Goal: Information Seeking & Learning: Learn about a topic

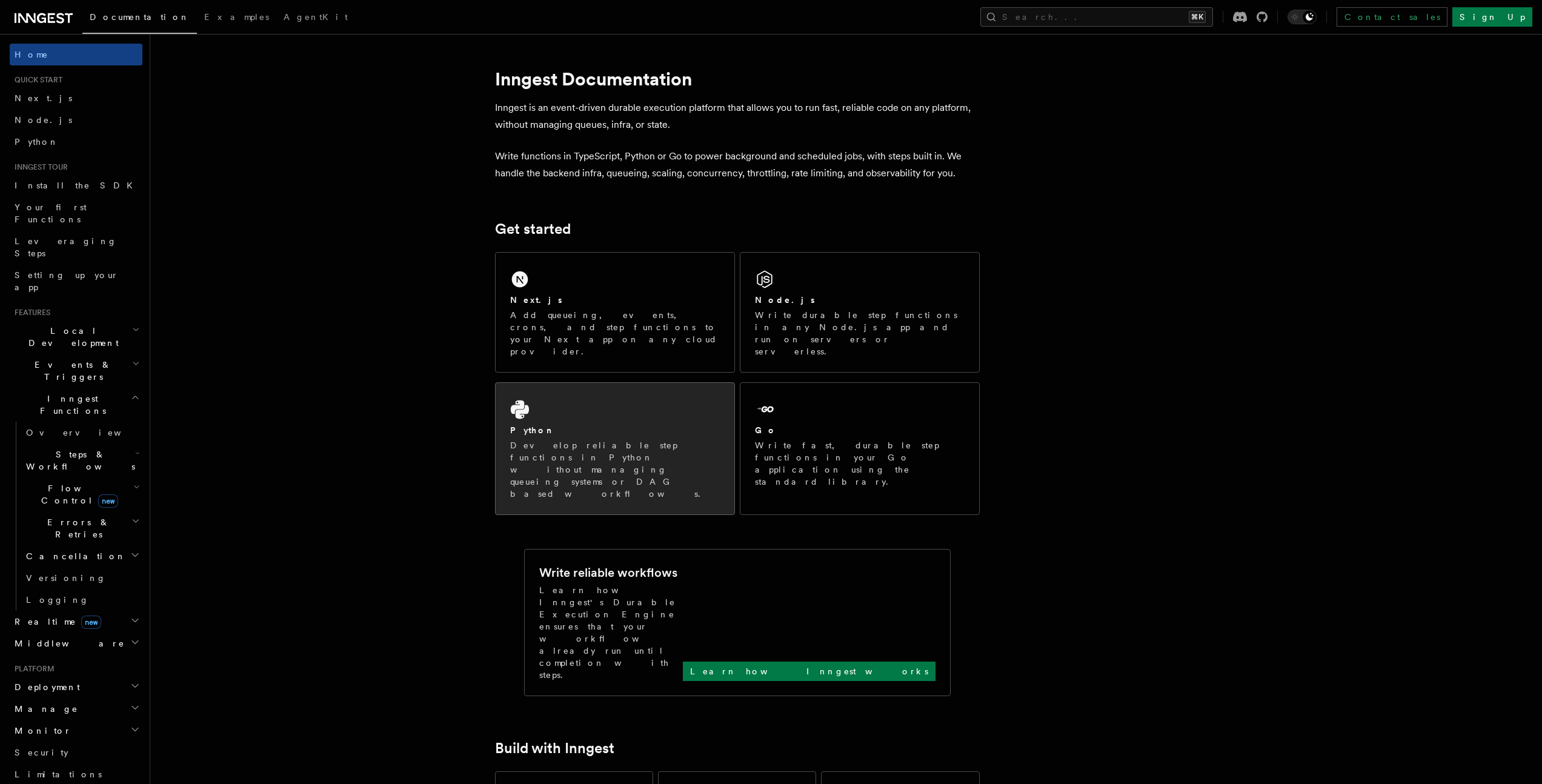
click at [531, 439] on p "Develop reliable step functions in Python without managing queueing systems or …" at bounding box center [615, 469] width 209 height 60
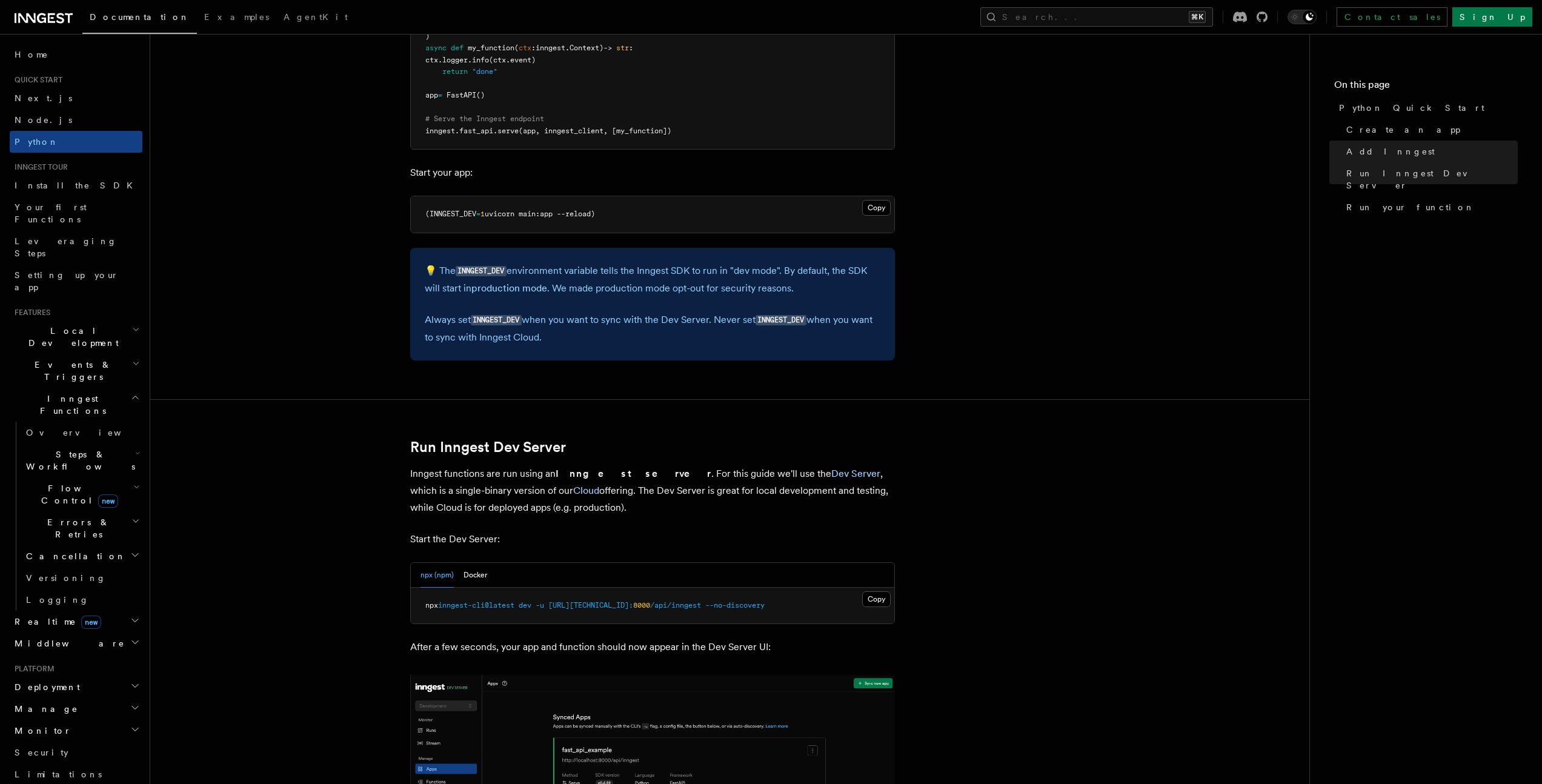
scroll to position [1292, 0]
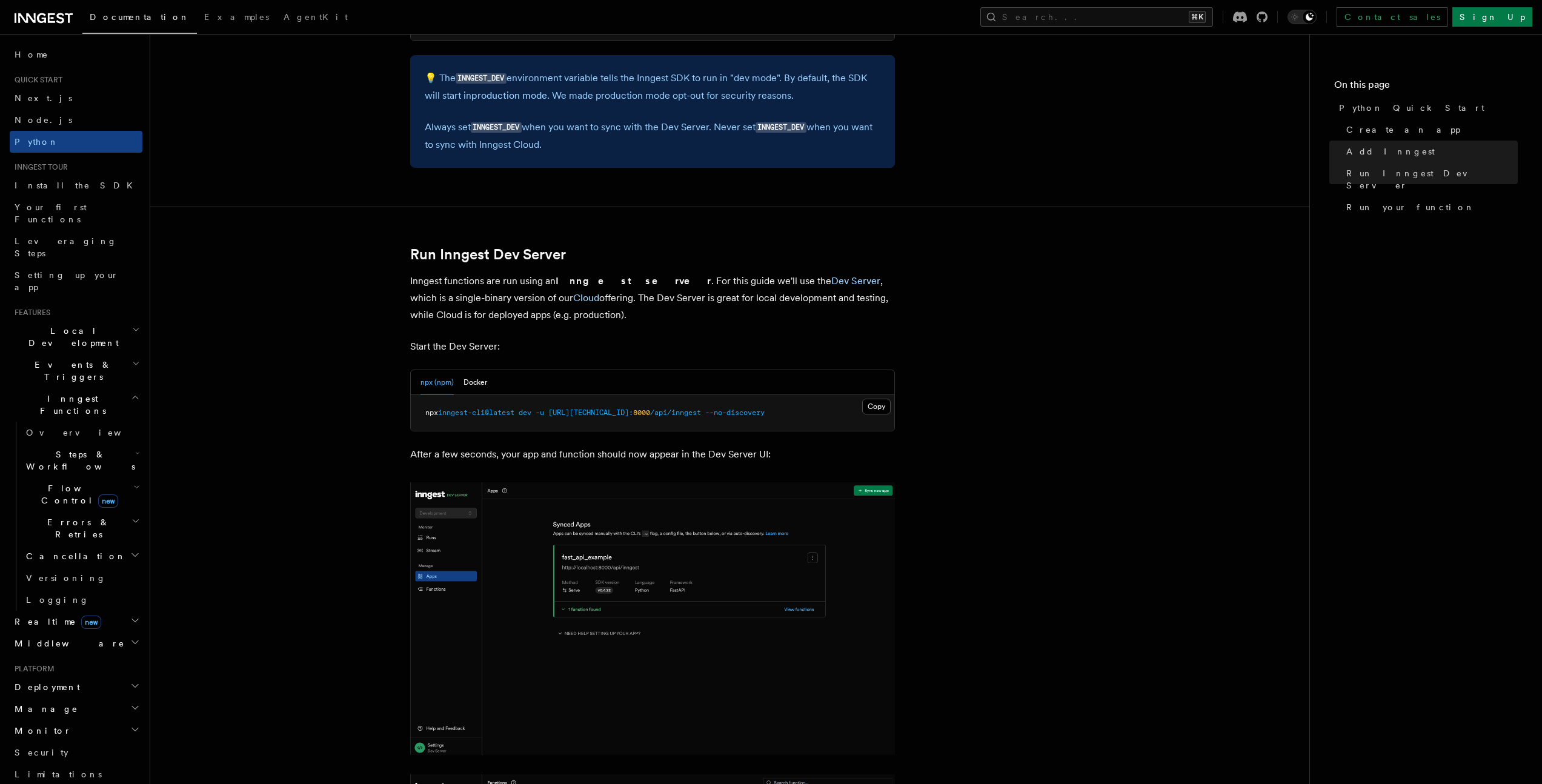
click at [57, 359] on span "Events & Triggers" at bounding box center [71, 371] width 123 height 24
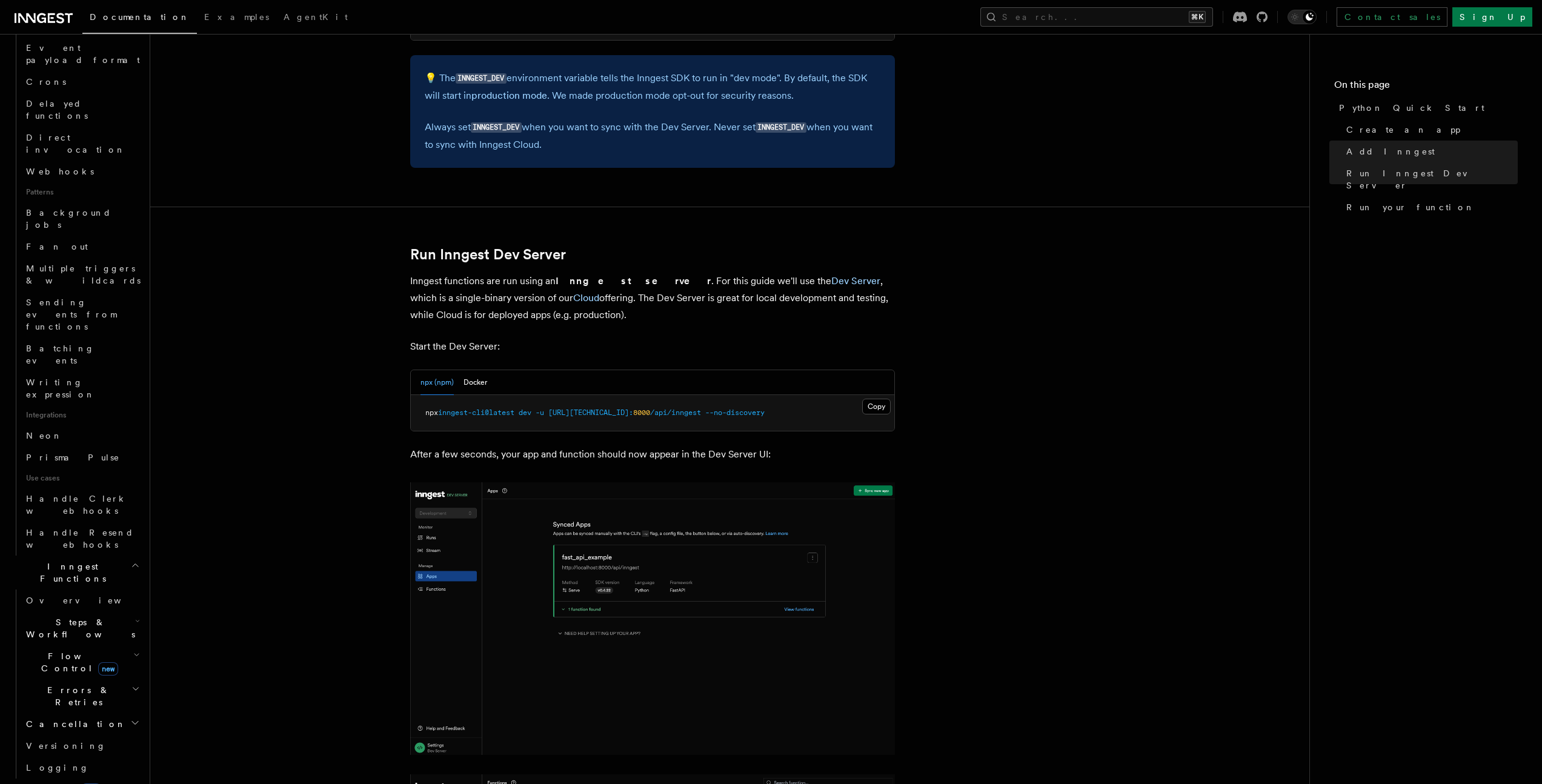
scroll to position [522, 0]
click at [37, 687] on span "Realtime new" at bounding box center [56, 693] width 92 height 12
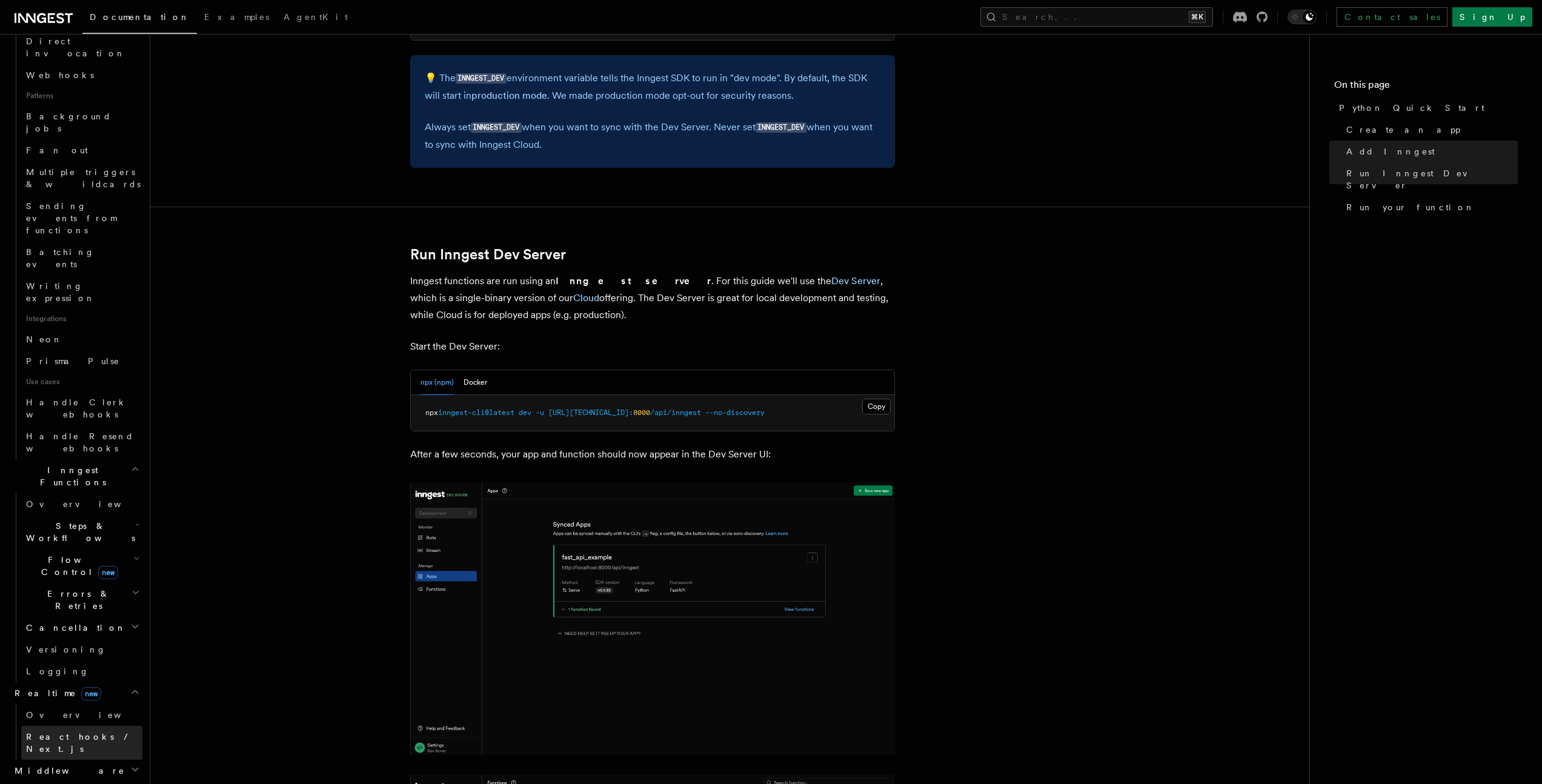
click at [37, 732] on span "React hooks / Next.js" at bounding box center [80, 743] width 107 height 22
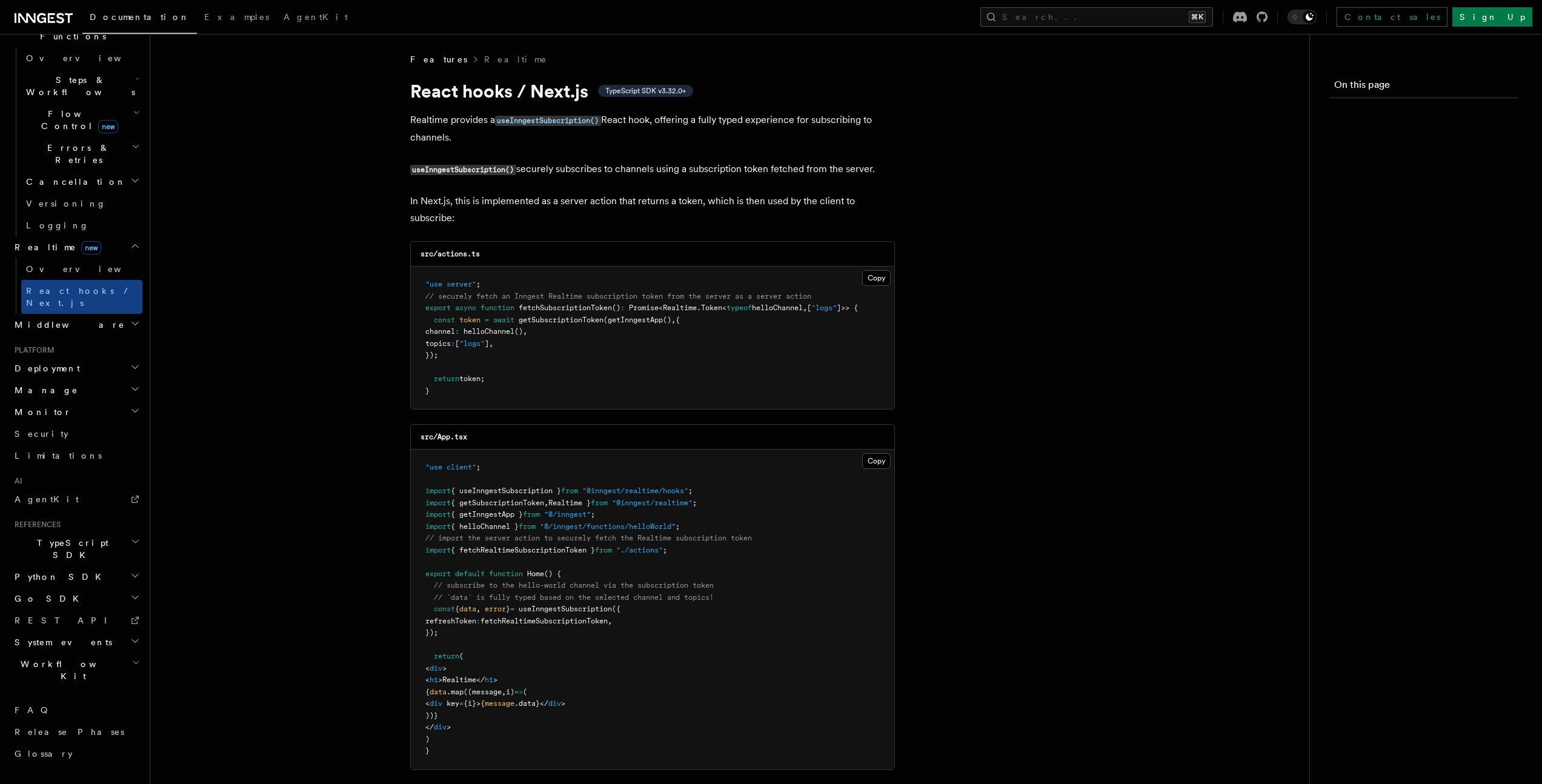
scroll to position [229, 0]
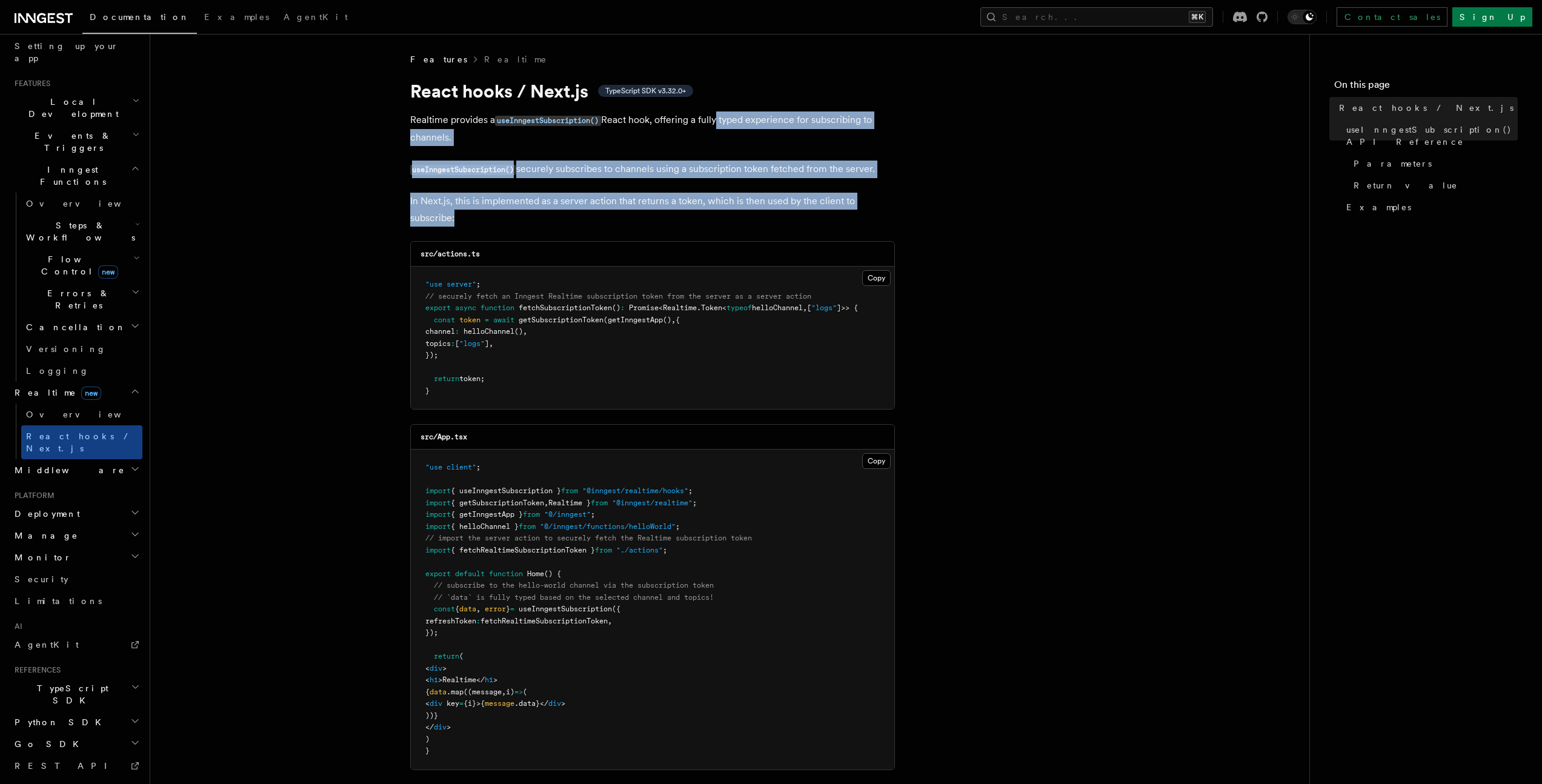
drag, startPoint x: 719, startPoint y: 112, endPoint x: 951, endPoint y: 224, distance: 257.6
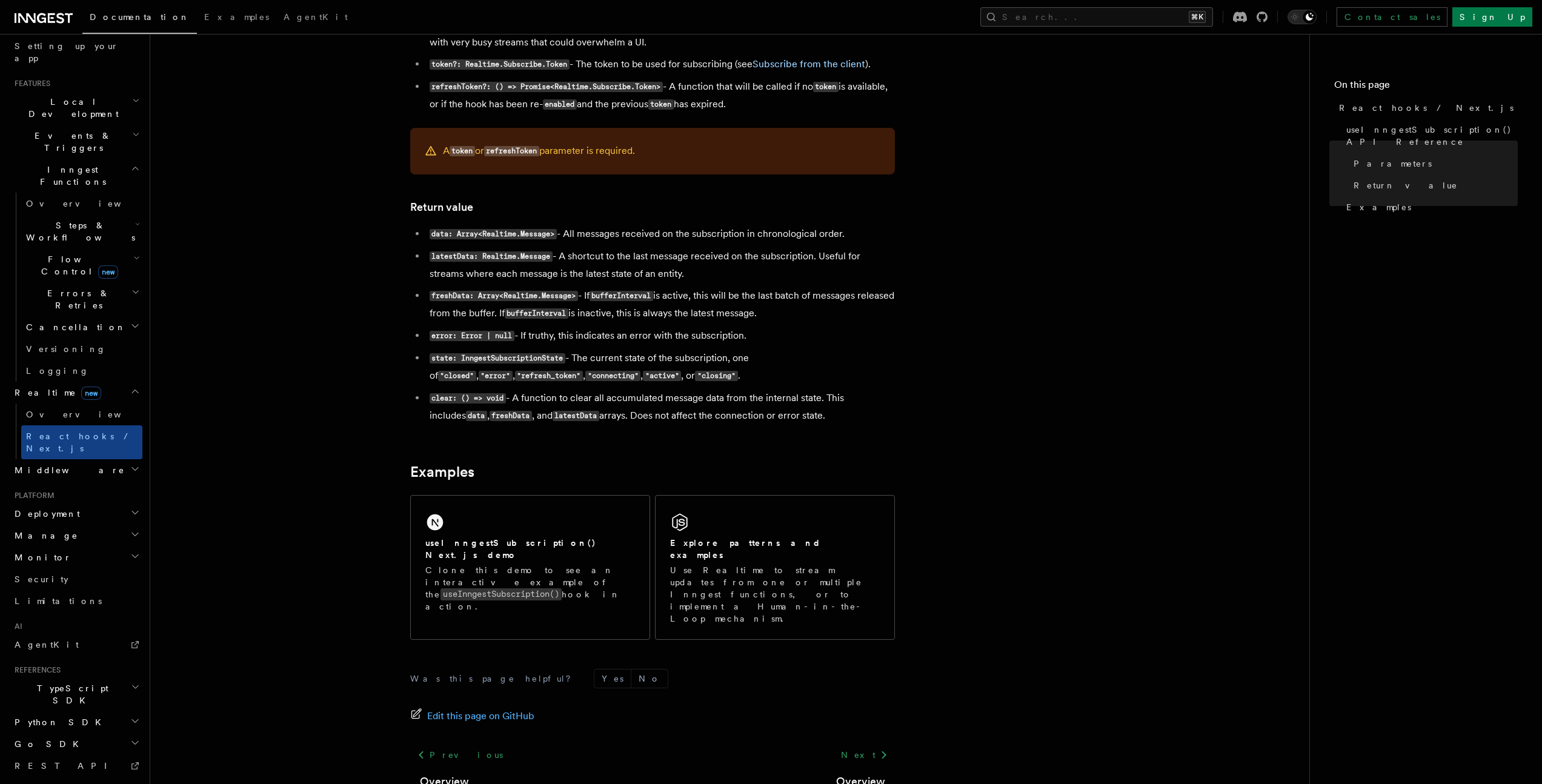
scroll to position [928, 0]
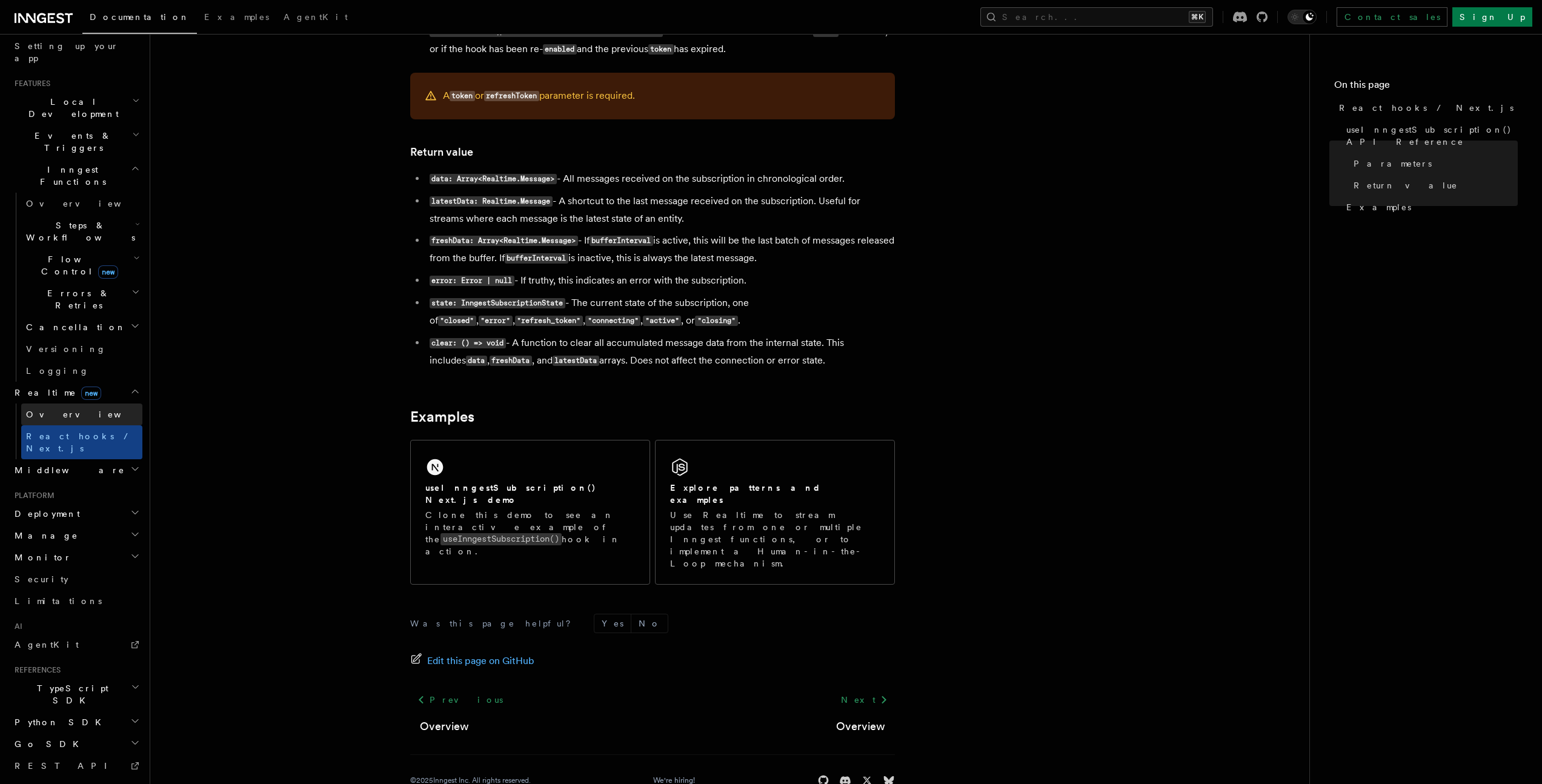
click at [46, 409] on span "Overview" at bounding box center [88, 414] width 125 height 10
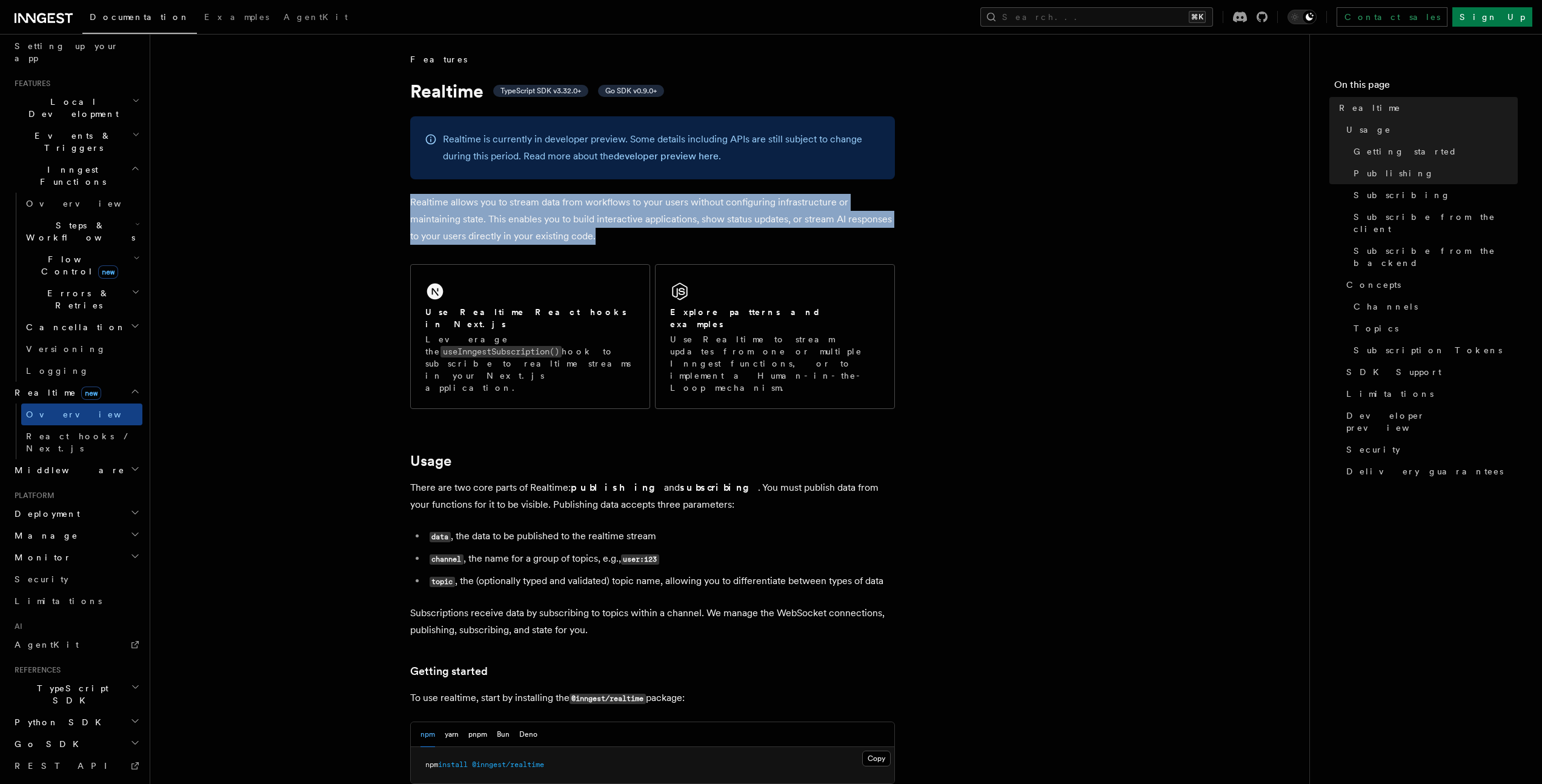
drag, startPoint x: 597, startPoint y: 237, endPoint x: 406, endPoint y: 202, distance: 194.2
click at [633, 234] on p "Realtime allows you to stream data from workflows to your users without configu…" at bounding box center [652, 219] width 485 height 51
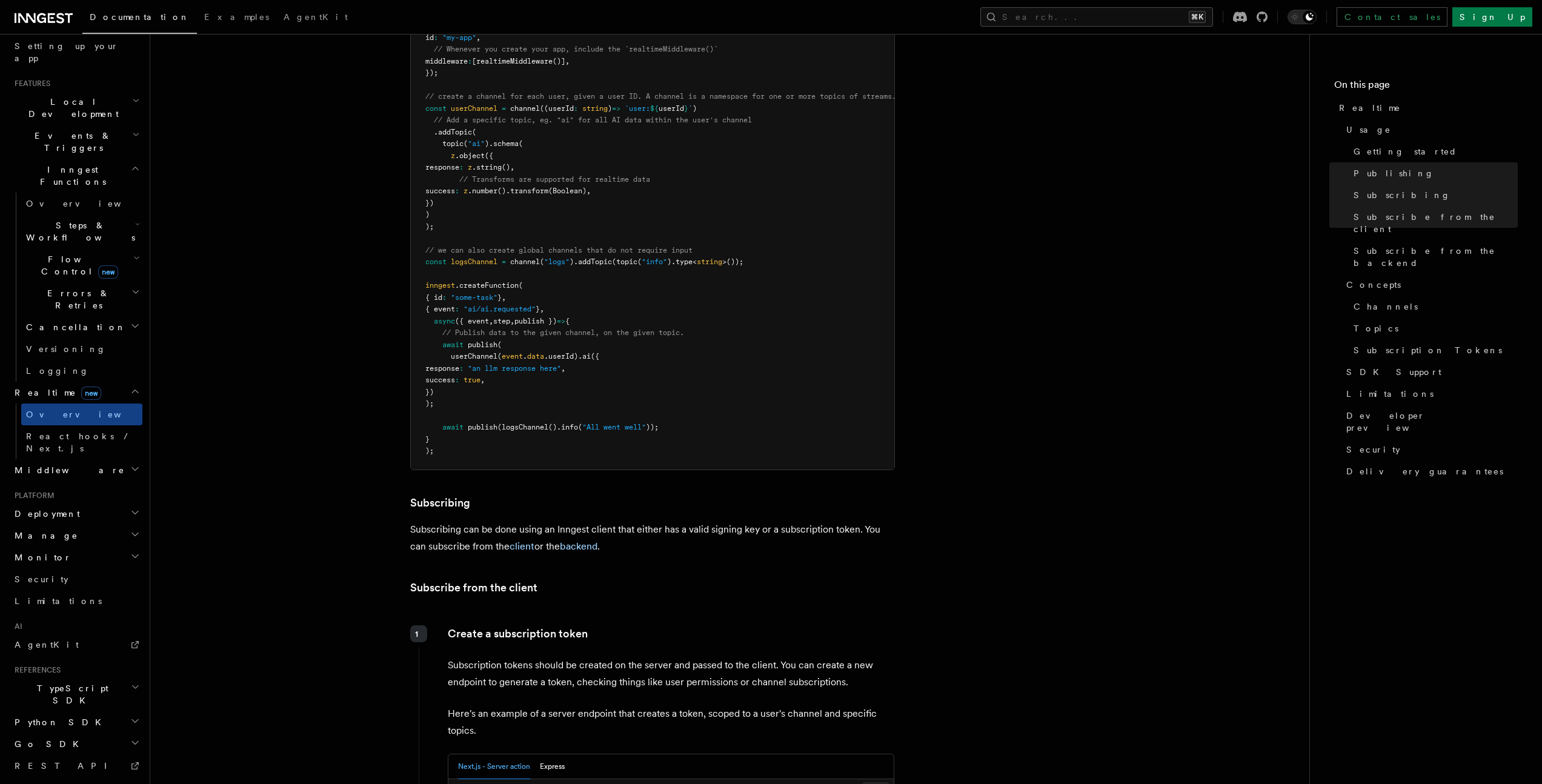
scroll to position [1121, 0]
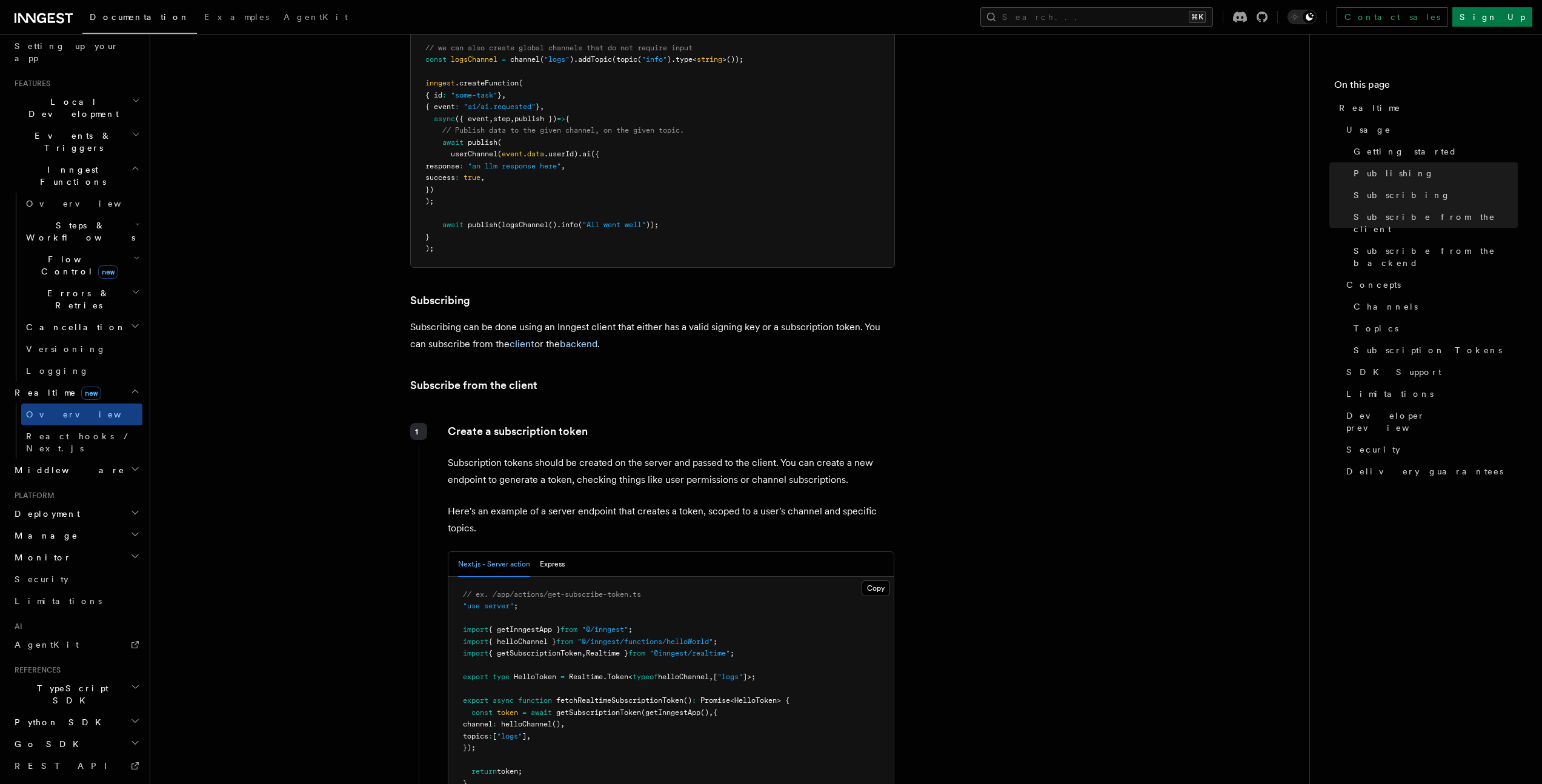
click at [55, 219] on span "Steps & Workflows" at bounding box center [78, 231] width 114 height 24
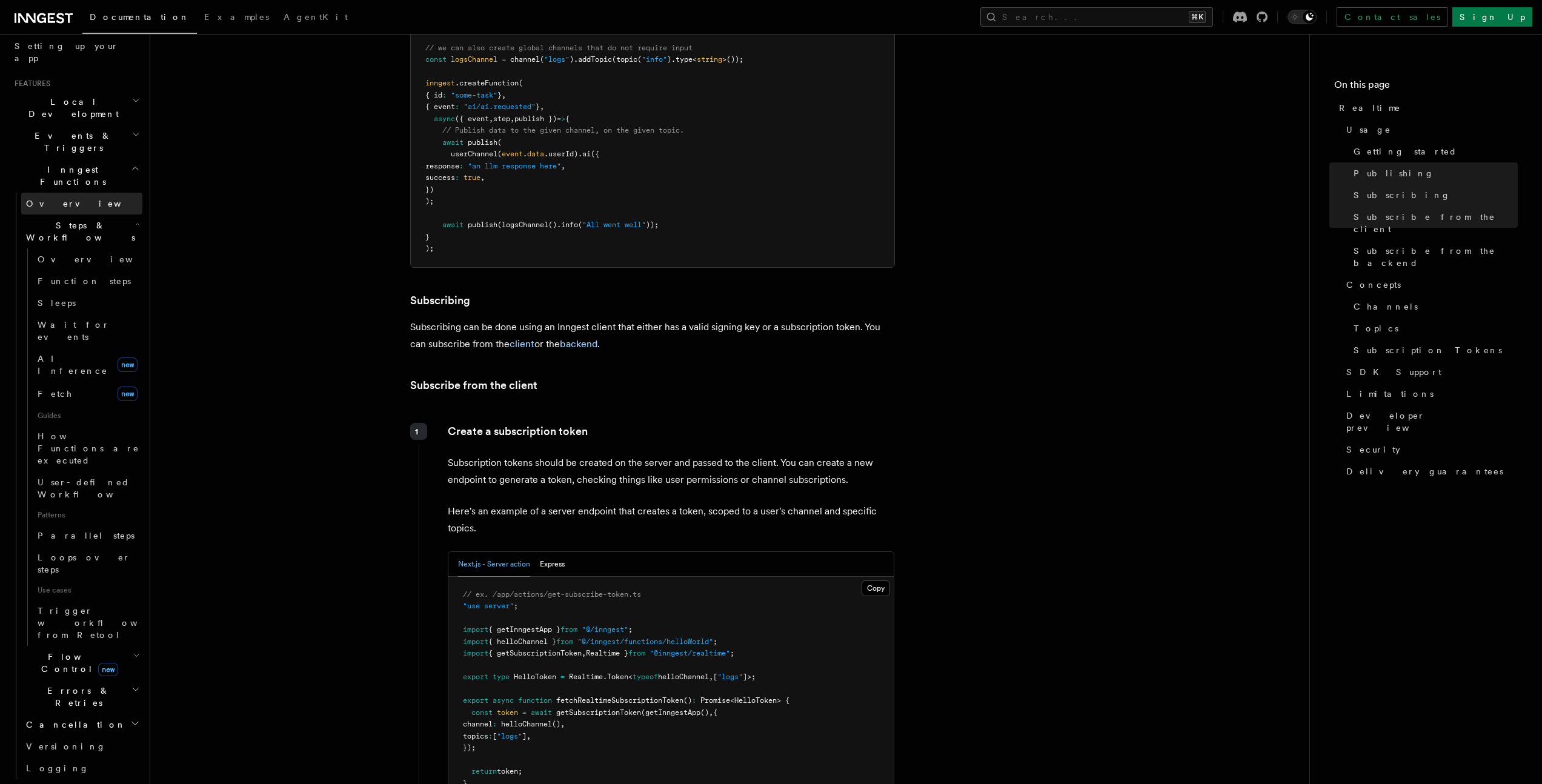
click at [57, 199] on span "Overview" at bounding box center [88, 203] width 125 height 10
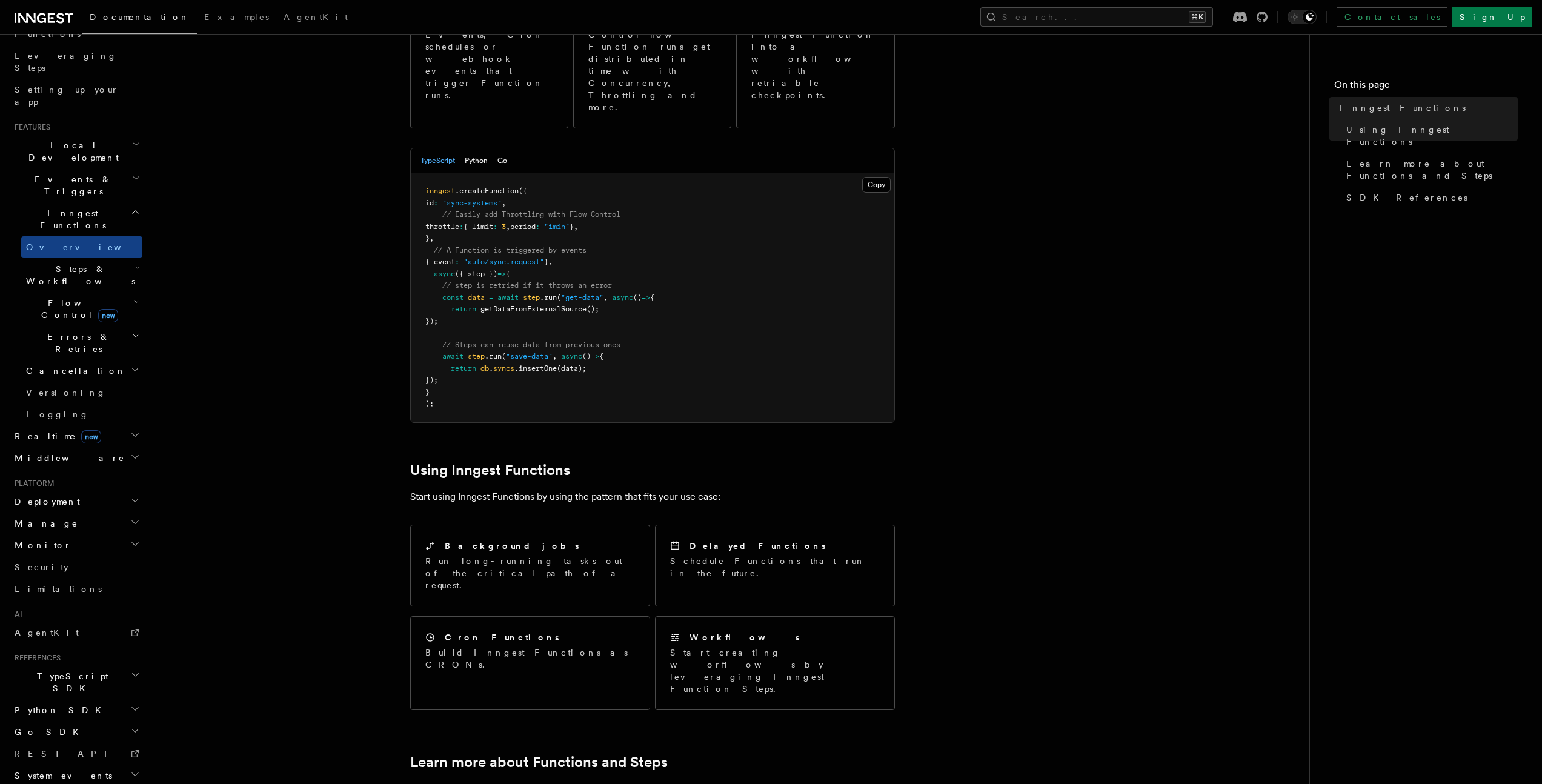
scroll to position [196, 0]
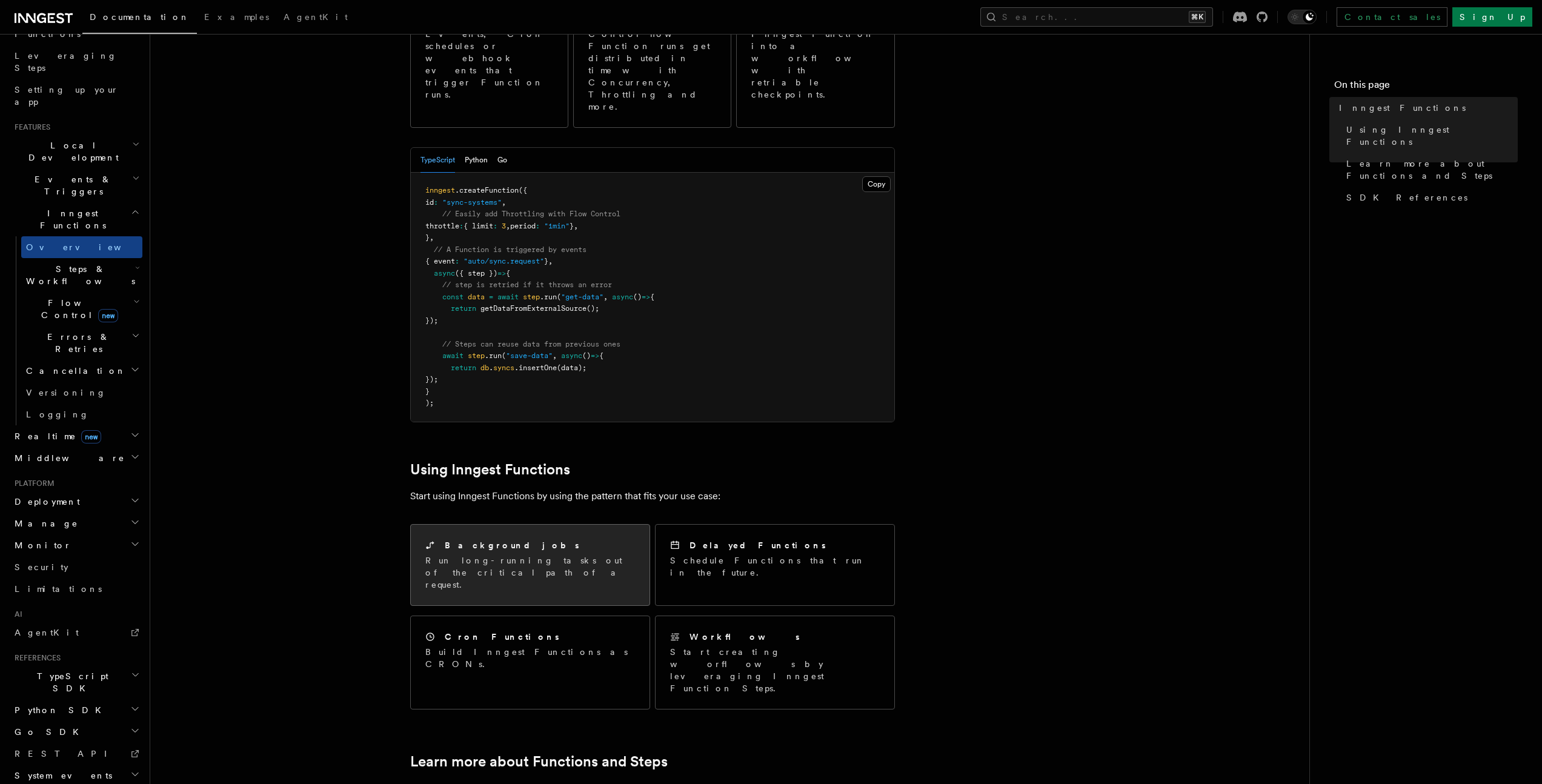
click at [518, 554] on p "Run long-running tasks out of the critical path of a request." at bounding box center [530, 572] width 209 height 36
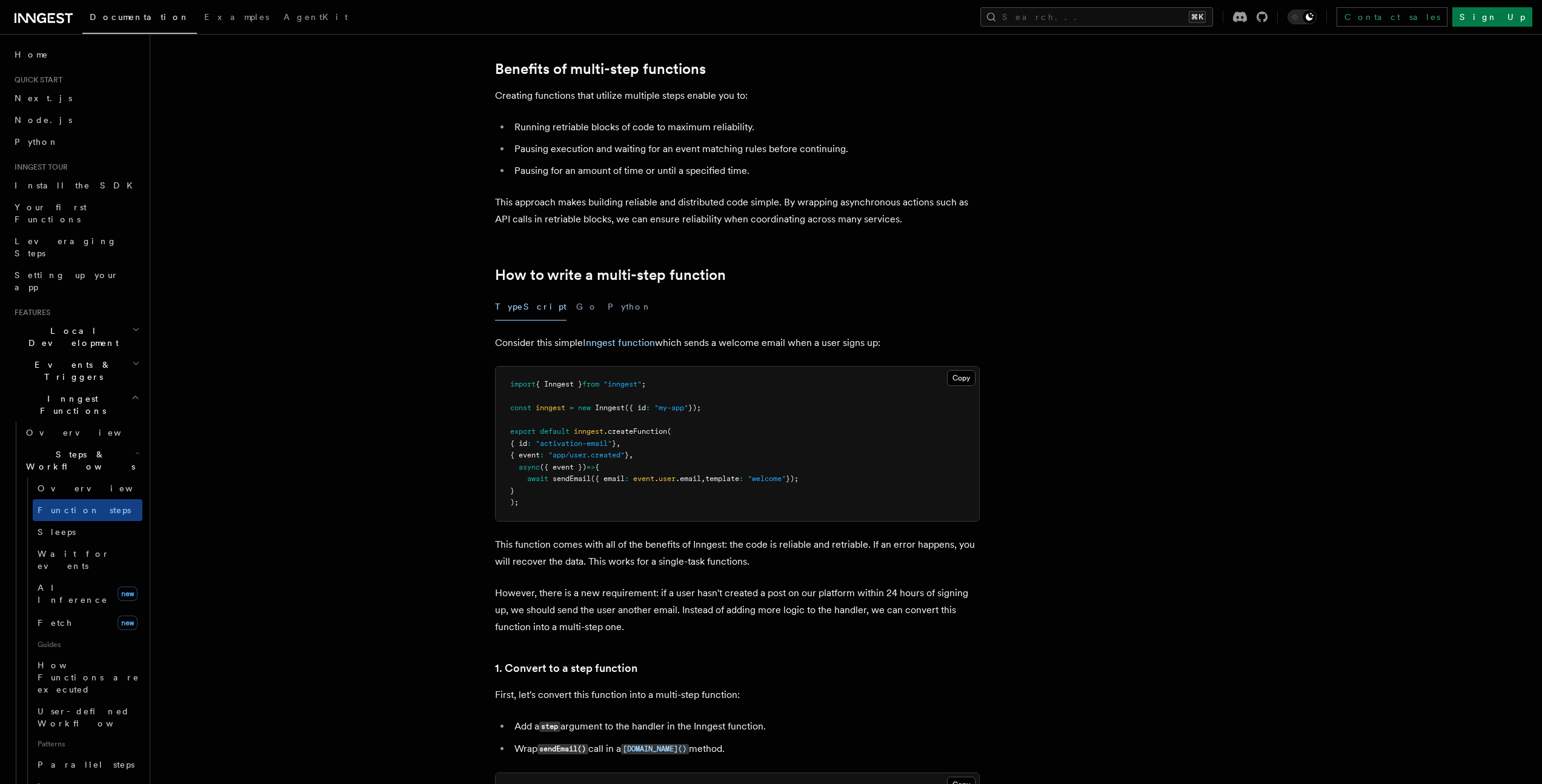
scroll to position [175, 0]
click at [608, 300] on button "Python" at bounding box center [630, 303] width 44 height 27
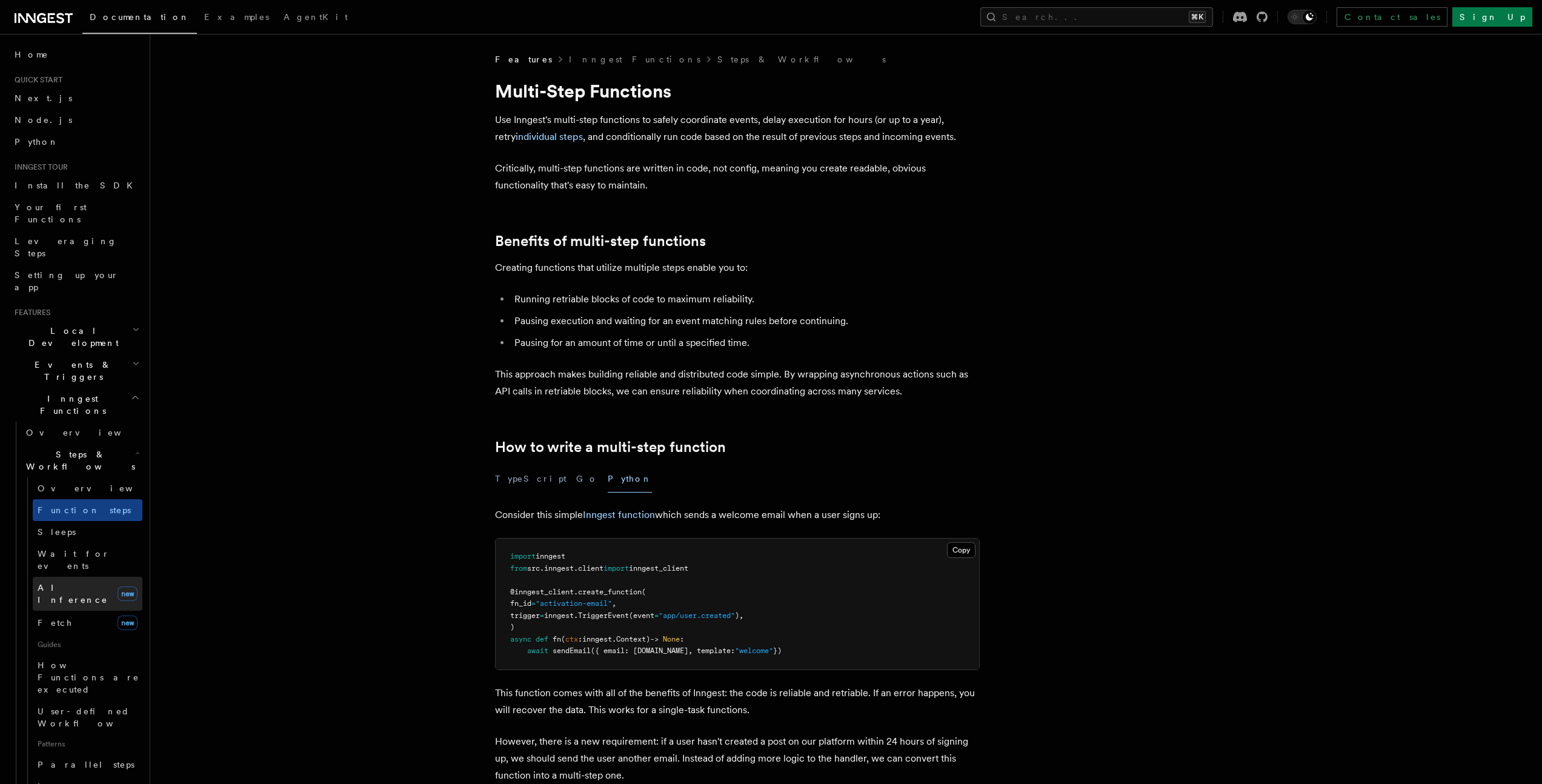
click at [76, 583] on span "AI Inference" at bounding box center [72, 594] width 71 height 22
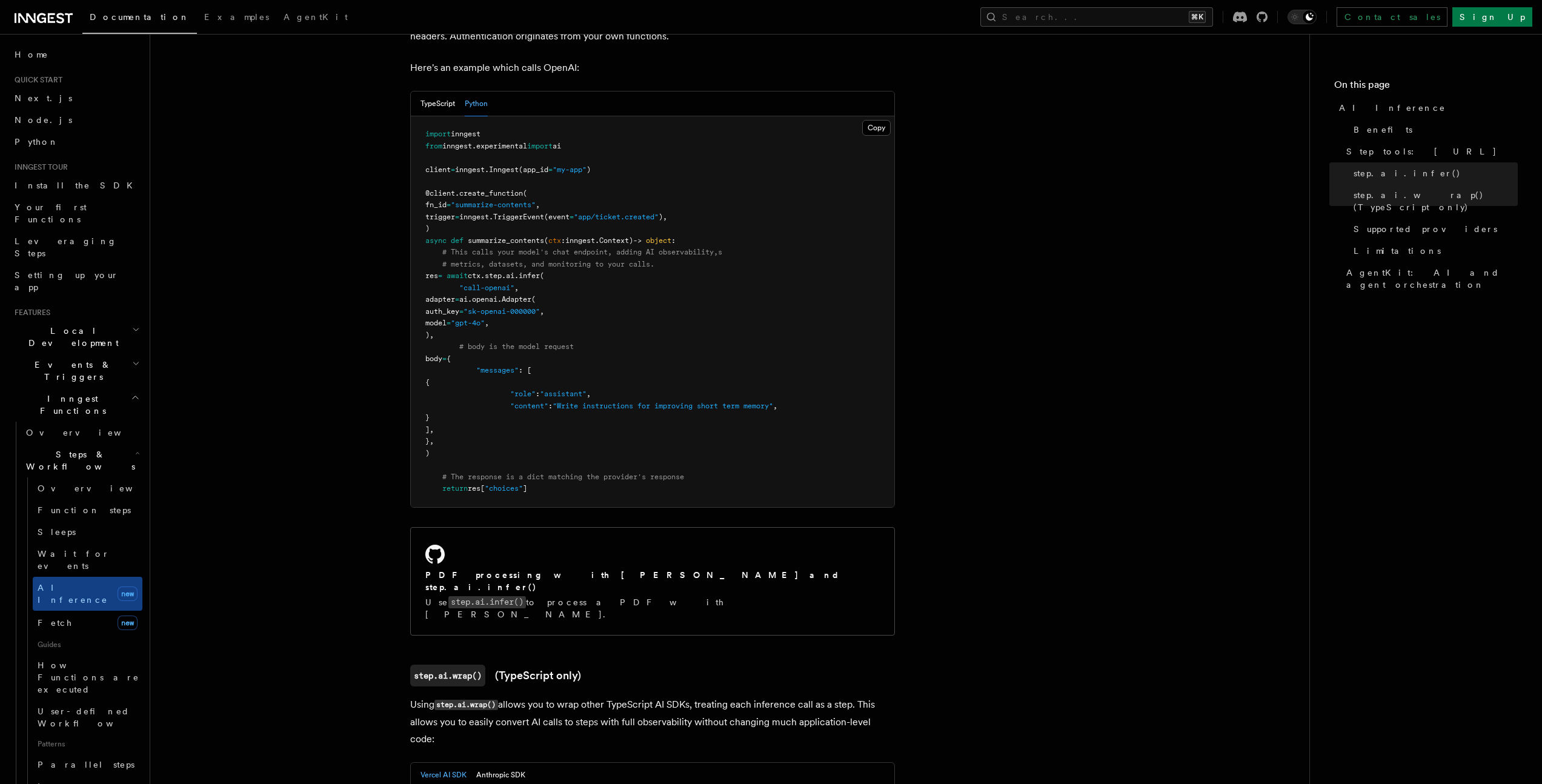
scroll to position [840, 0]
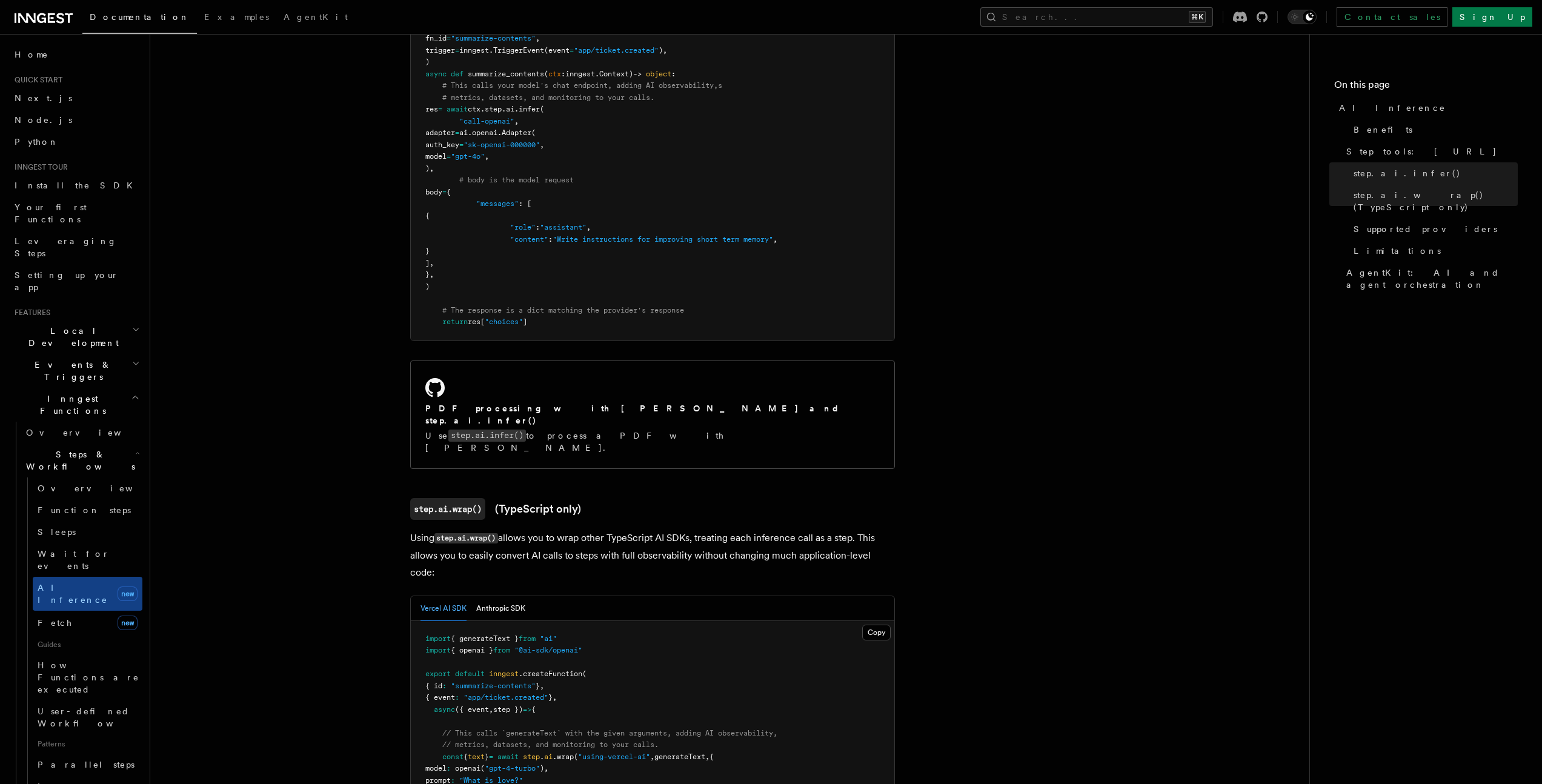
click at [81, 325] on span "Local Development" at bounding box center [71, 337] width 123 height 24
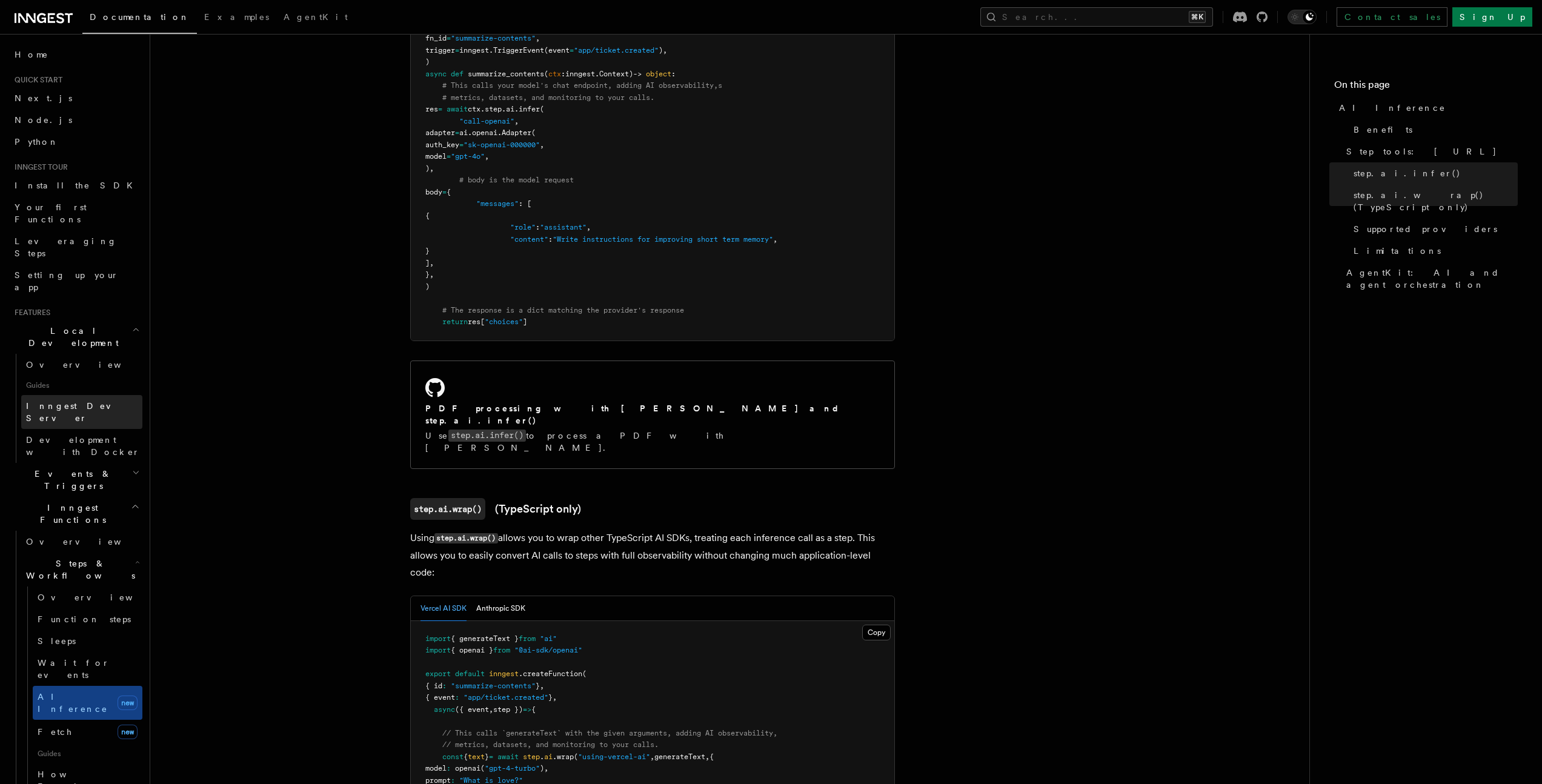
click at [60, 401] on span "Inngest Dev Server" at bounding box center [78, 412] width 104 height 22
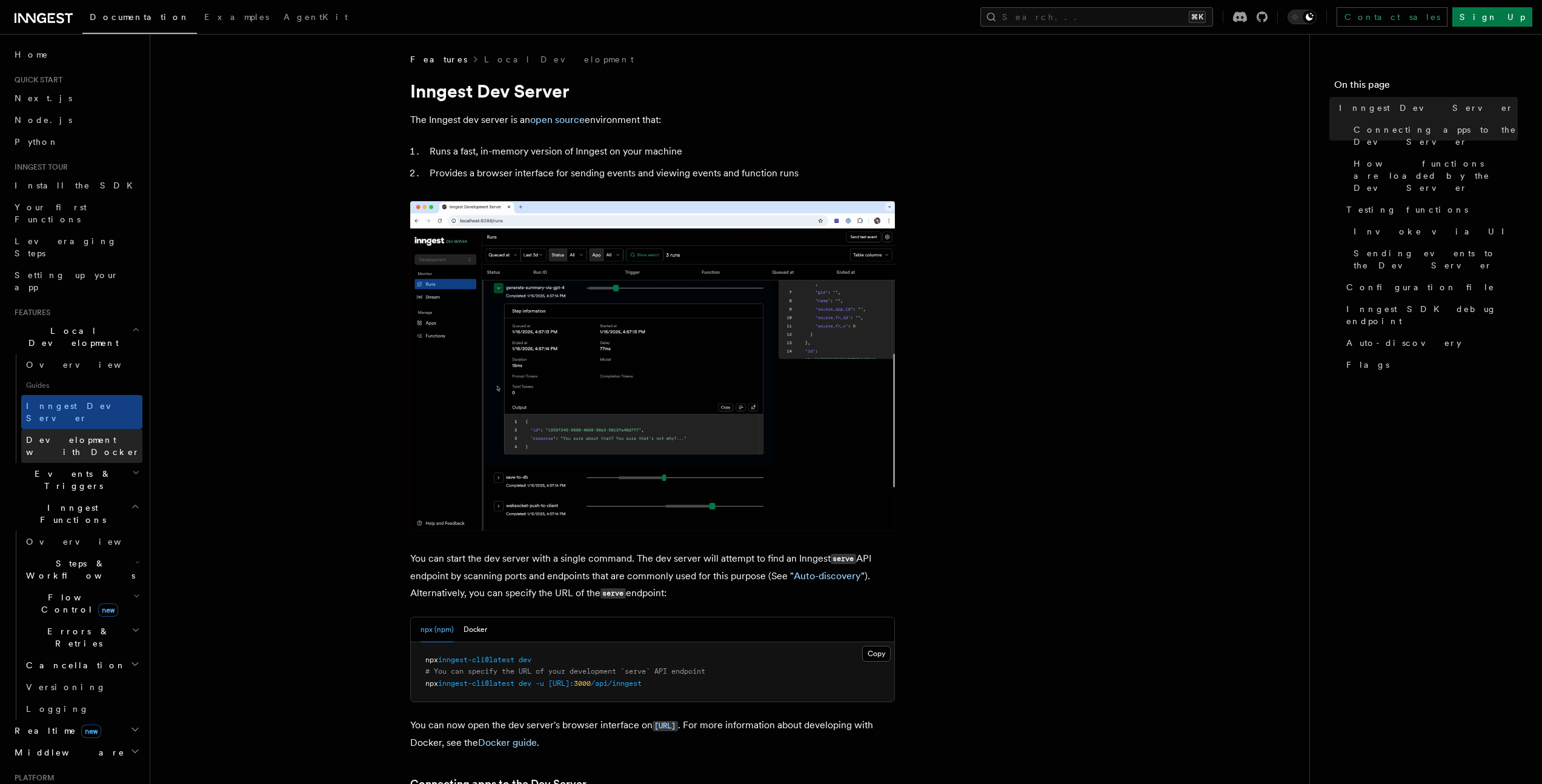
click at [62, 435] on span "Development with Docker" at bounding box center [83, 446] width 114 height 22
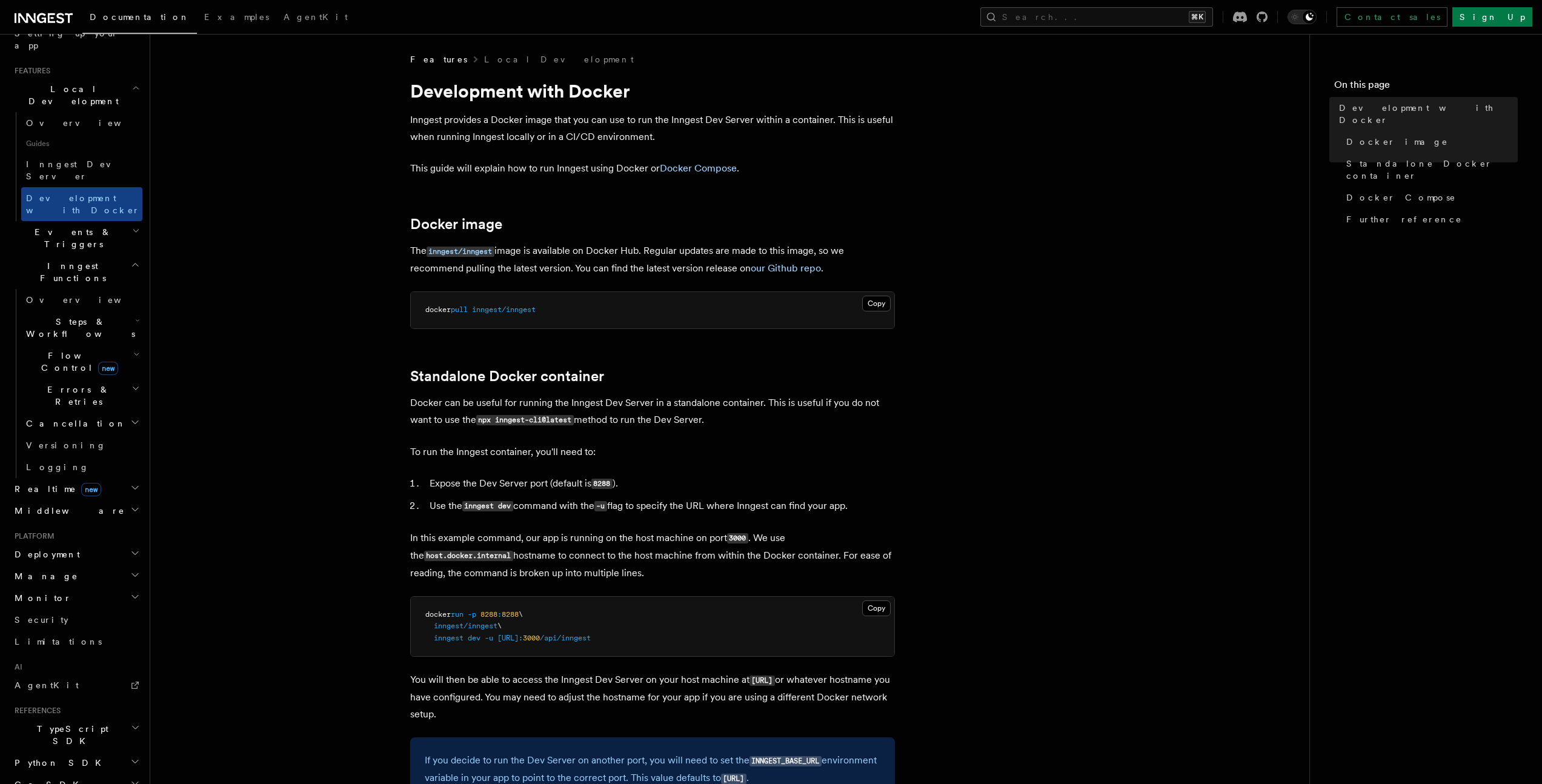
scroll to position [270, 0]
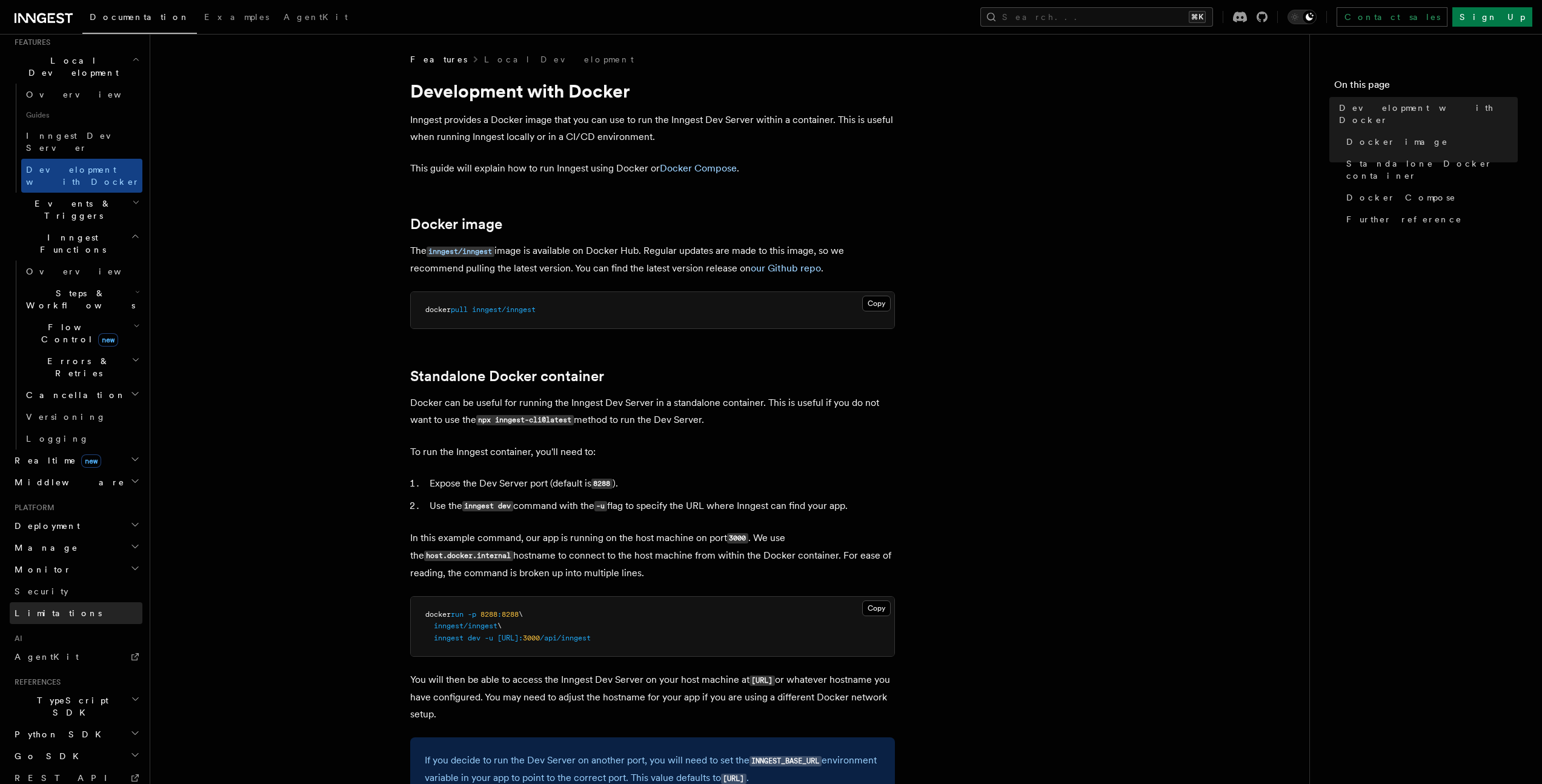
click at [32, 608] on span "Limitations" at bounding box center [58, 613] width 88 height 10
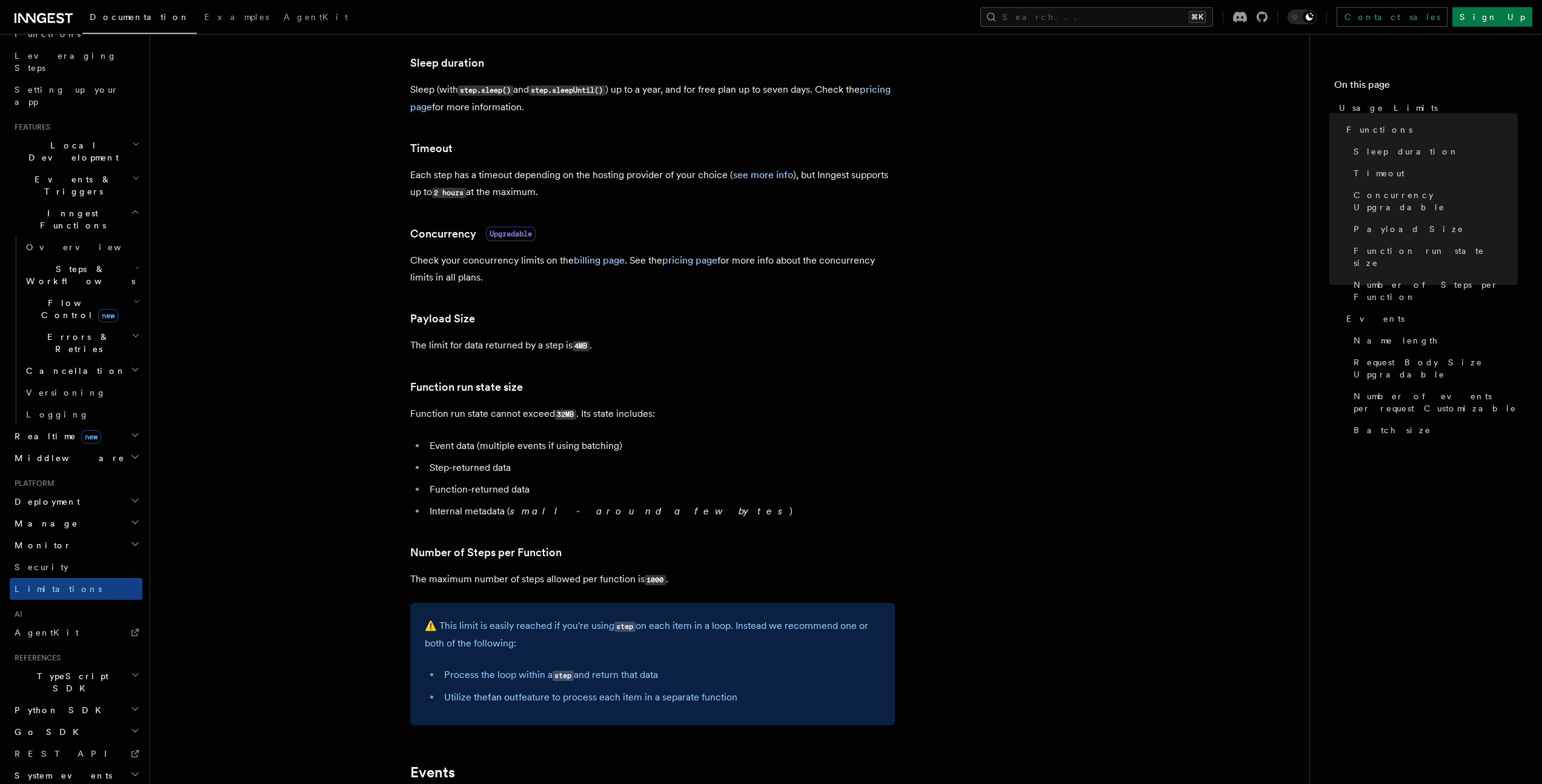
scroll to position [360, 0]
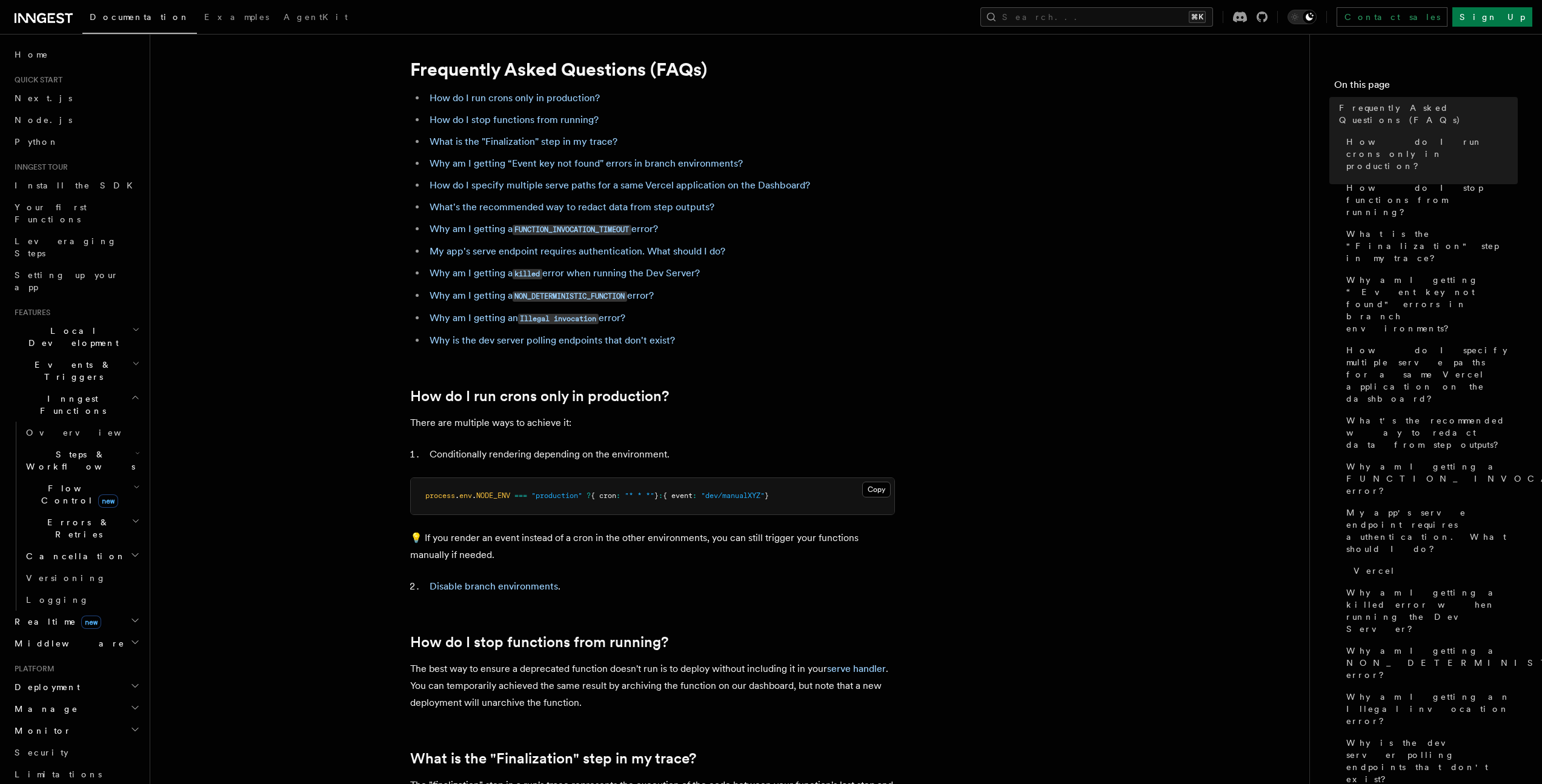
scroll to position [27, 0]
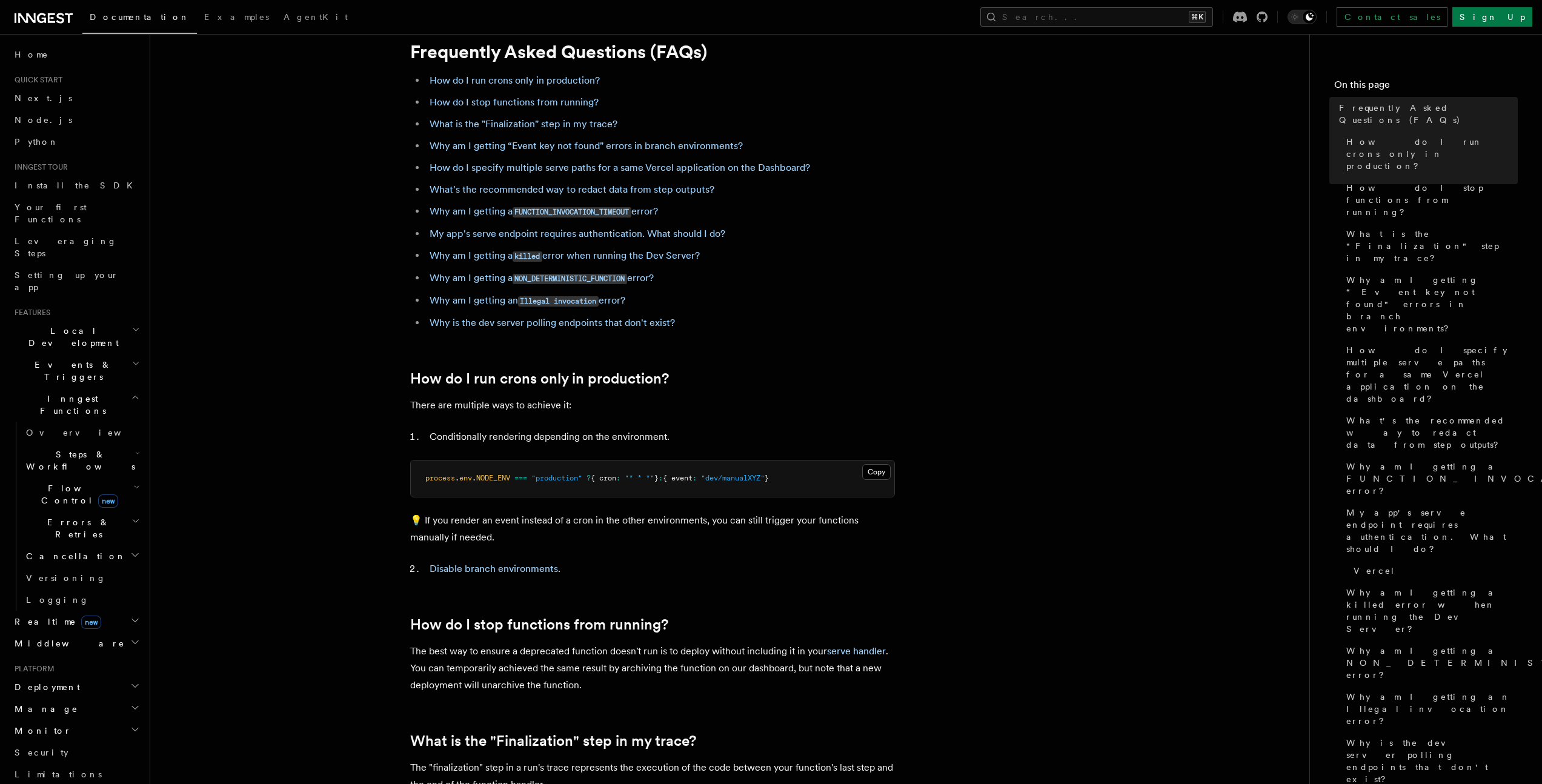
click at [56, 76] on span "Quick start" at bounding box center [36, 80] width 53 height 10
click at [33, 143] on span "Python" at bounding box center [36, 142] width 44 height 10
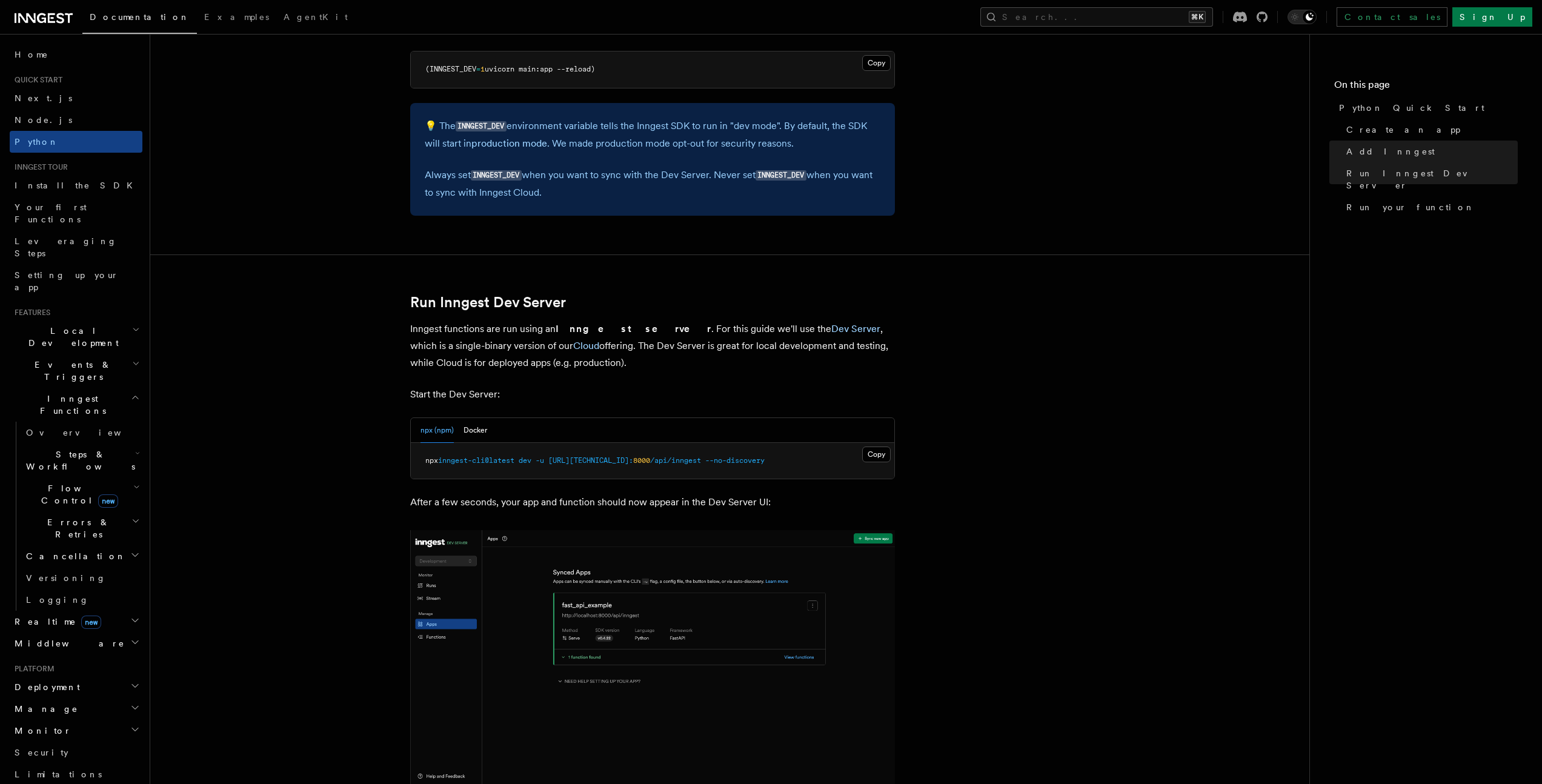
scroll to position [1251, 0]
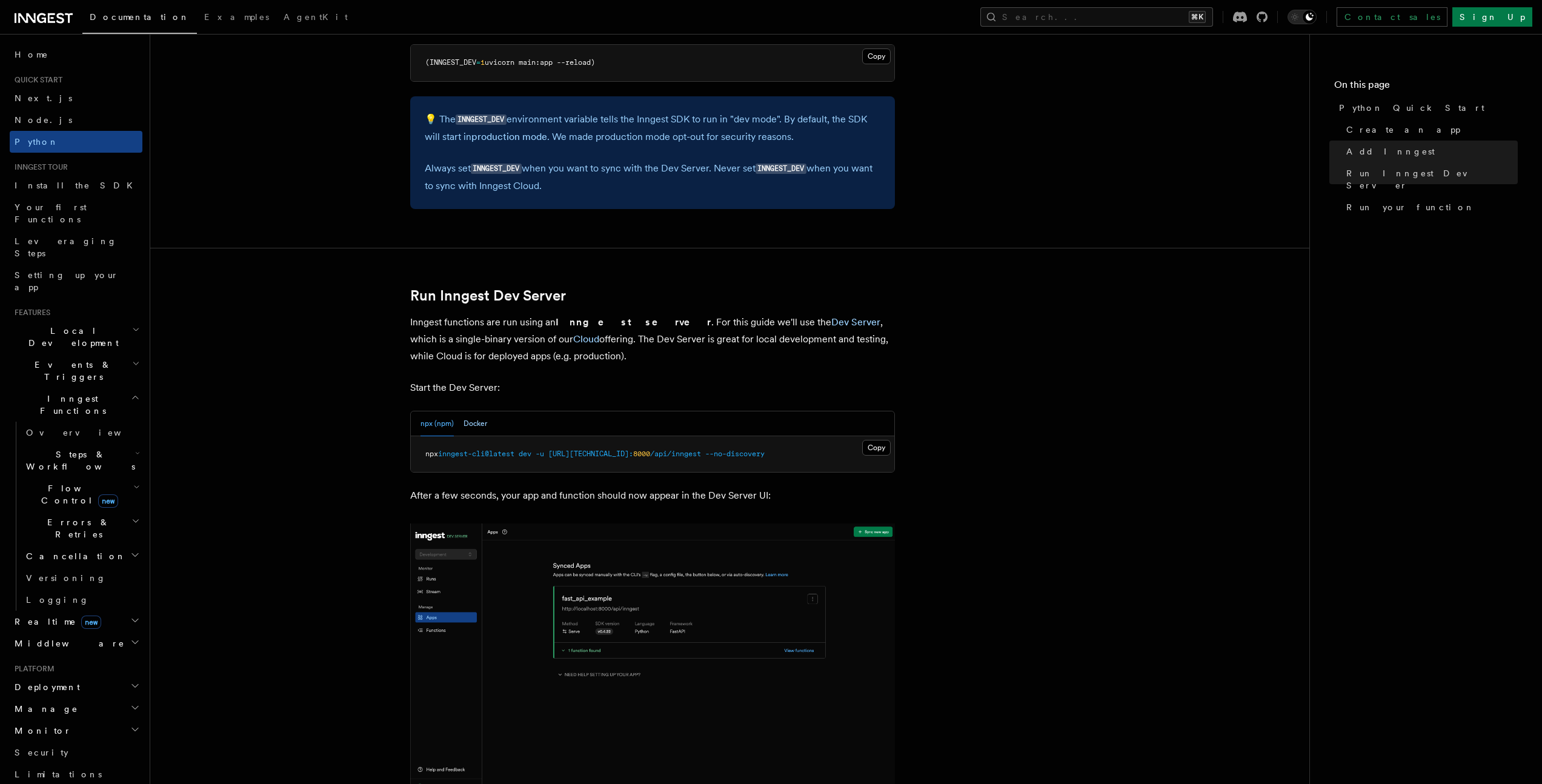
click at [465, 424] on button "Docker" at bounding box center [475, 423] width 23 height 25
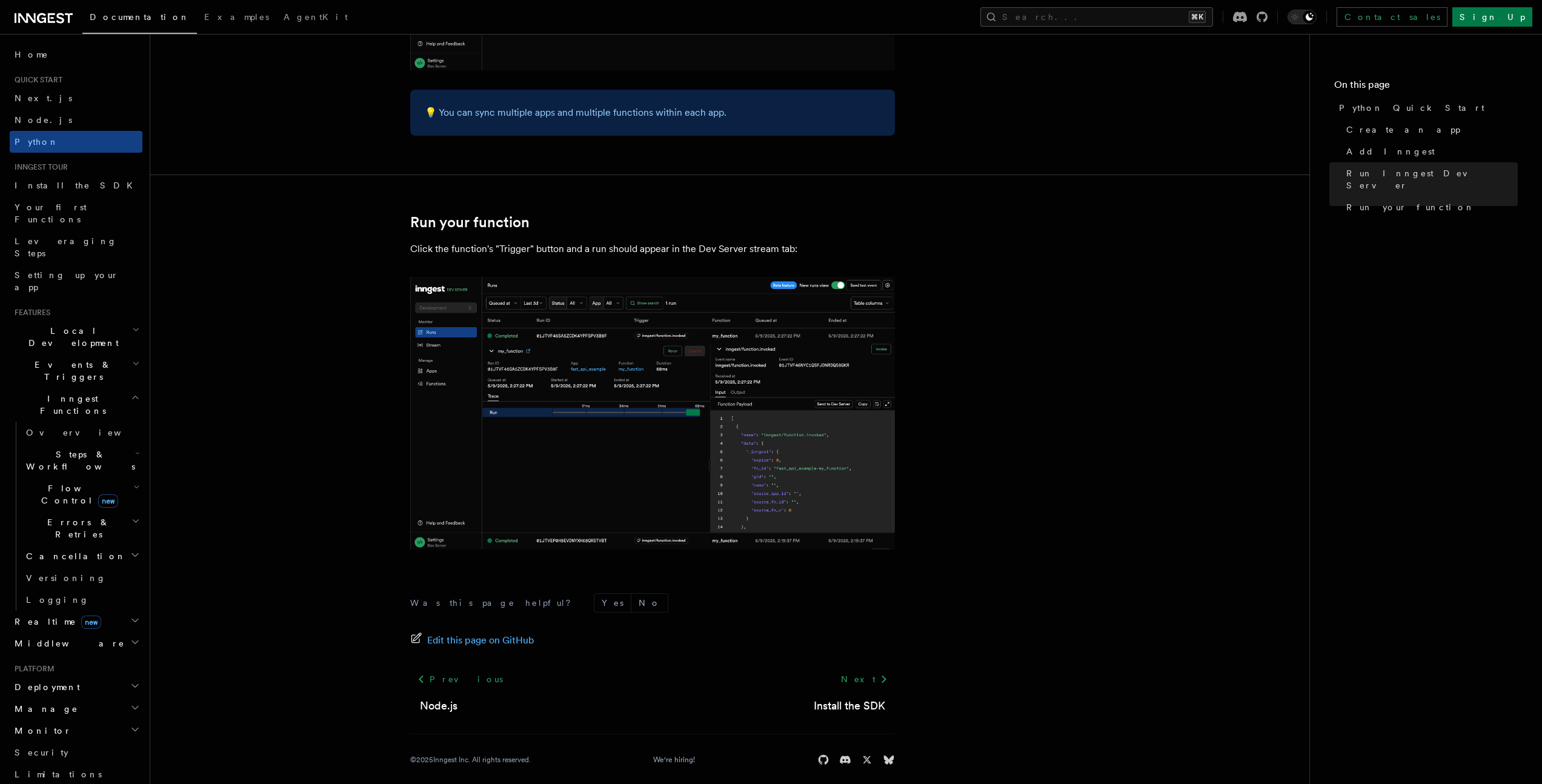
scroll to position [2292, 0]
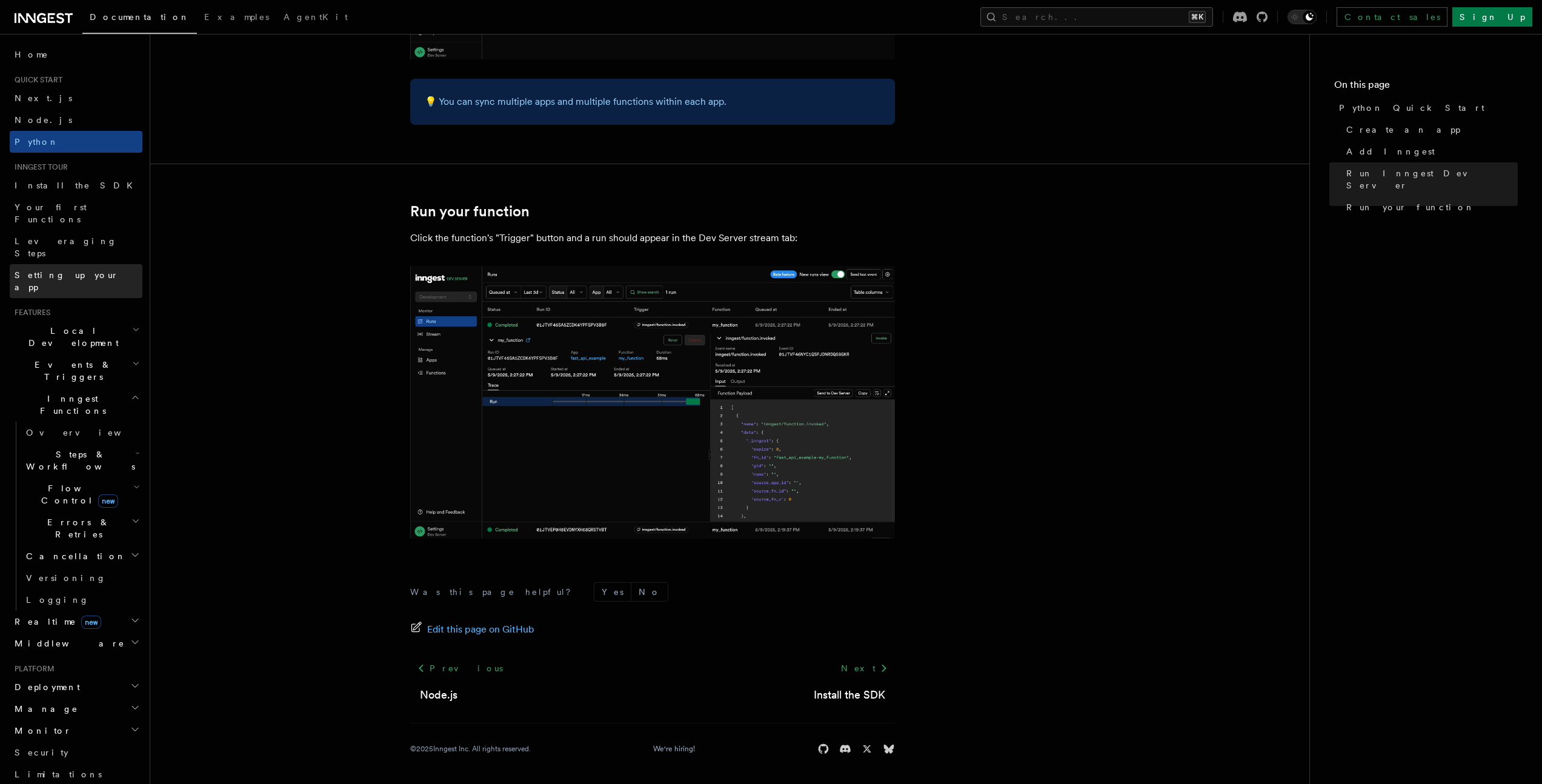
click at [71, 270] on span "Setting up your app" at bounding box center [67, 281] width 104 height 22
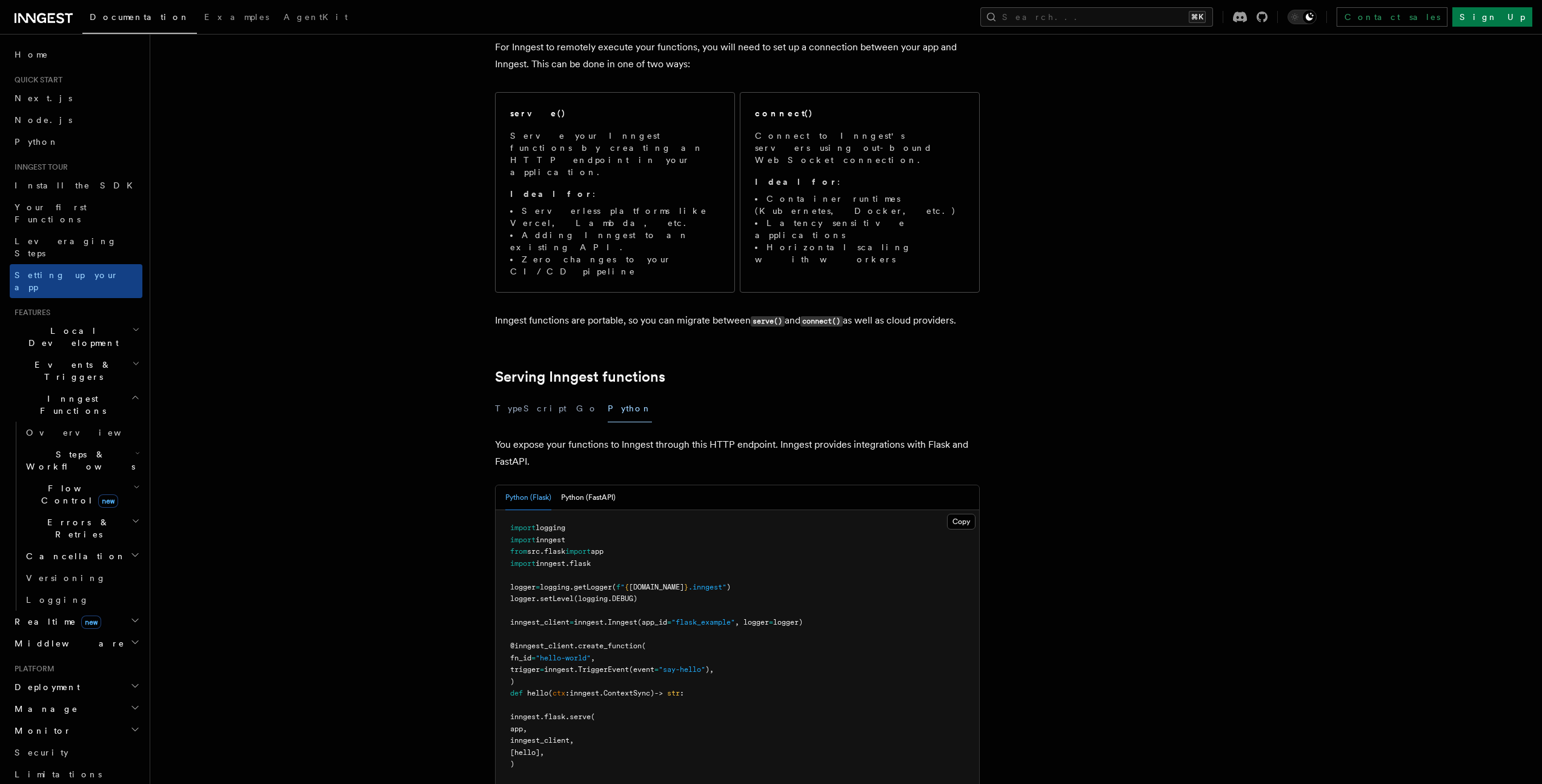
scroll to position [123, 0]
click at [614, 484] on button "Python (FastAPI)" at bounding box center [588, 496] width 54 height 25
click at [535, 484] on button "Python (Flask)" at bounding box center [528, 496] width 46 height 25
click at [563, 484] on button "Python (FastAPI)" at bounding box center [588, 496] width 54 height 25
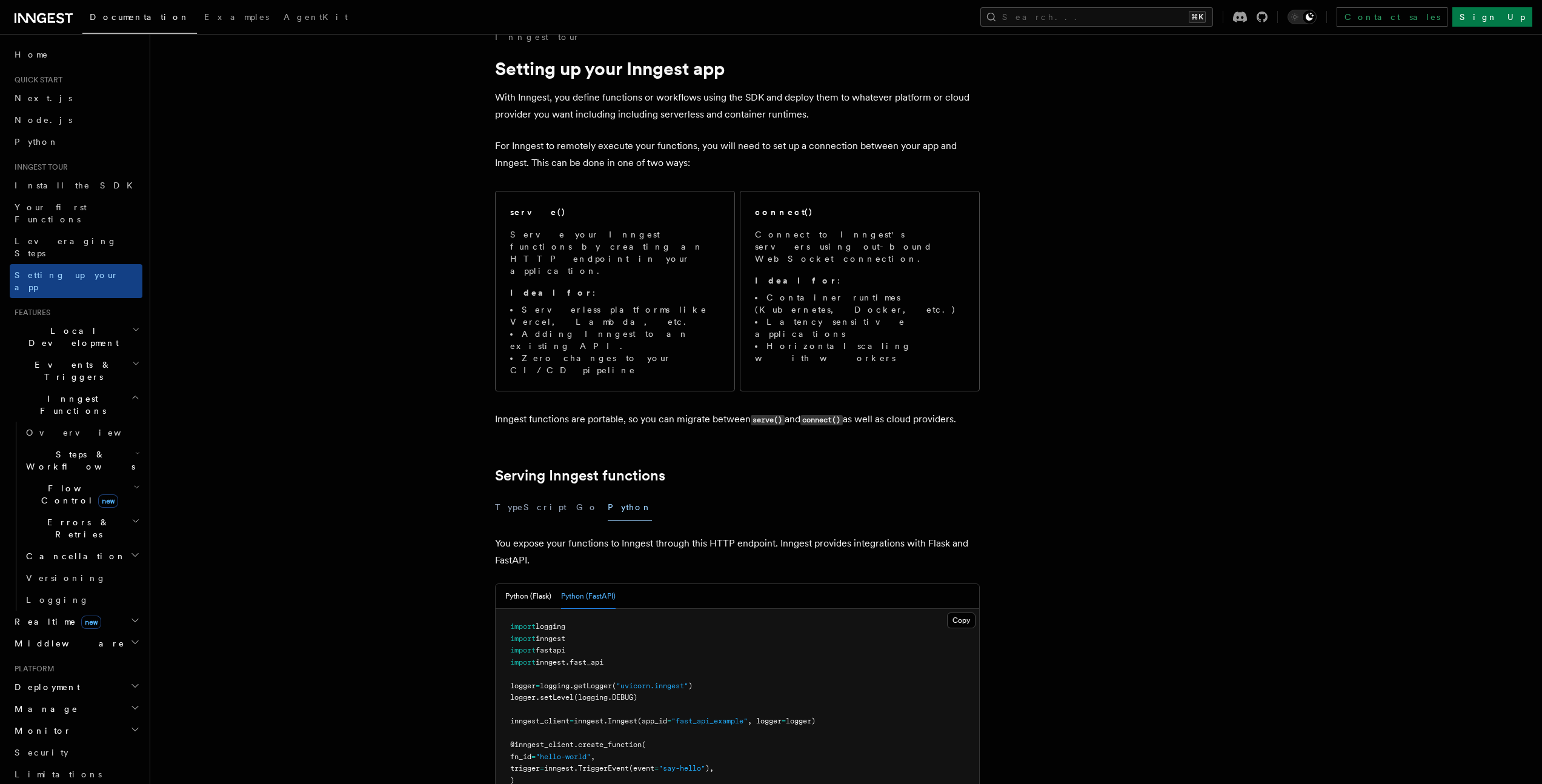
scroll to position [0, 0]
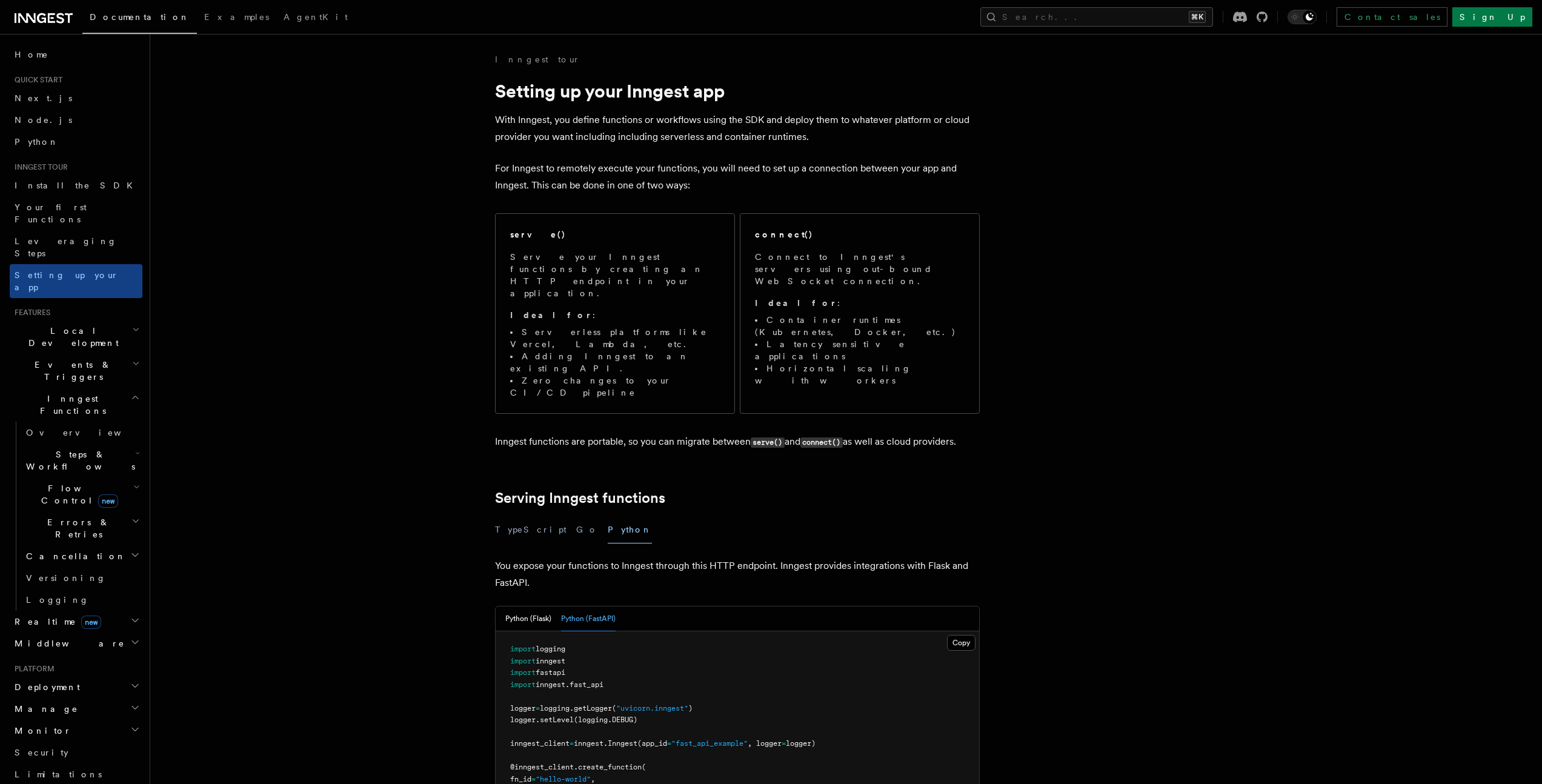
click at [510, 171] on p "For Inngest to remotely execute your functions, you will need to set up a conne…" at bounding box center [737, 177] width 485 height 34
click at [510, 171] on p "For Inngest to remotely execute your functions, you will need to set up a conne…" at bounding box center [737, 177] width 485 height 34
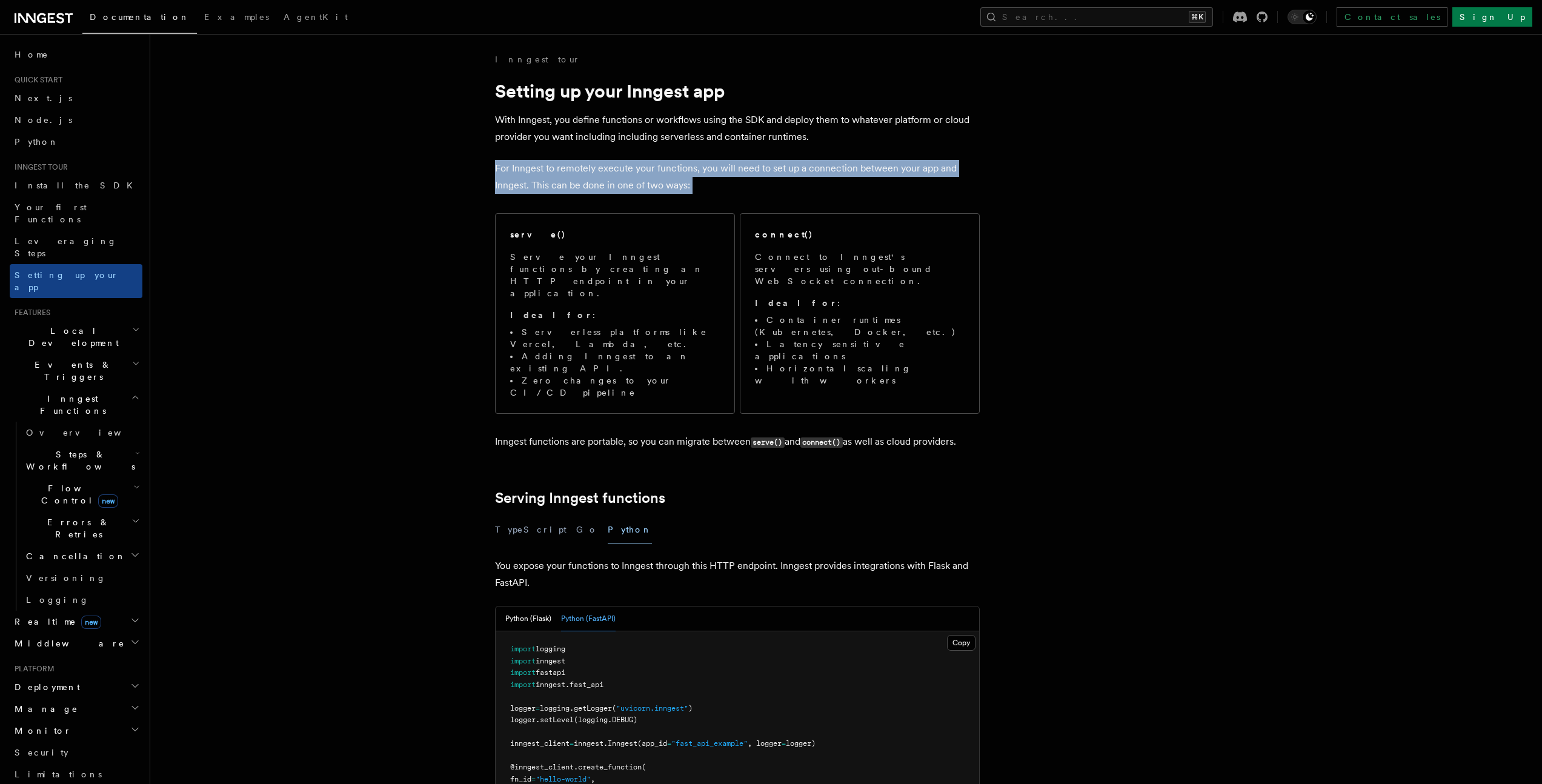
drag, startPoint x: 510, startPoint y: 171, endPoint x: 485, endPoint y: 198, distance: 36.8
click at [510, 171] on p "For Inngest to remotely execute your functions, you will need to set up a conne…" at bounding box center [737, 177] width 485 height 34
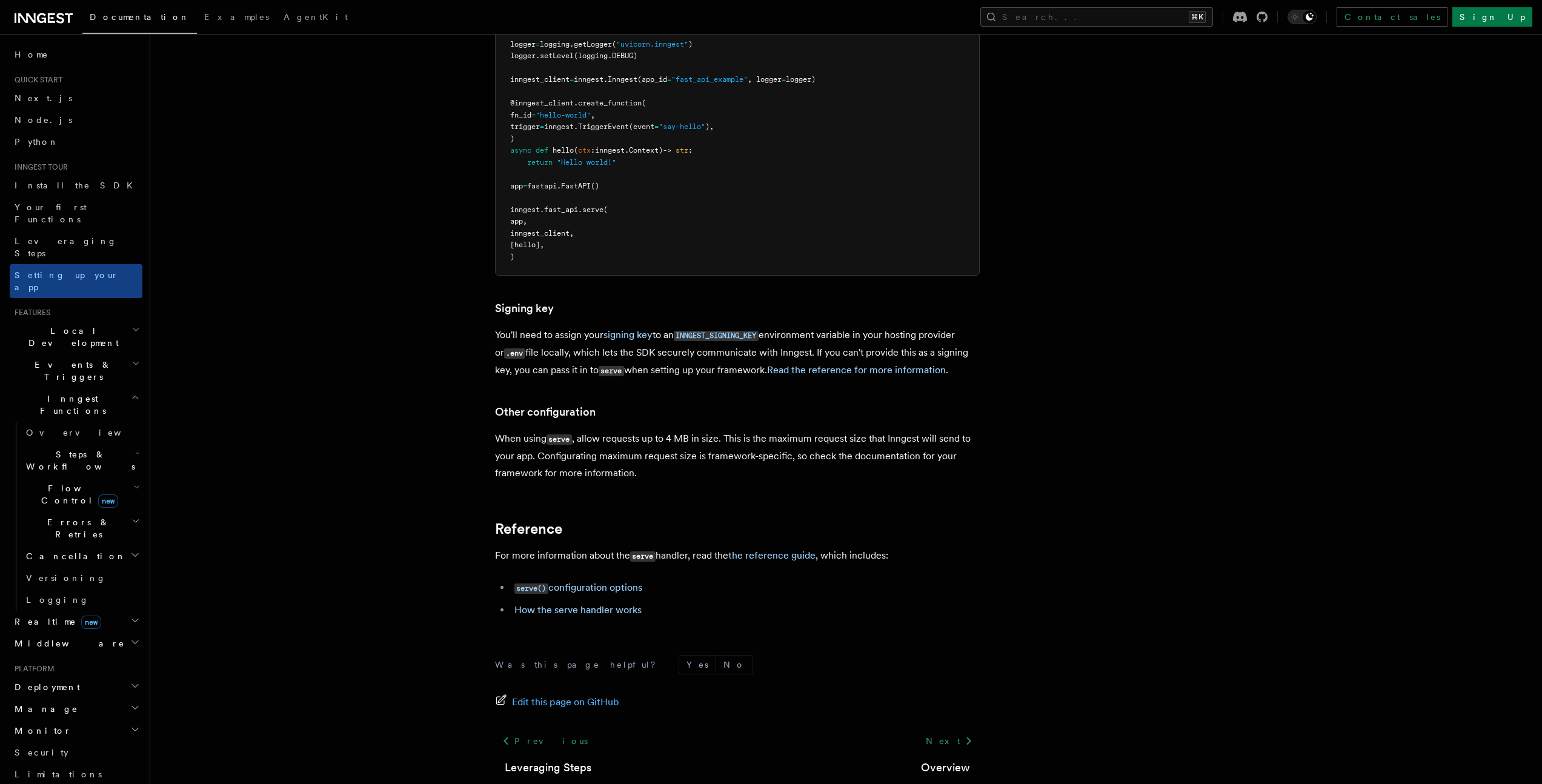
scroll to position [673, 0]
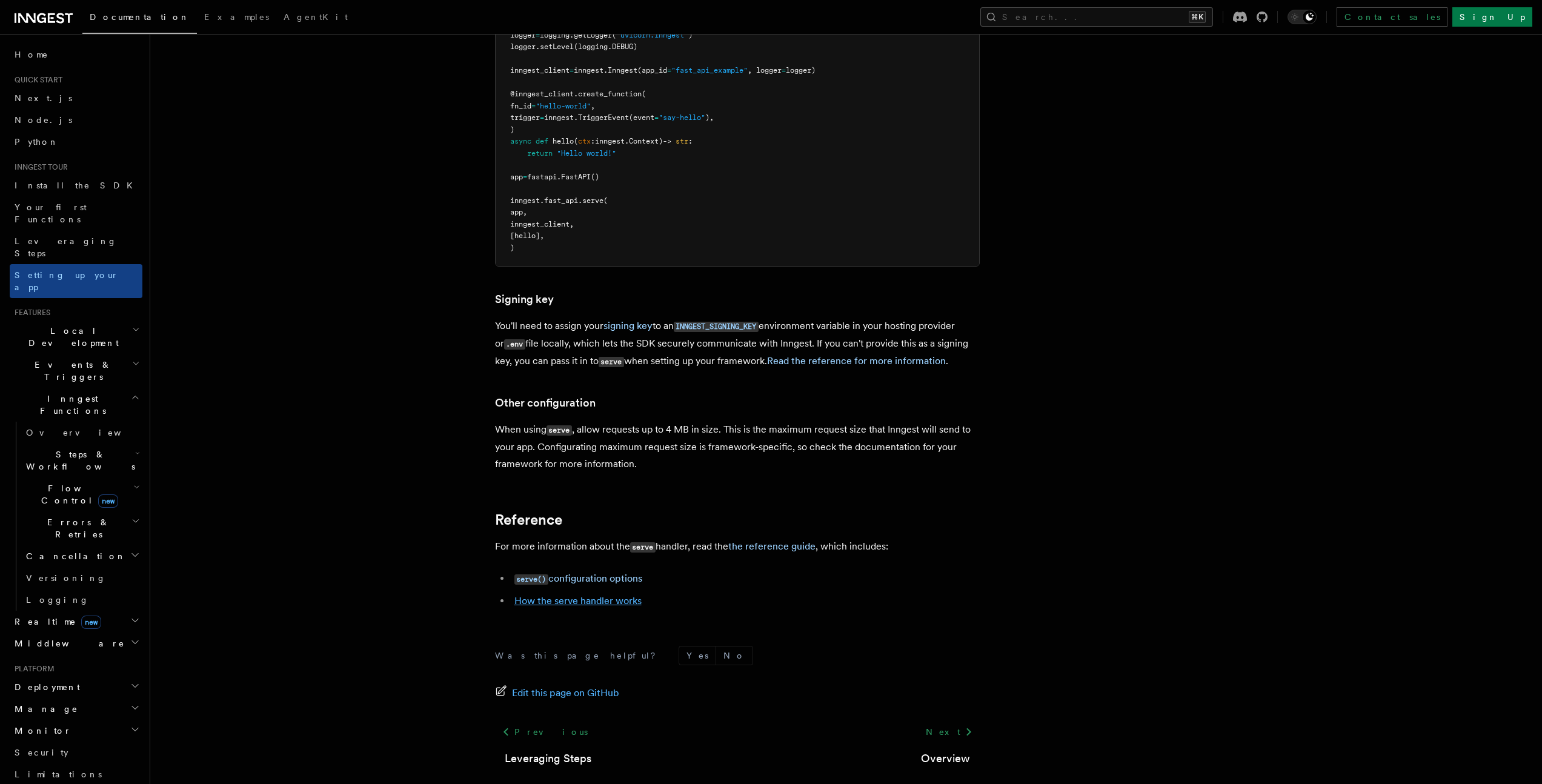
click at [619, 595] on link "How the serve handler works" at bounding box center [578, 600] width 127 height 12
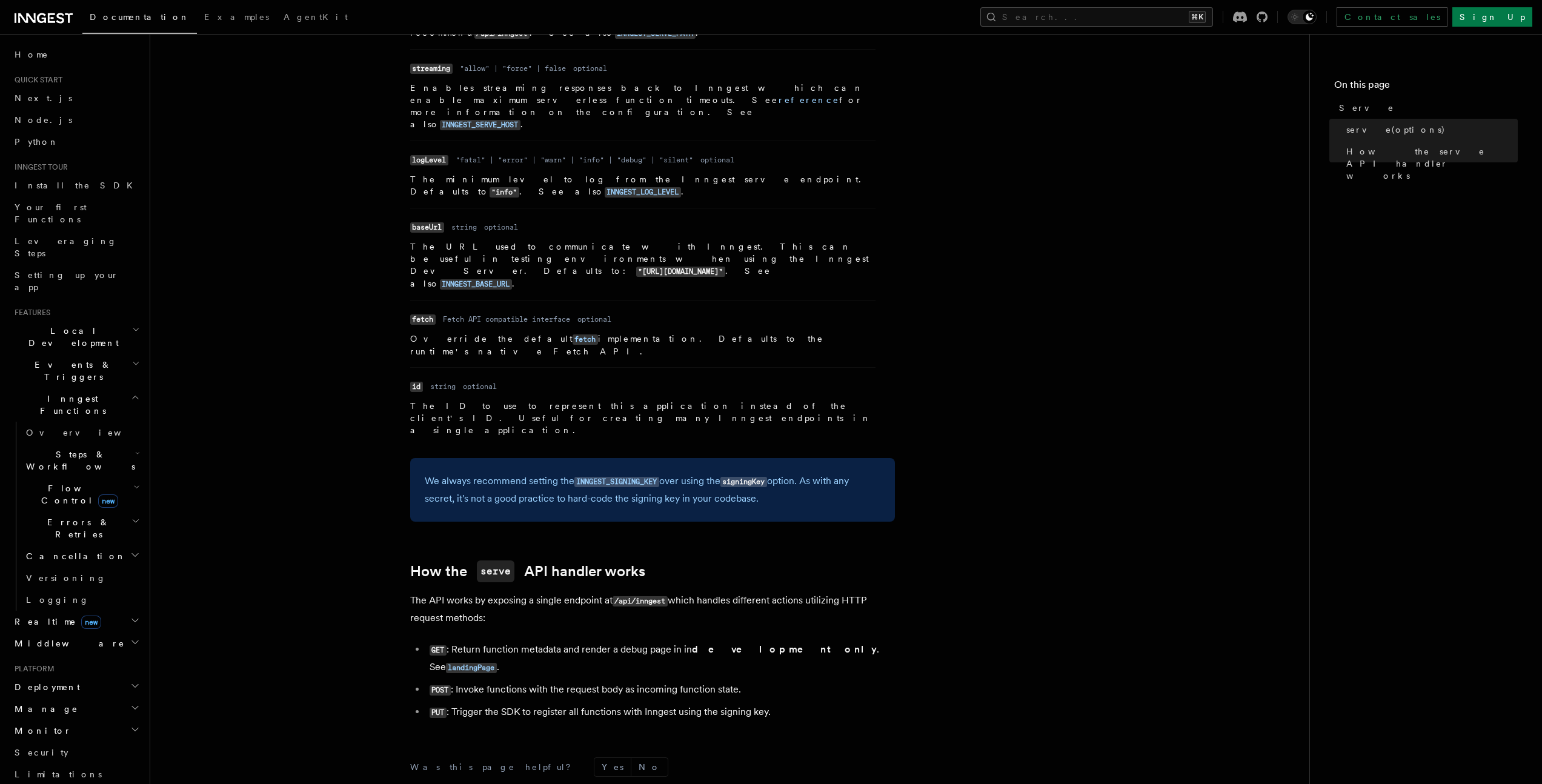
scroll to position [894, 0]
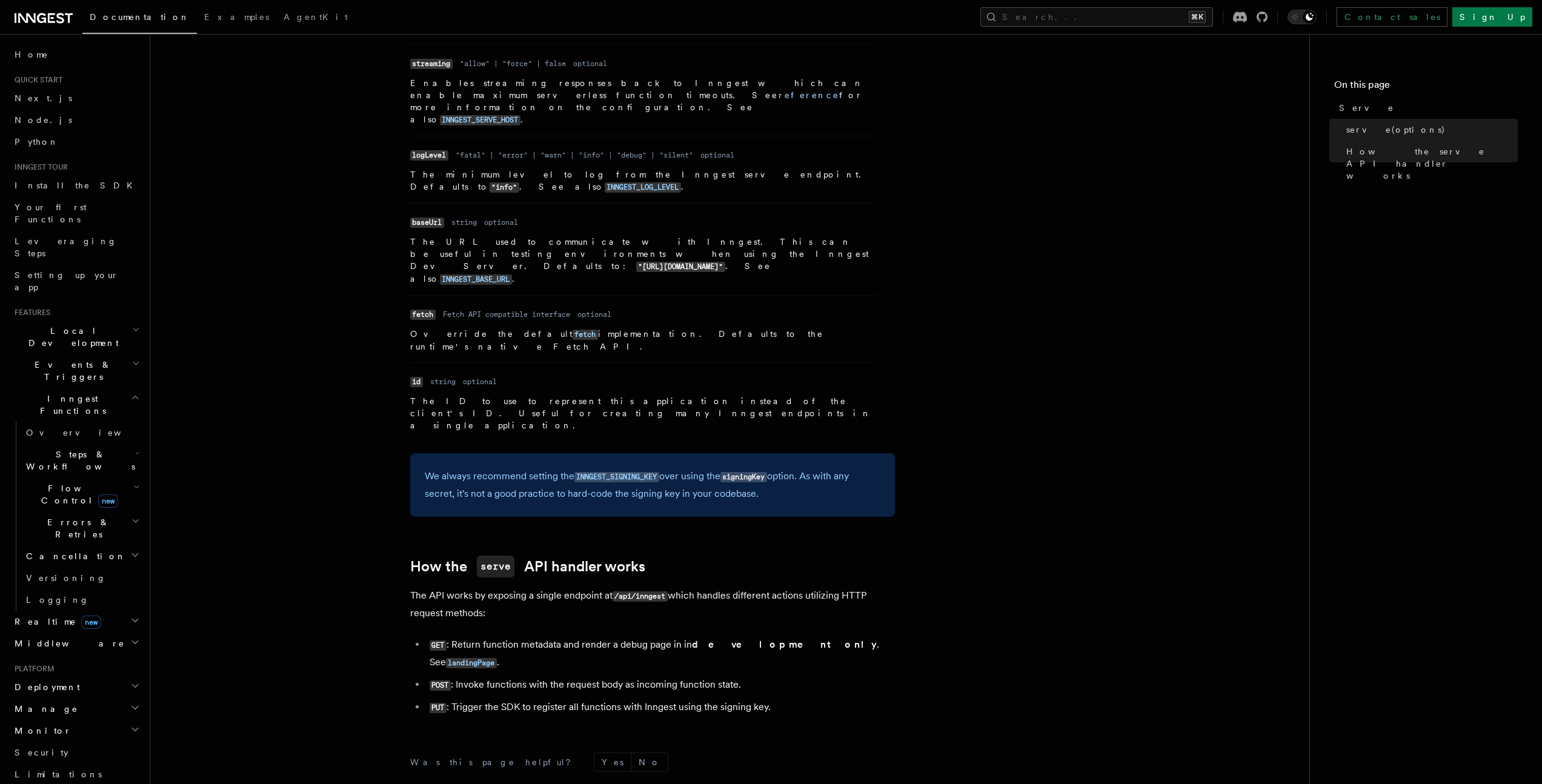
click at [583, 587] on p "The API works by exposing a single endpoint at /api/inngest which handles diffe…" at bounding box center [652, 604] width 485 height 35
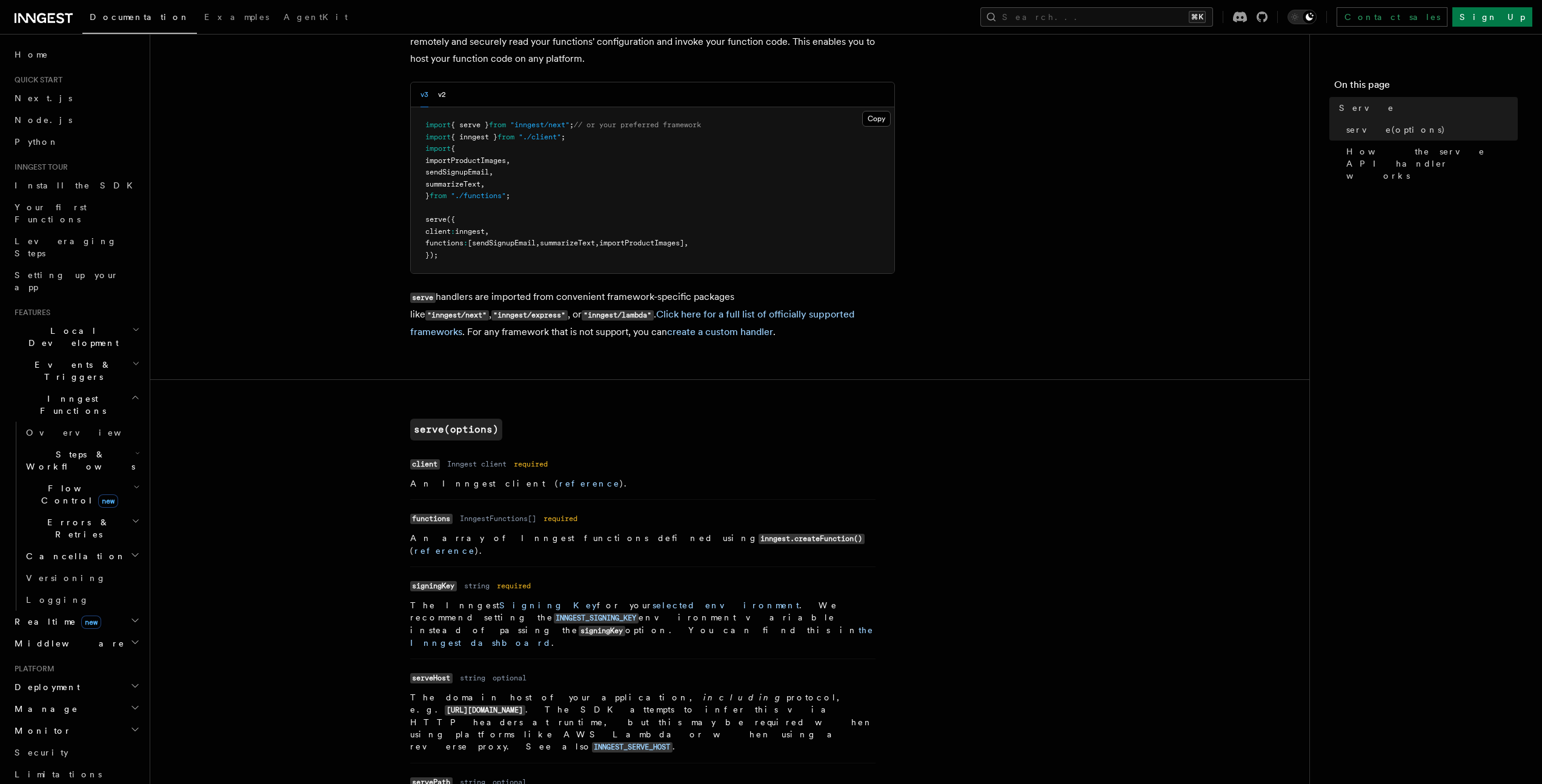
scroll to position [0, 0]
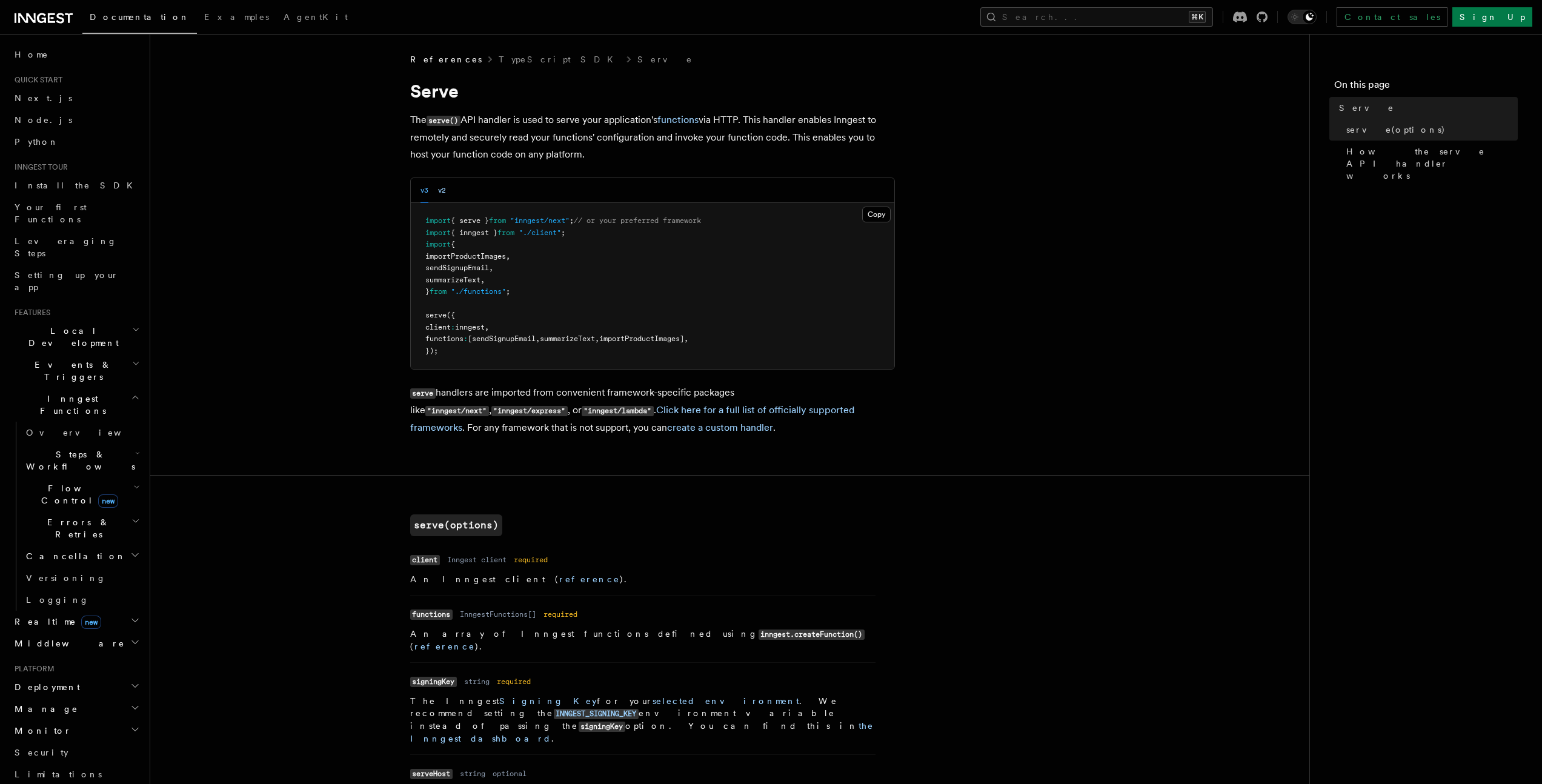
click at [441, 194] on button "v2" at bounding box center [442, 191] width 8 height 25
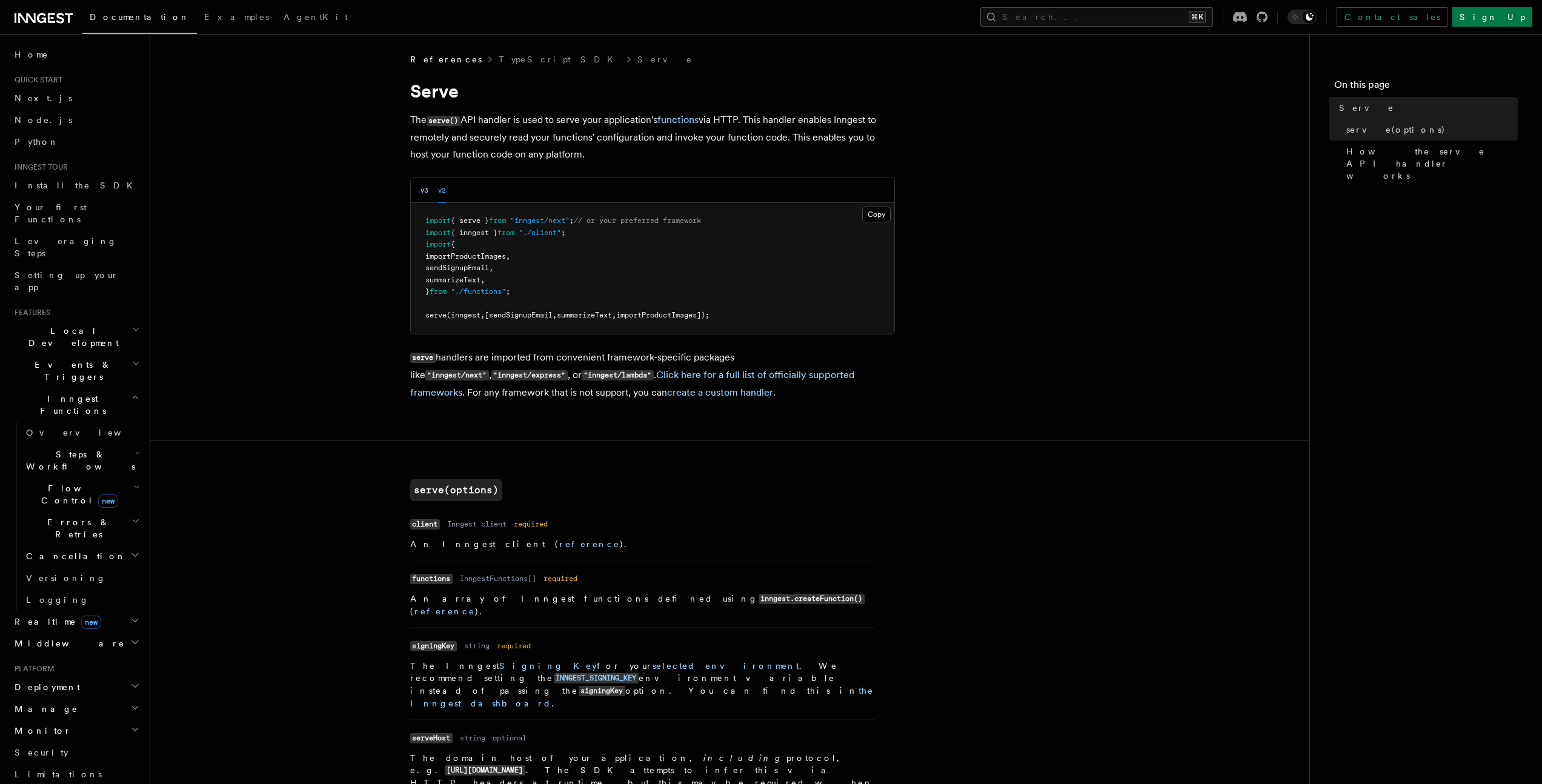
click at [425, 192] on button "v3" at bounding box center [424, 191] width 8 height 25
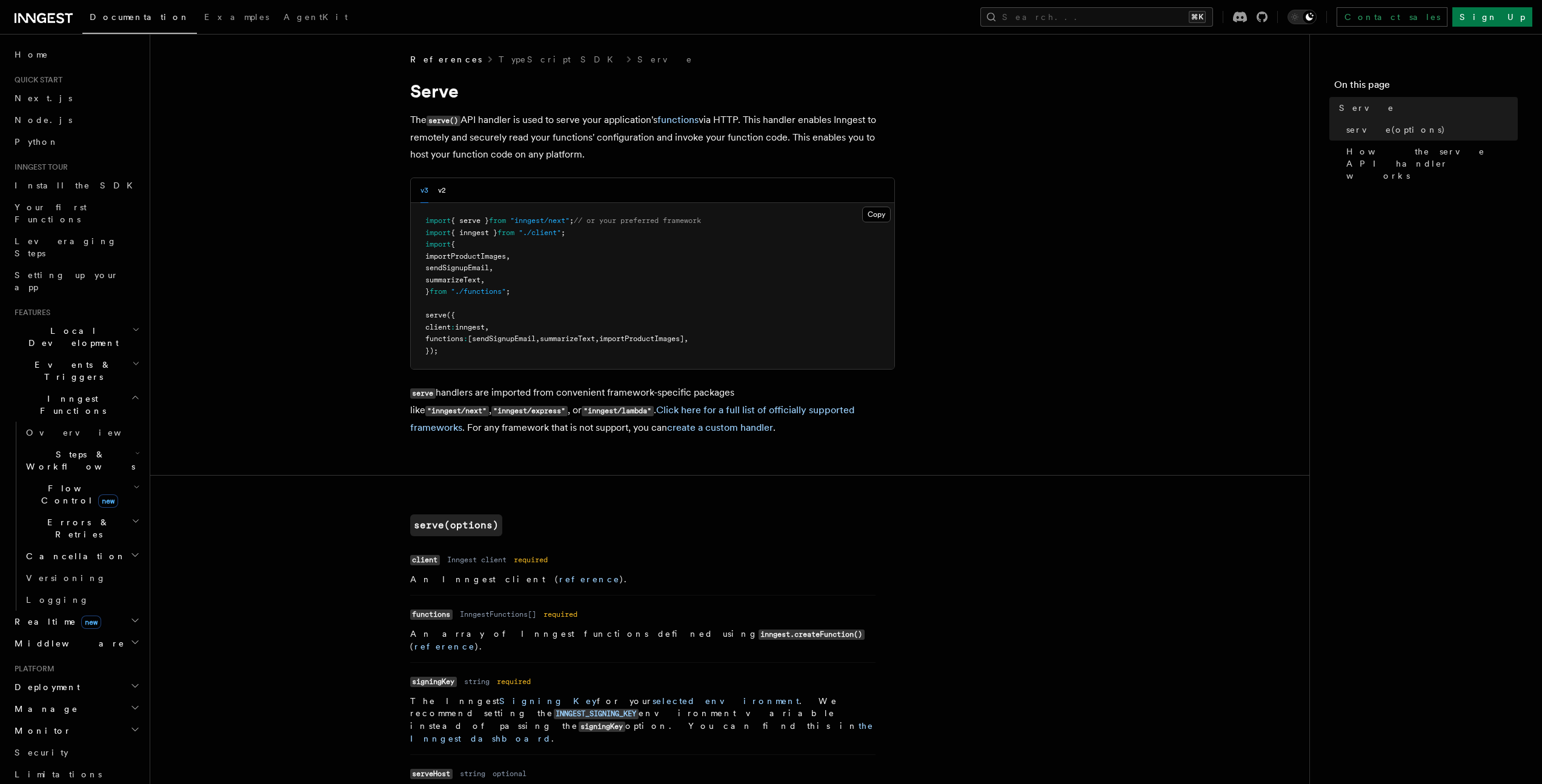
click at [448, 194] on div "v3 v2" at bounding box center [652, 191] width 483 height 25
click at [443, 190] on button "v2" at bounding box center [442, 191] width 8 height 25
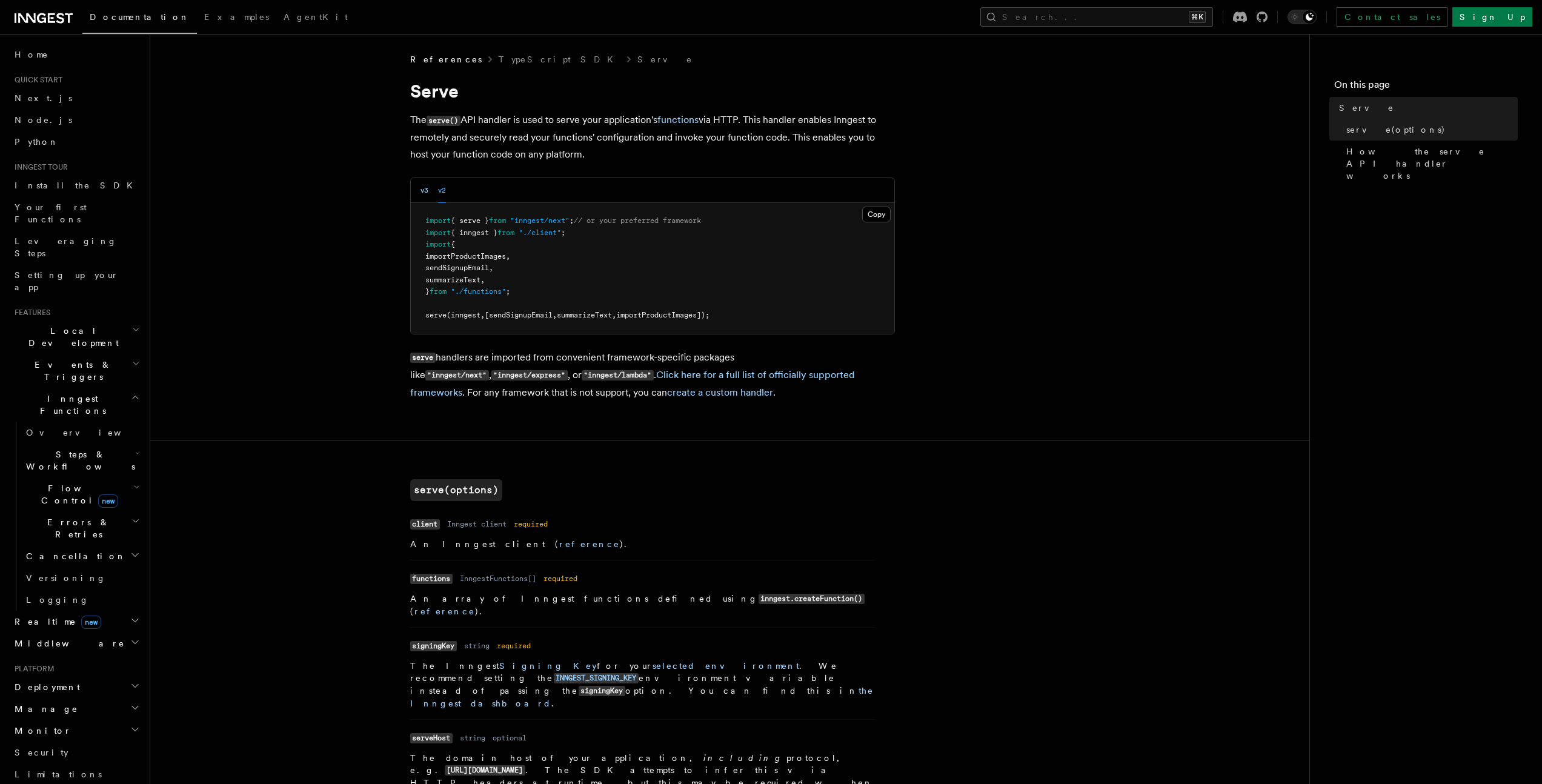
click at [425, 191] on button "v3" at bounding box center [424, 191] width 8 height 25
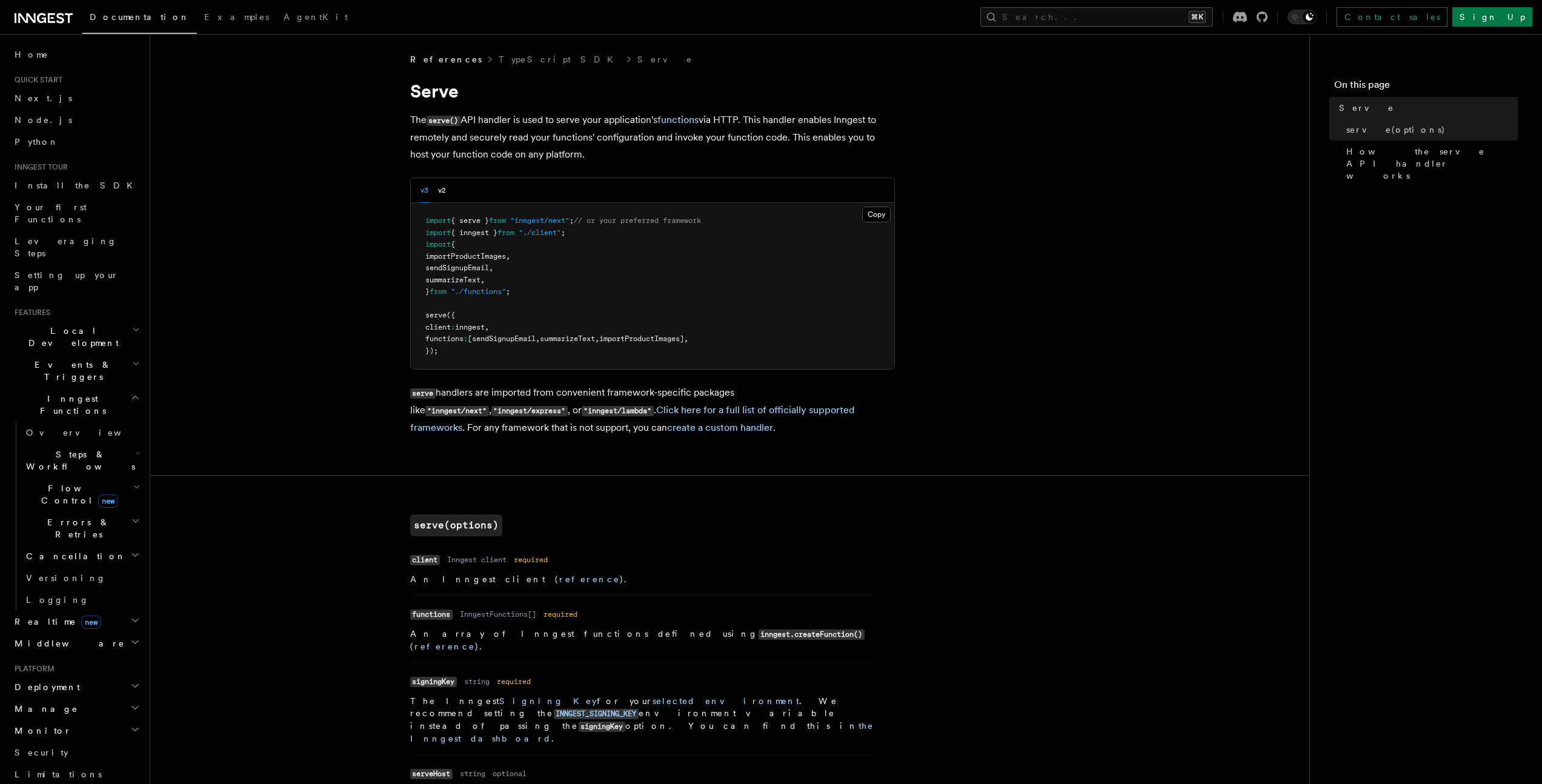
click at [860, 137] on p "The serve() API handler is used to serve your application's functions via HTTP.…" at bounding box center [652, 137] width 485 height 51
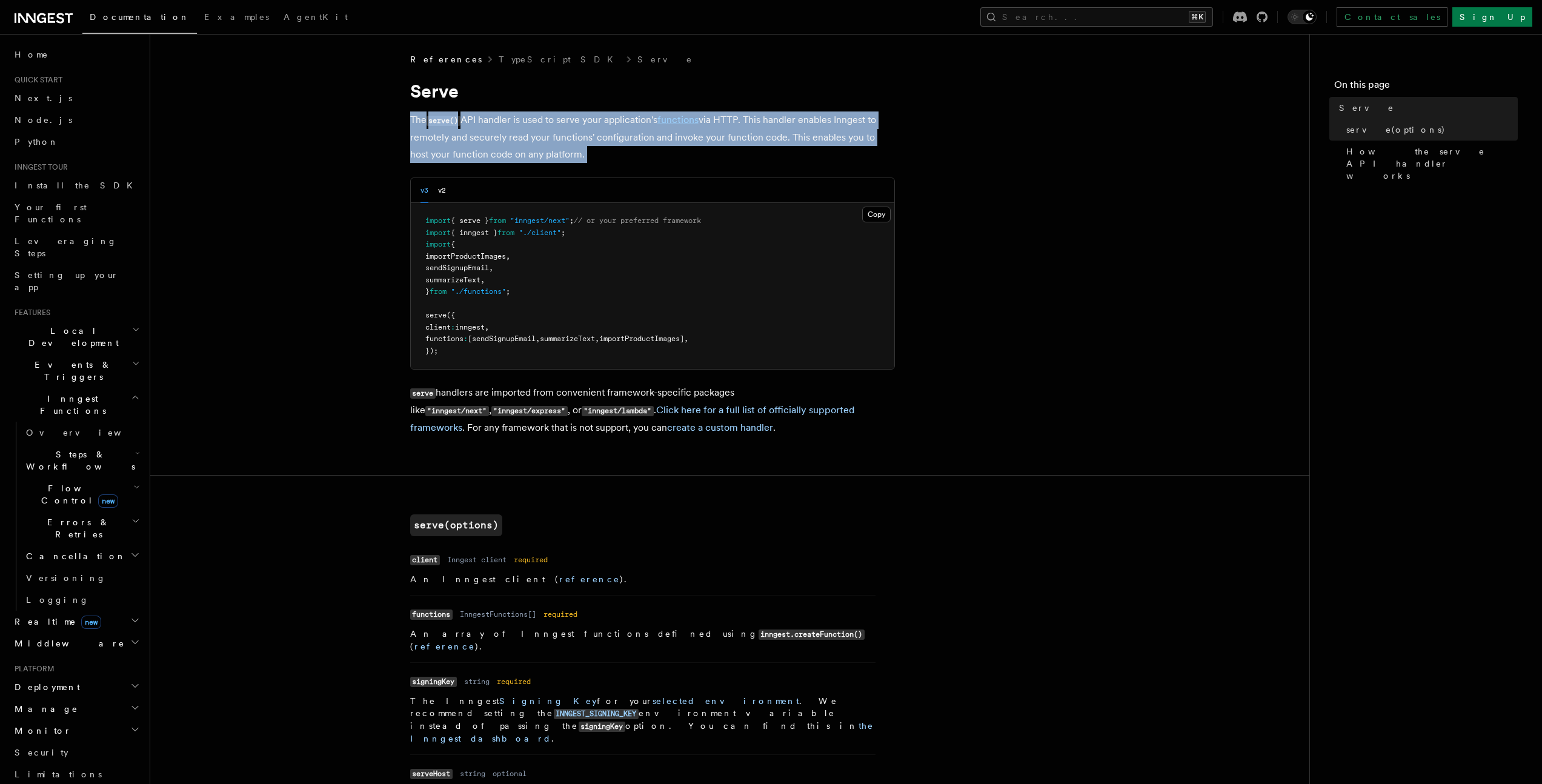
click at [860, 137] on p "The serve() API handler is used to serve your application's functions via HTTP.…" at bounding box center [652, 137] width 485 height 51
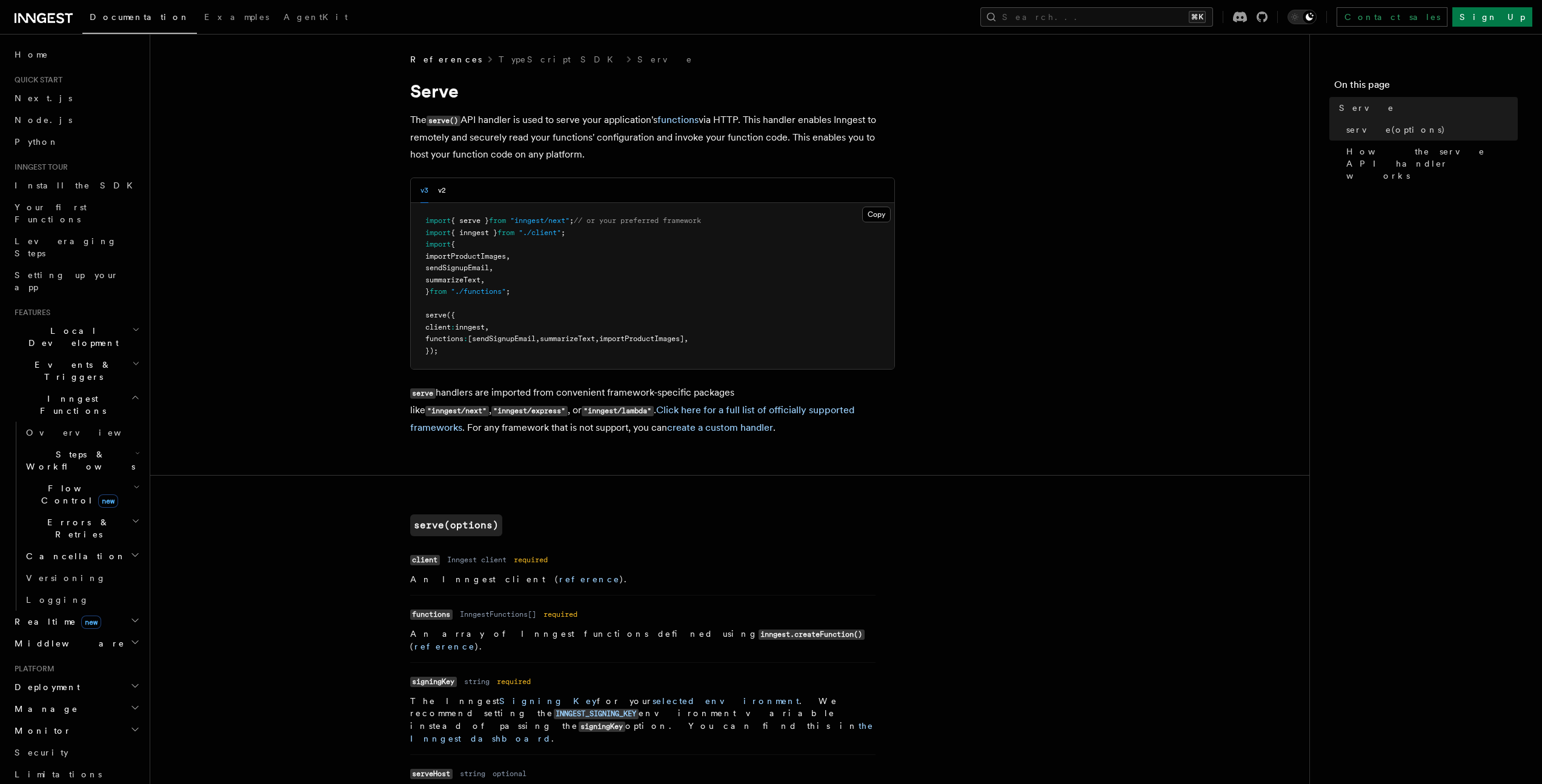
click at [434, 59] on span "References" at bounding box center [446, 60] width 71 height 12
click at [500, 60] on link "TypeScript SDK" at bounding box center [559, 60] width 122 height 12
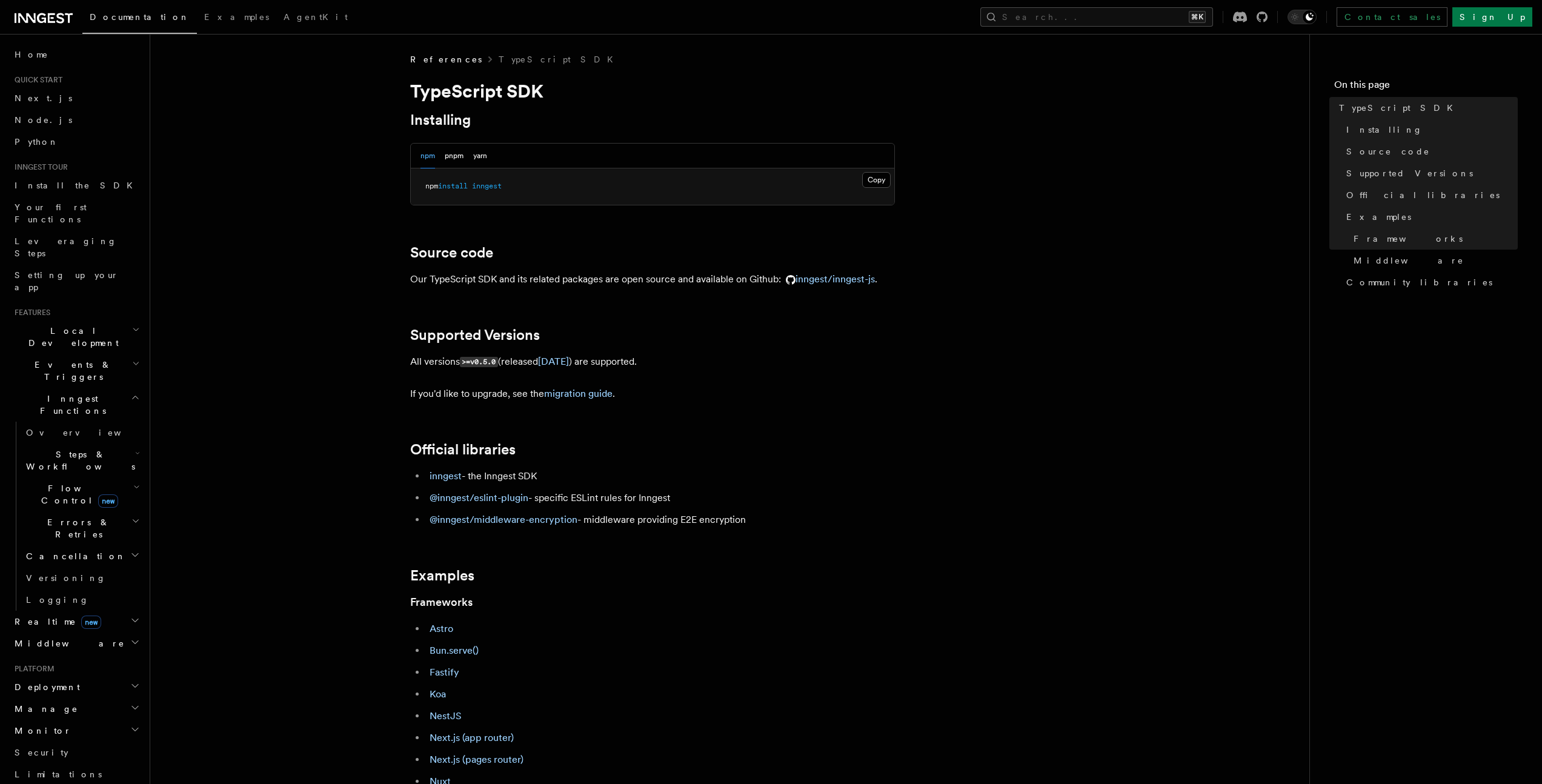
click at [444, 62] on span "References" at bounding box center [446, 60] width 71 height 12
click at [433, 58] on span "References" at bounding box center [446, 60] width 71 height 12
click at [55, 637] on span "Middleware" at bounding box center [67, 644] width 115 height 12
click at [70, 682] on span "Creating middleware" at bounding box center [78, 693] width 103 height 22
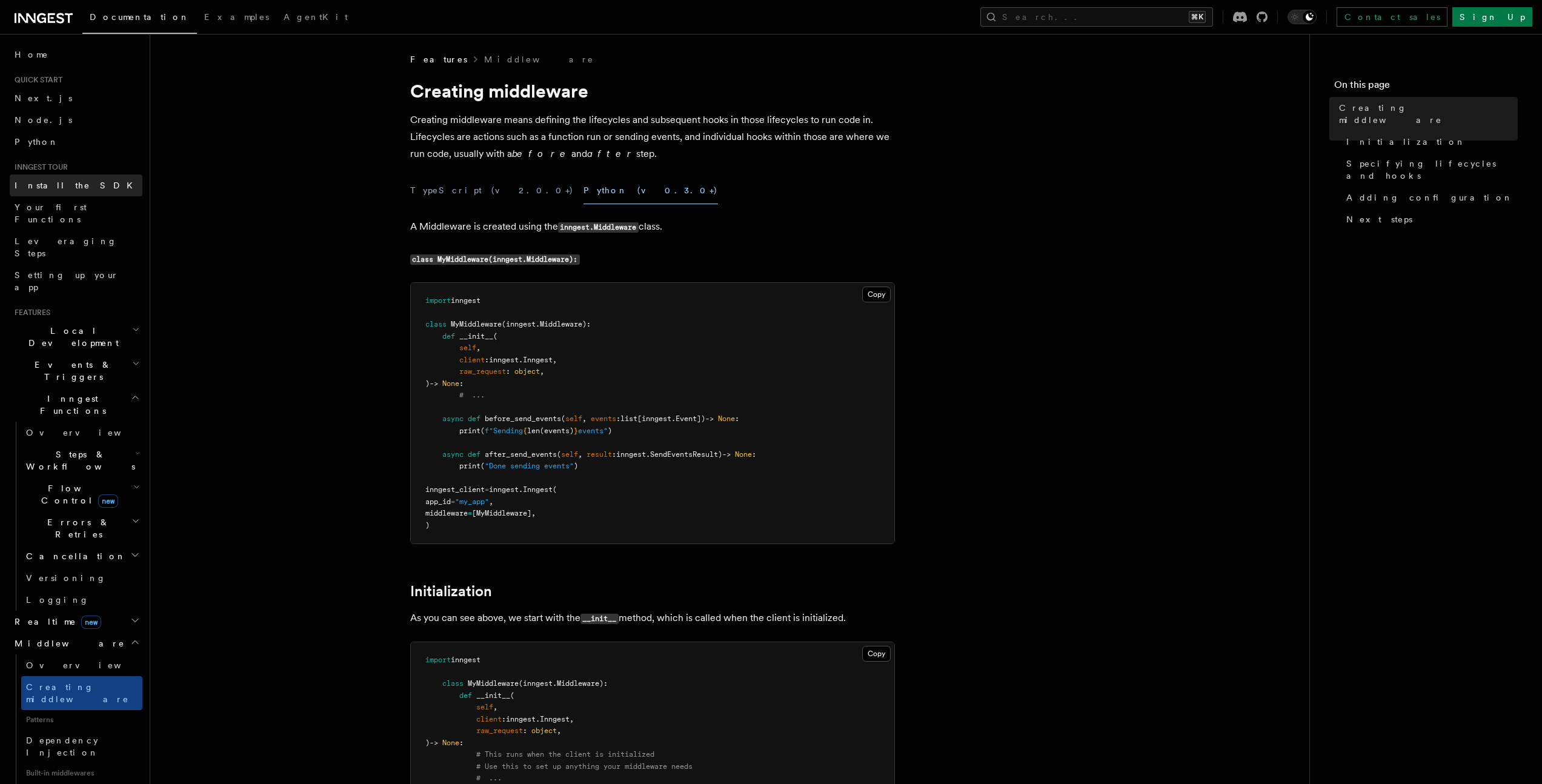
click at [35, 184] on span "Install the SDK" at bounding box center [78, 185] width 126 height 10
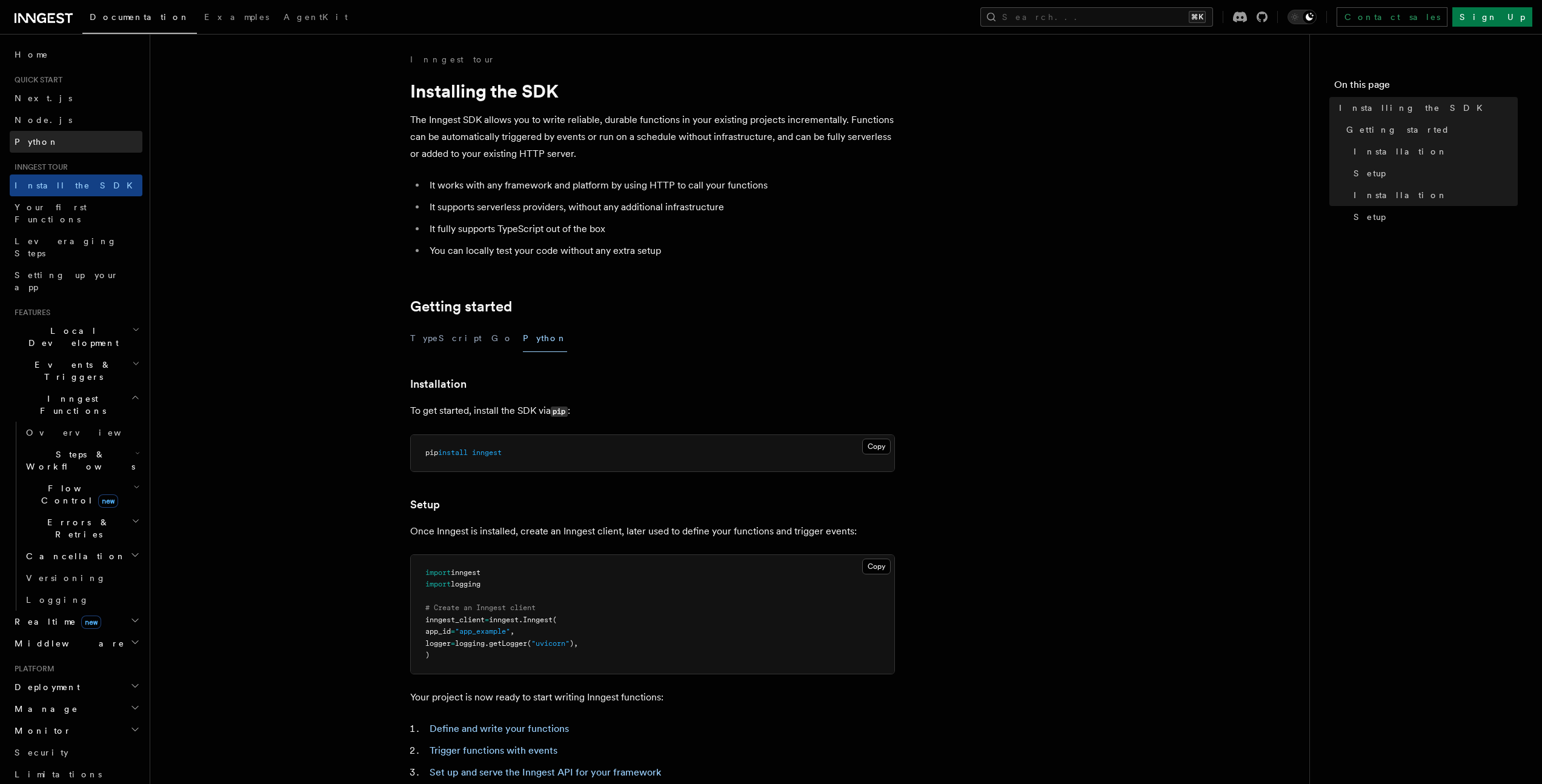
click at [32, 151] on link "Python" at bounding box center [76, 142] width 133 height 22
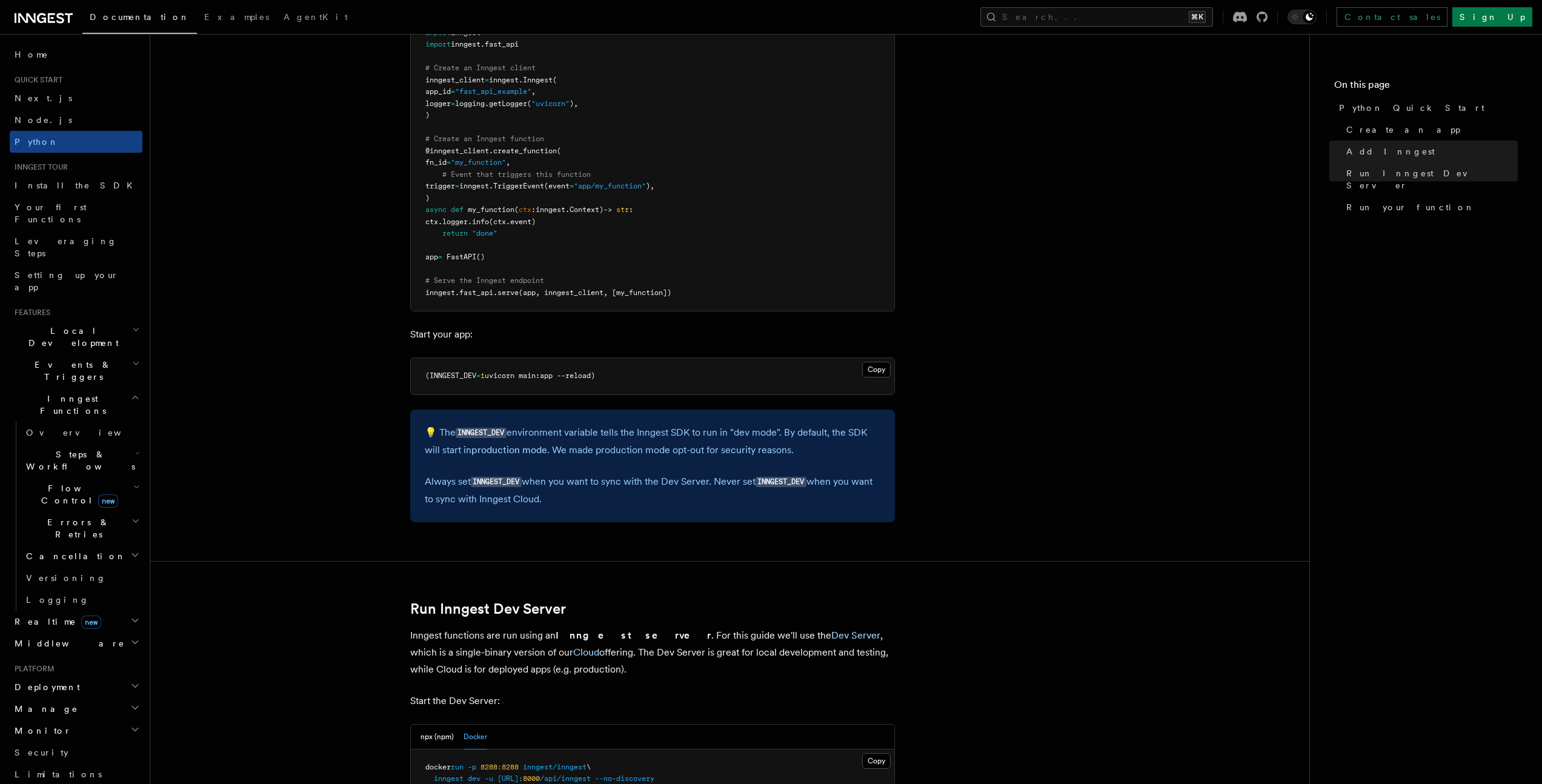
scroll to position [973, 0]
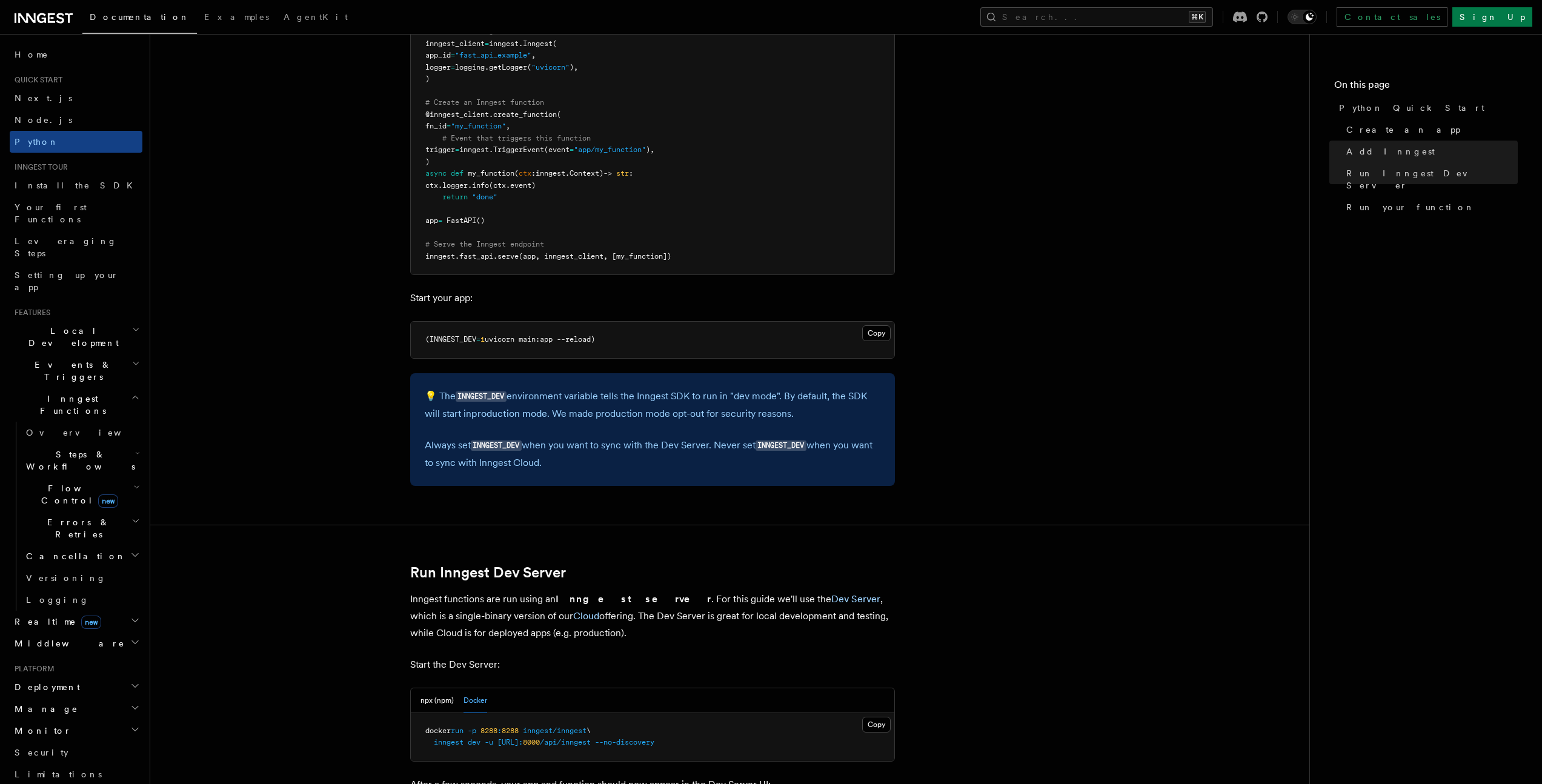
click at [553, 456] on p "Always set INNGEST_DEV when you want to sync with the Dev Server. Never set INN…" at bounding box center [653, 454] width 456 height 35
click at [625, 464] on p "Always set INNGEST_DEV when you want to sync with the Dev Server. Never set INN…" at bounding box center [653, 454] width 456 height 35
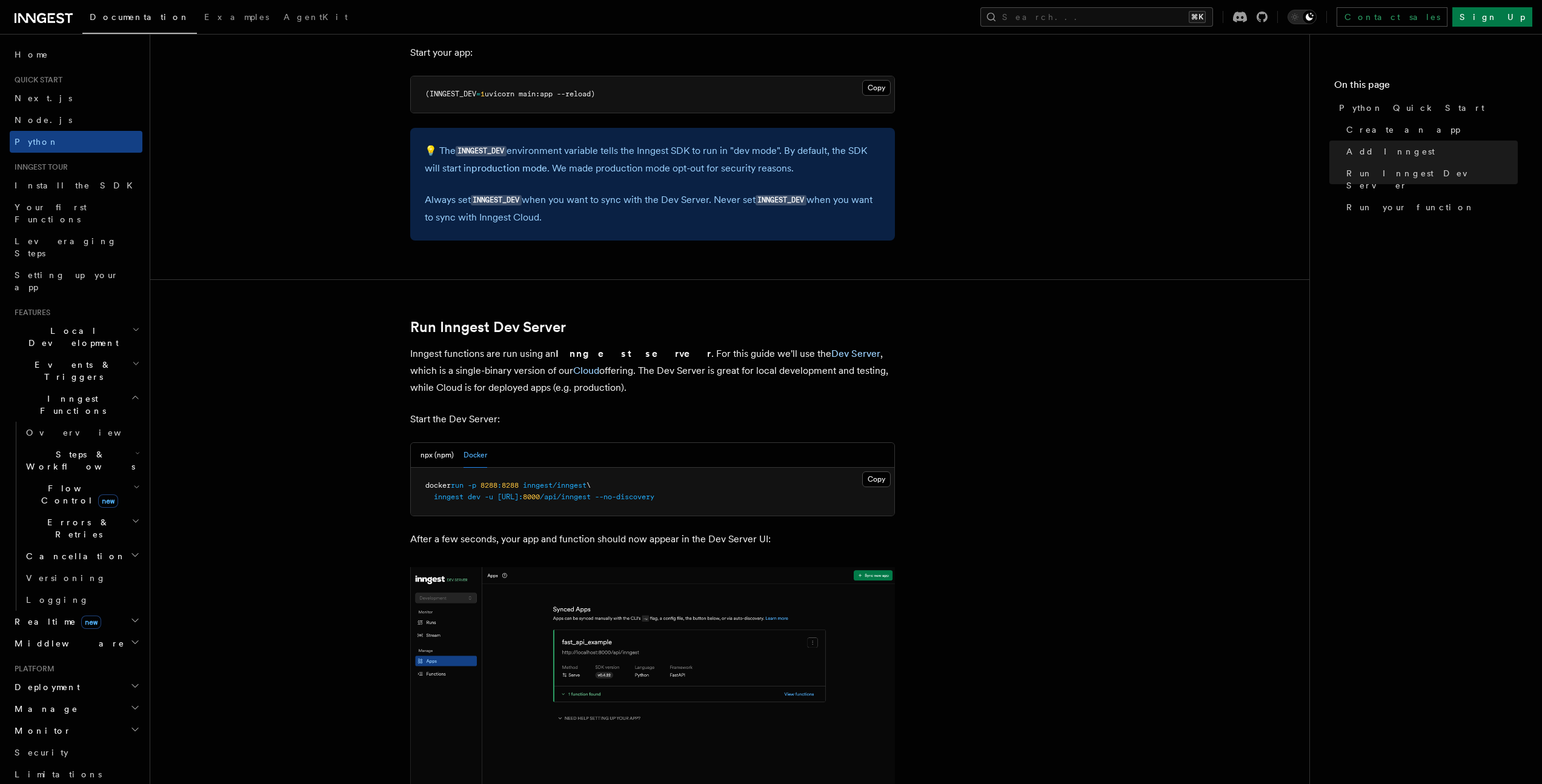
scroll to position [1221, 0]
drag, startPoint x: 553, startPoint y: 353, endPoint x: 668, endPoint y: 351, distance: 115.0
click at [668, 351] on p "Inngest functions are run using an Inngest server . For this guide we'll use th…" at bounding box center [652, 369] width 485 height 51
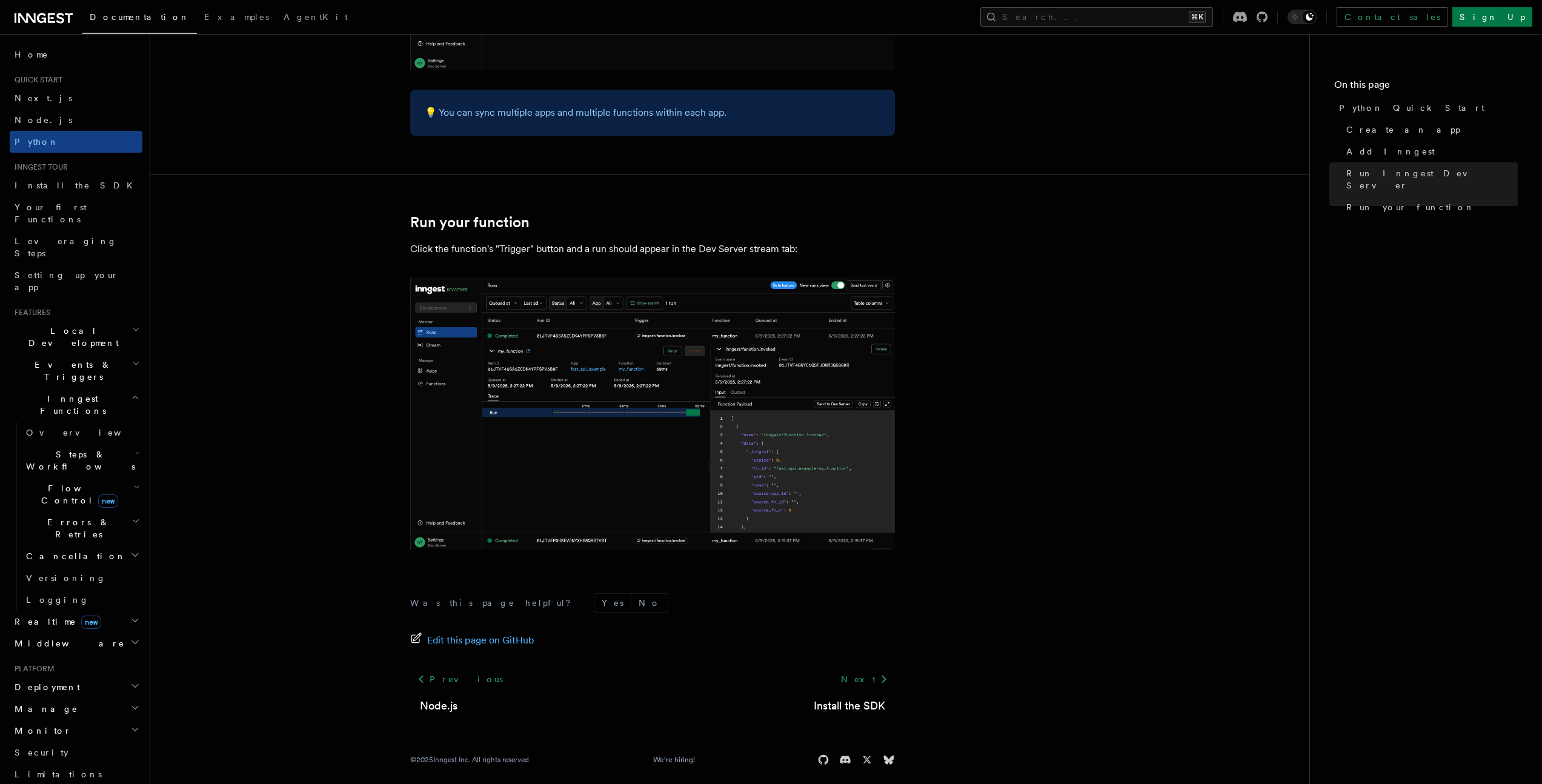
scroll to position [2292, 0]
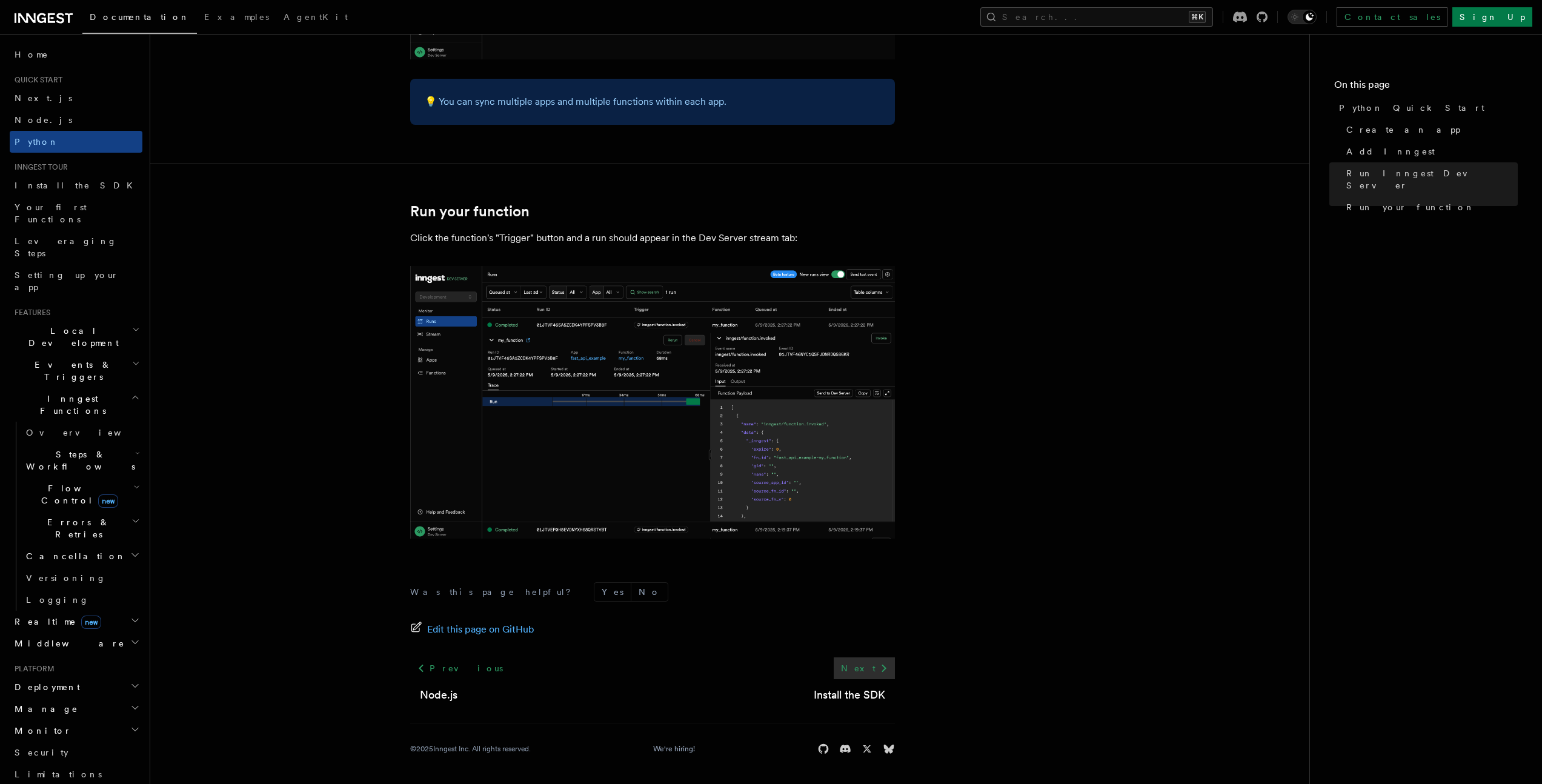
click at [876, 669] on icon at bounding box center [883, 668] width 15 height 15
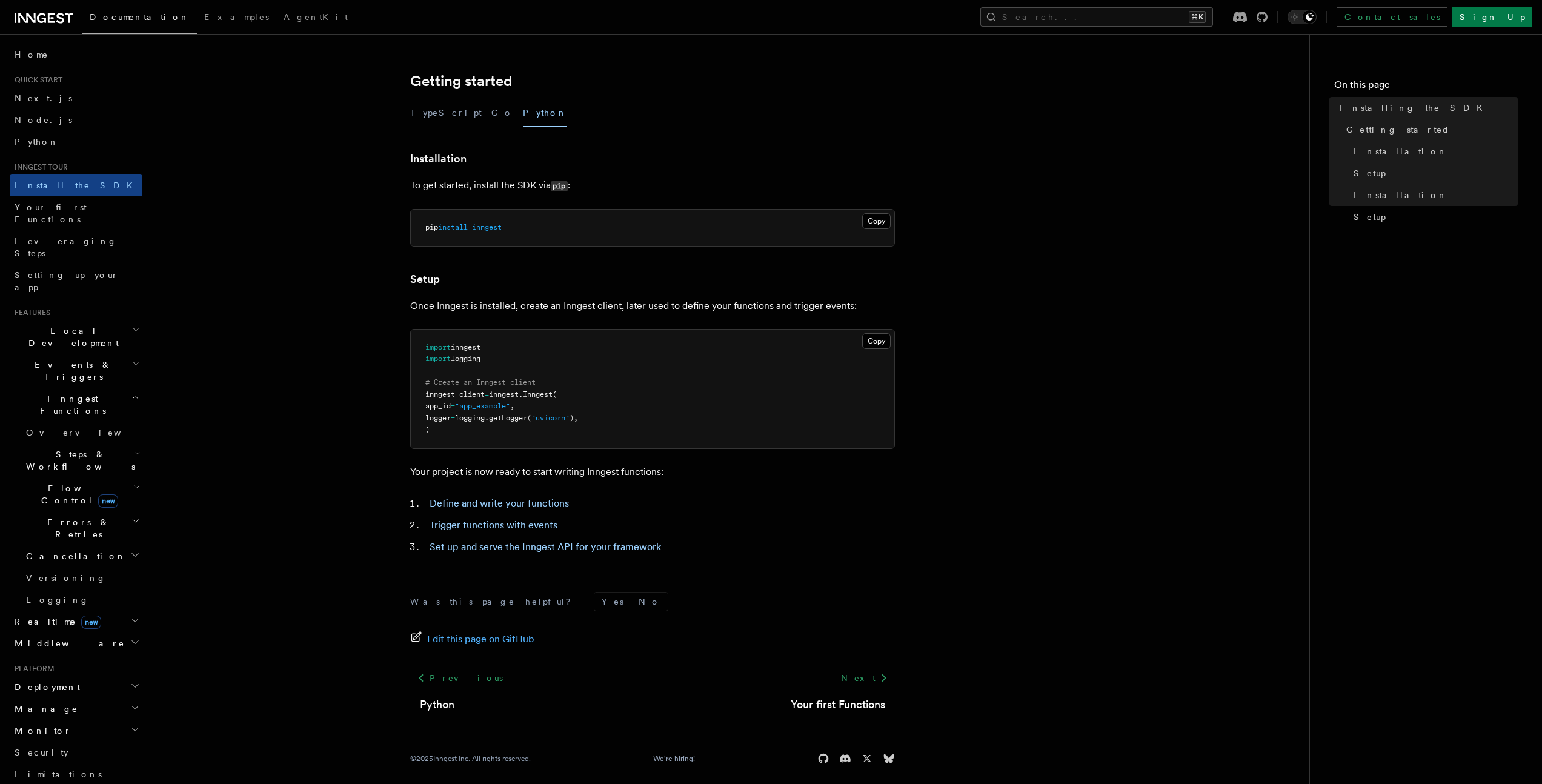
scroll to position [235, 0]
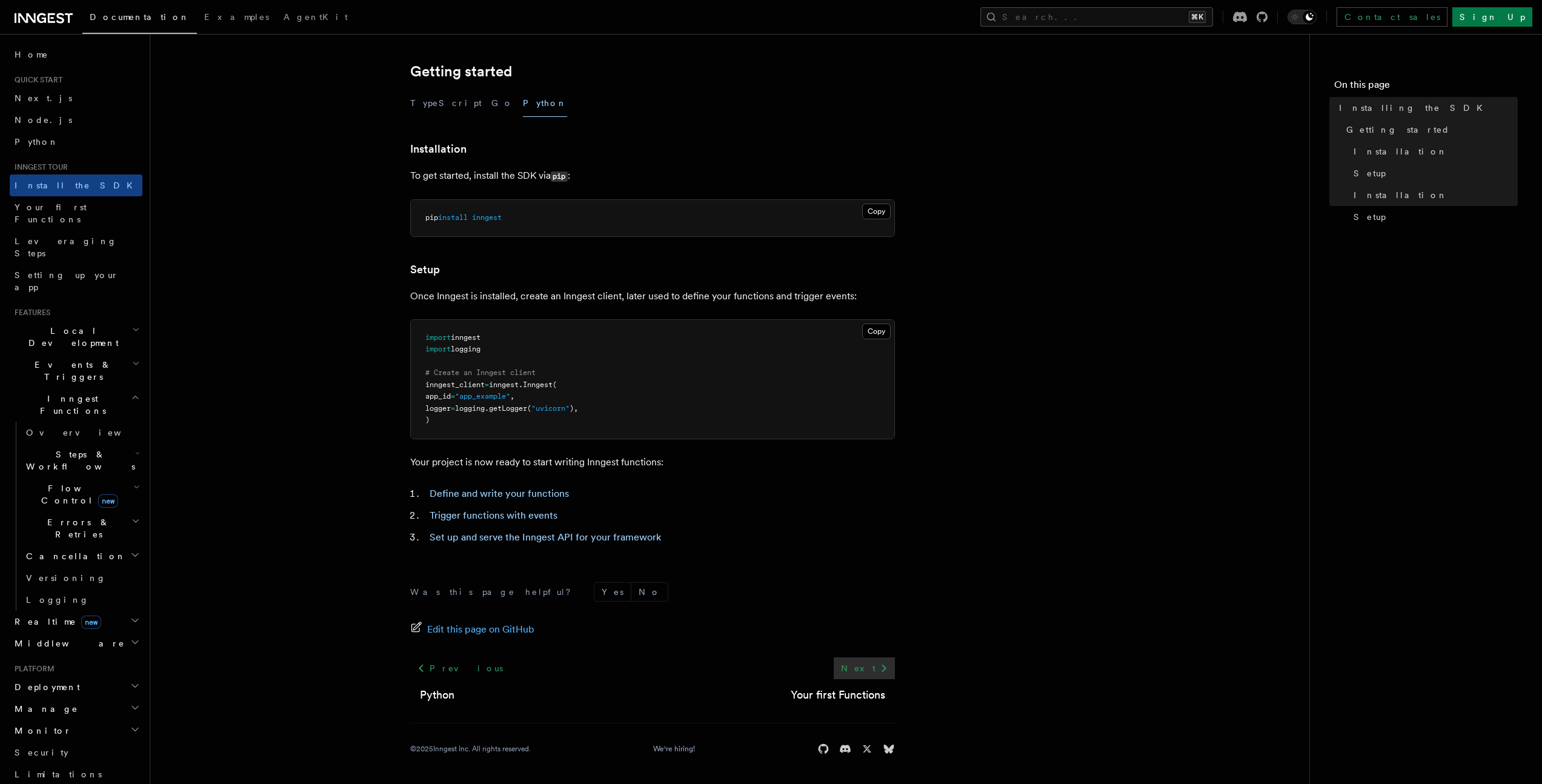
click at [881, 666] on icon at bounding box center [883, 668] width 15 height 15
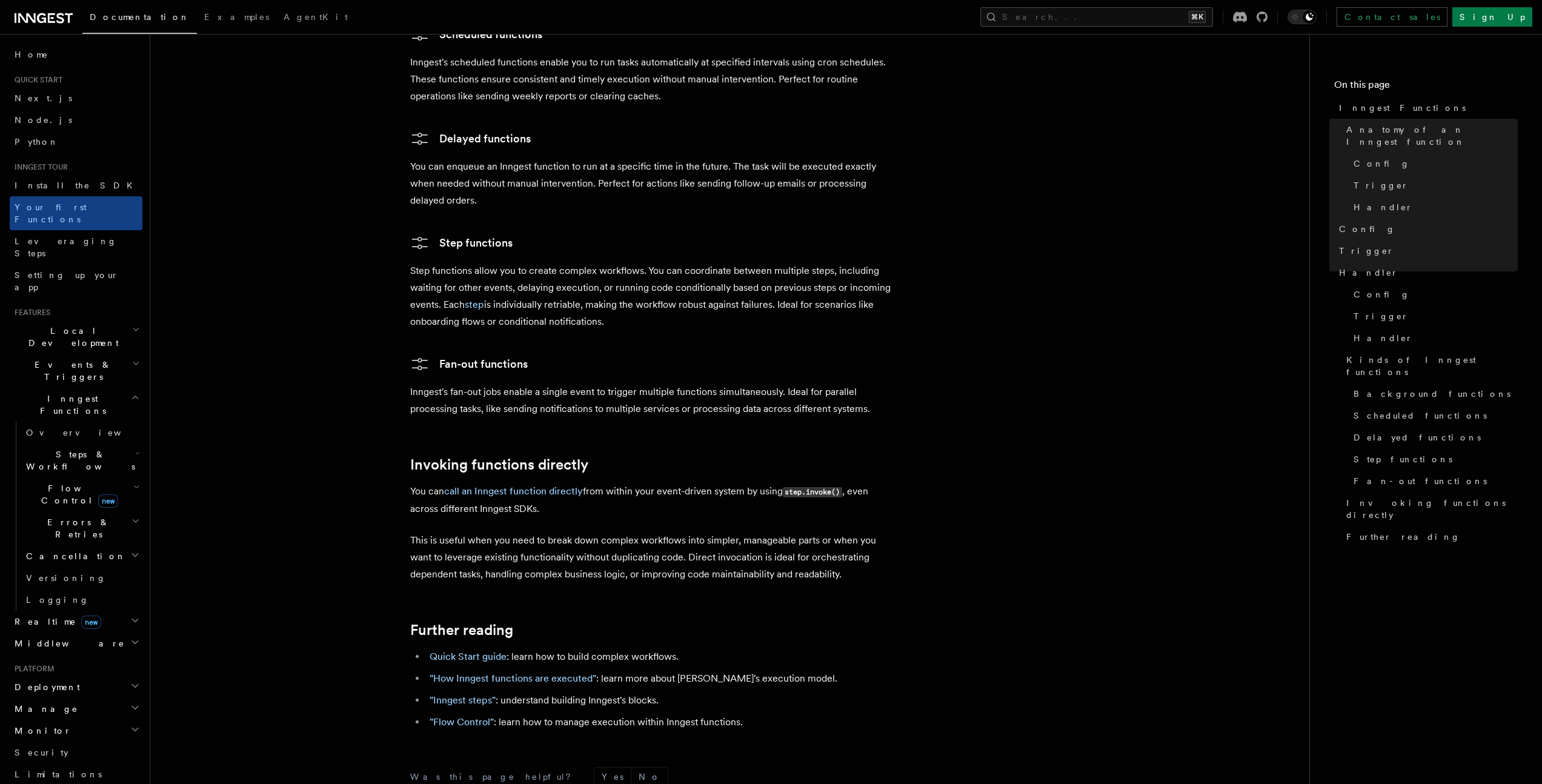
scroll to position [2222, 0]
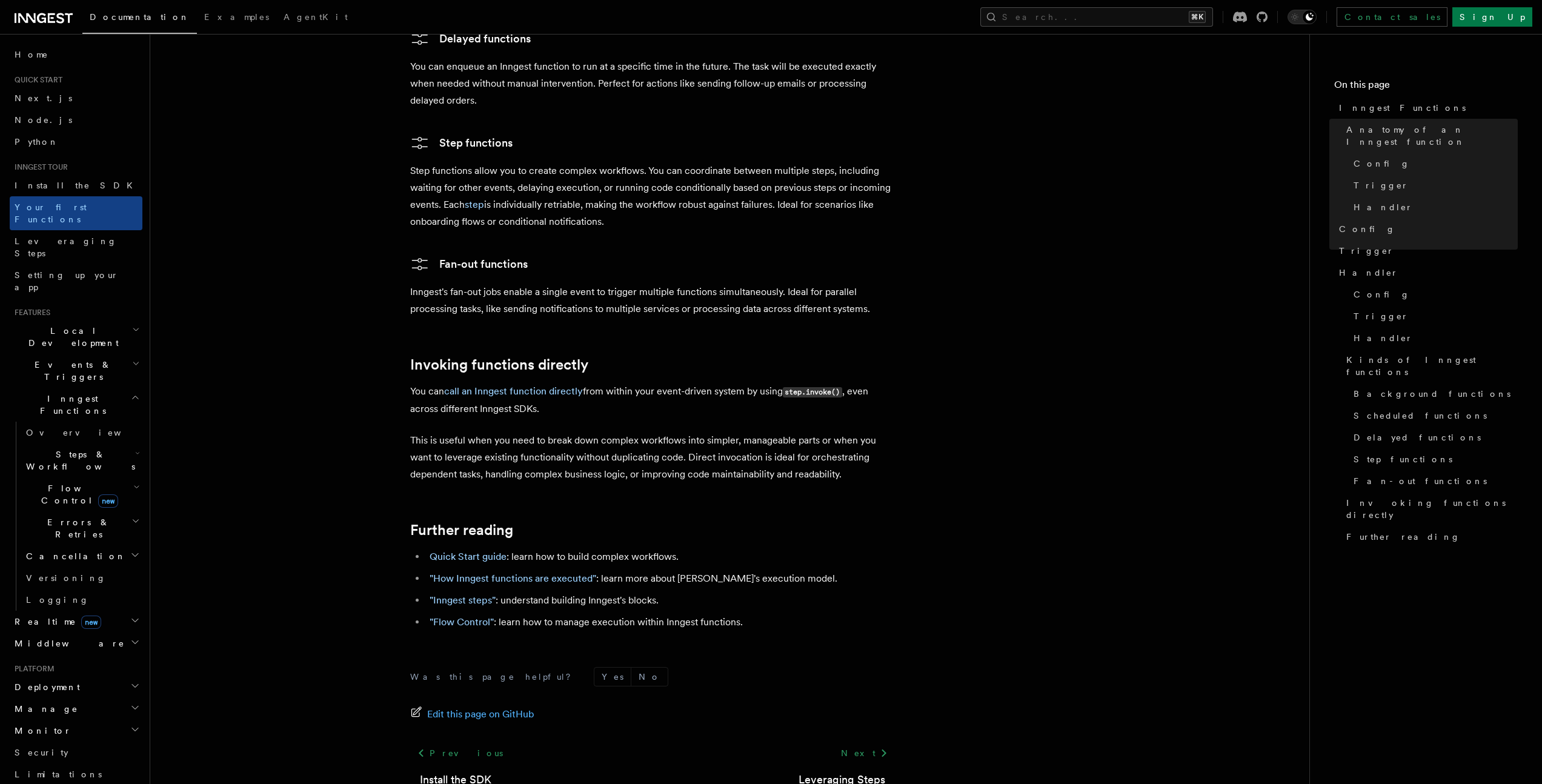
click at [622, 432] on p "This is useful when you need to break down complex workflows into simpler, mana…" at bounding box center [652, 458] width 485 height 51
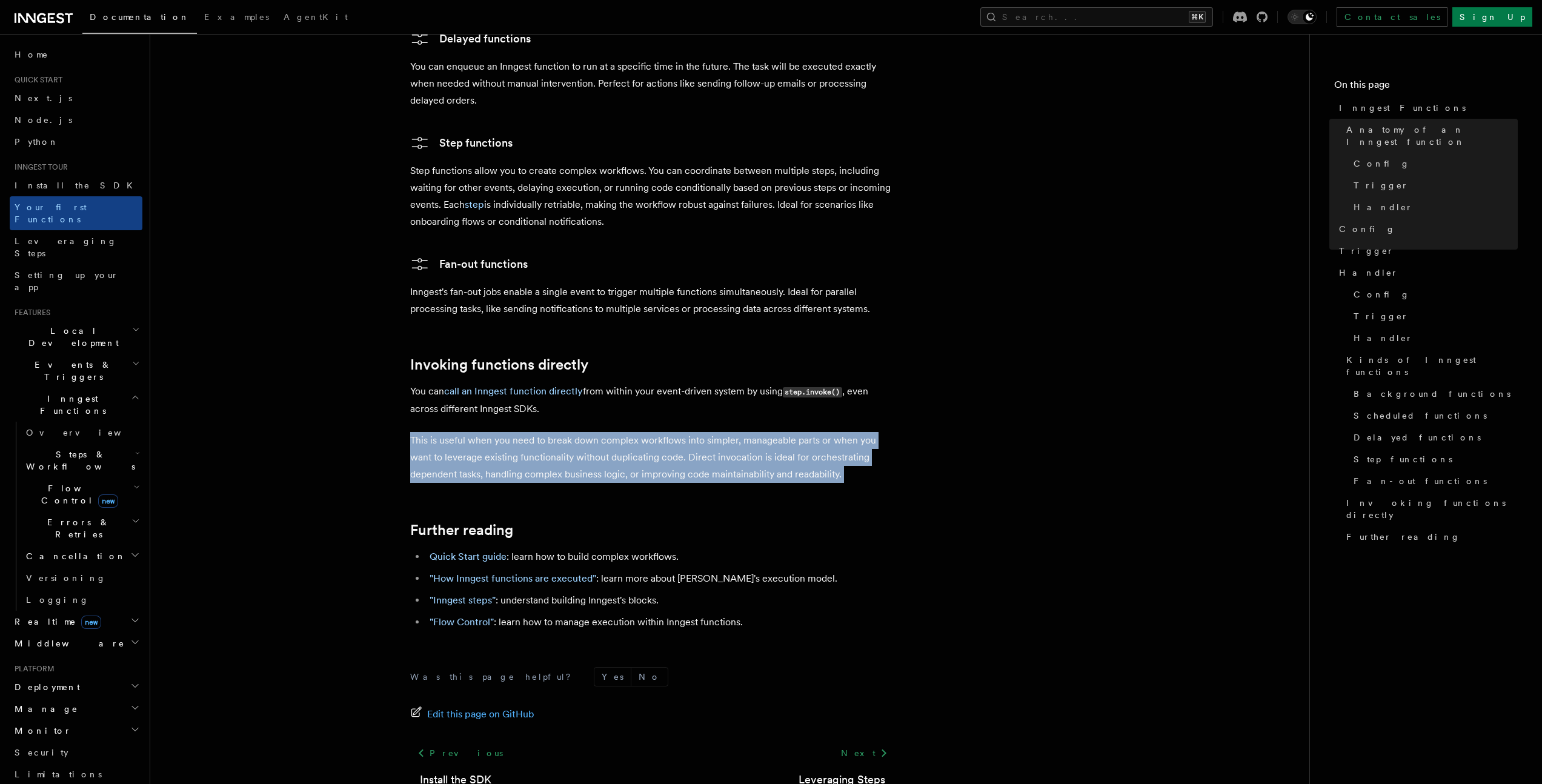
click at [622, 432] on p "This is useful when you need to break down complex workflows into simpler, mana…" at bounding box center [652, 458] width 485 height 51
click at [460, 551] on link "Quick Start guide" at bounding box center [468, 556] width 77 height 12
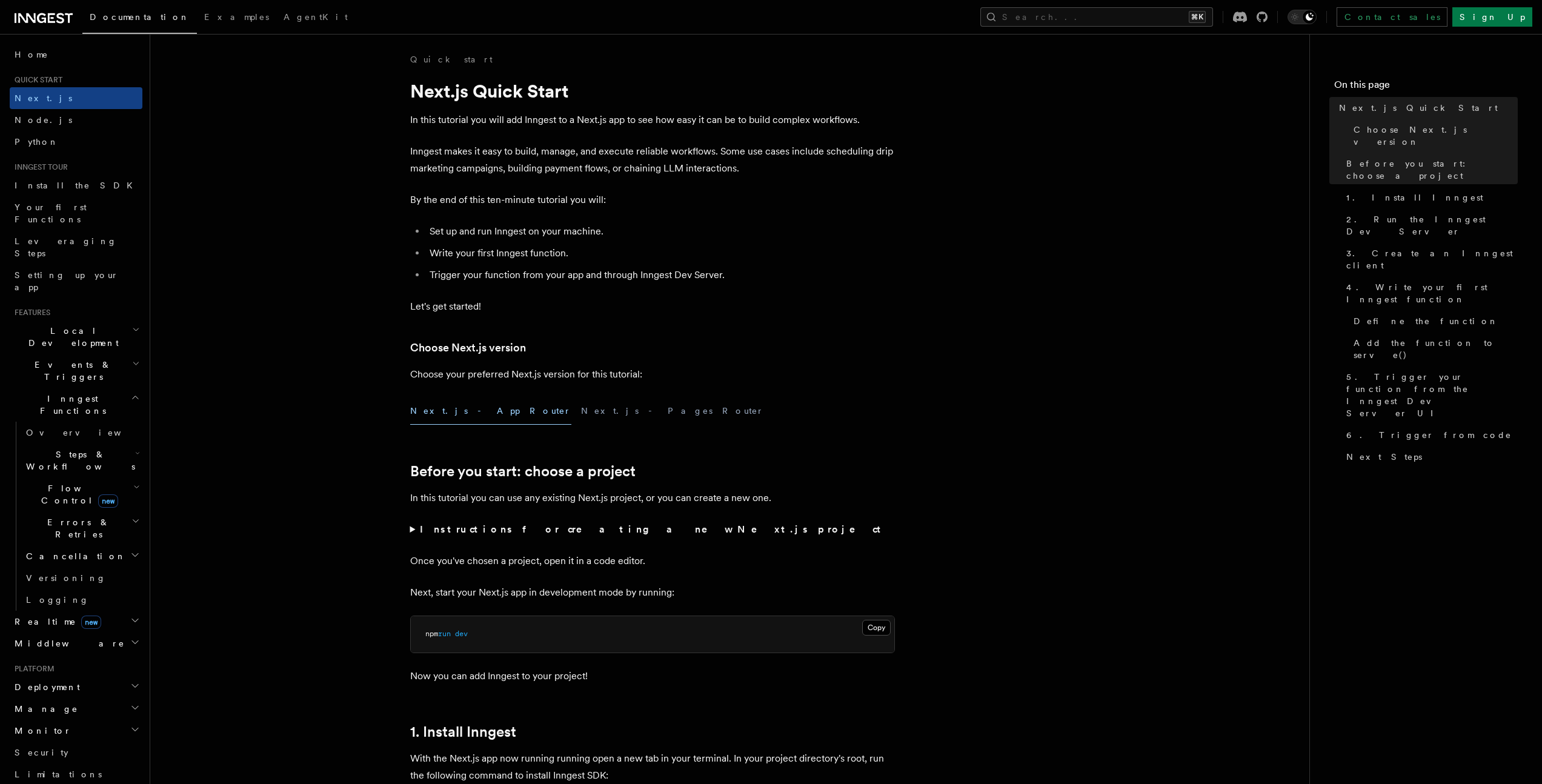
scroll to position [2260, 0]
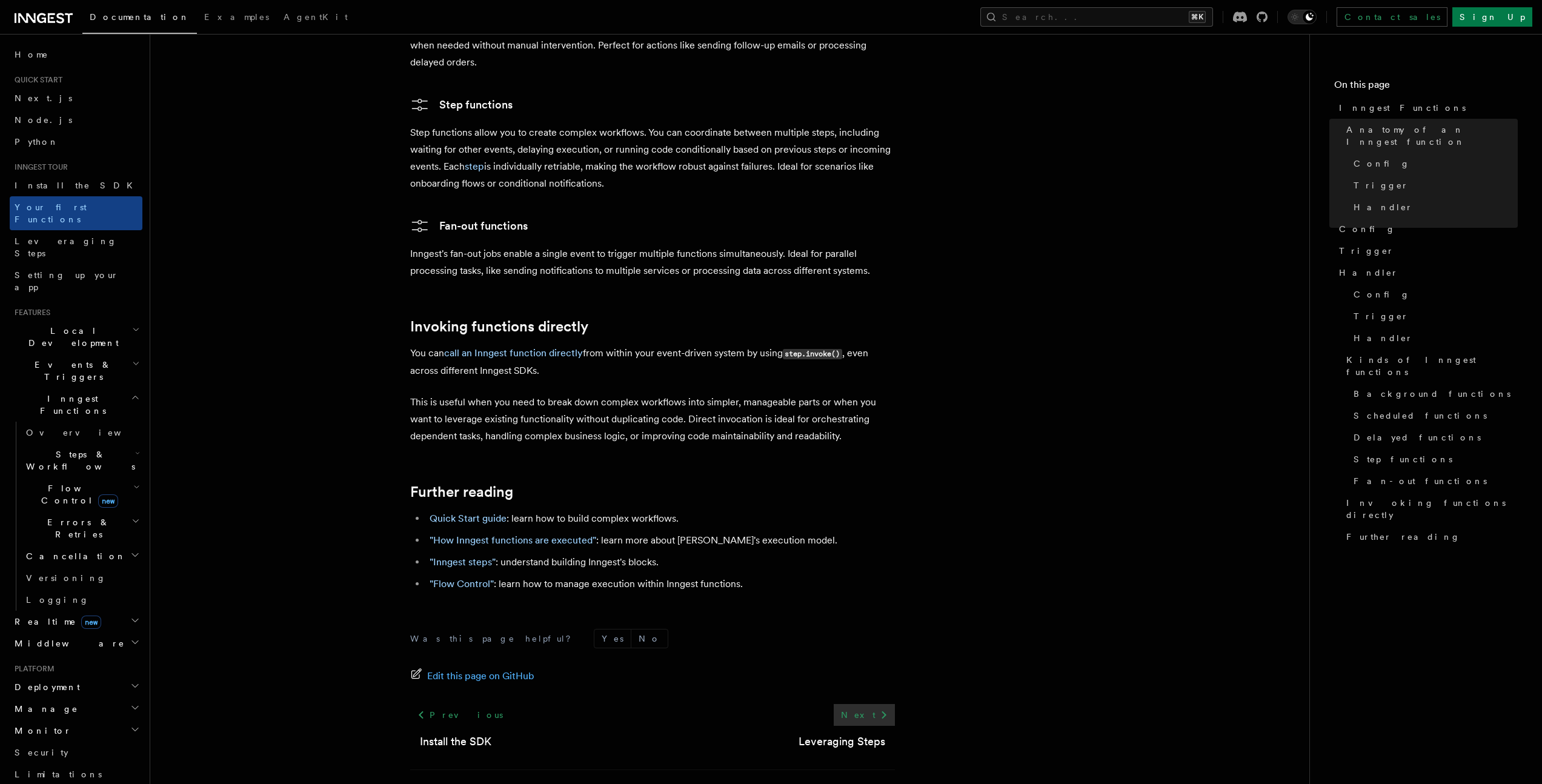
click at [867, 704] on link "Next" at bounding box center [864, 715] width 61 height 22
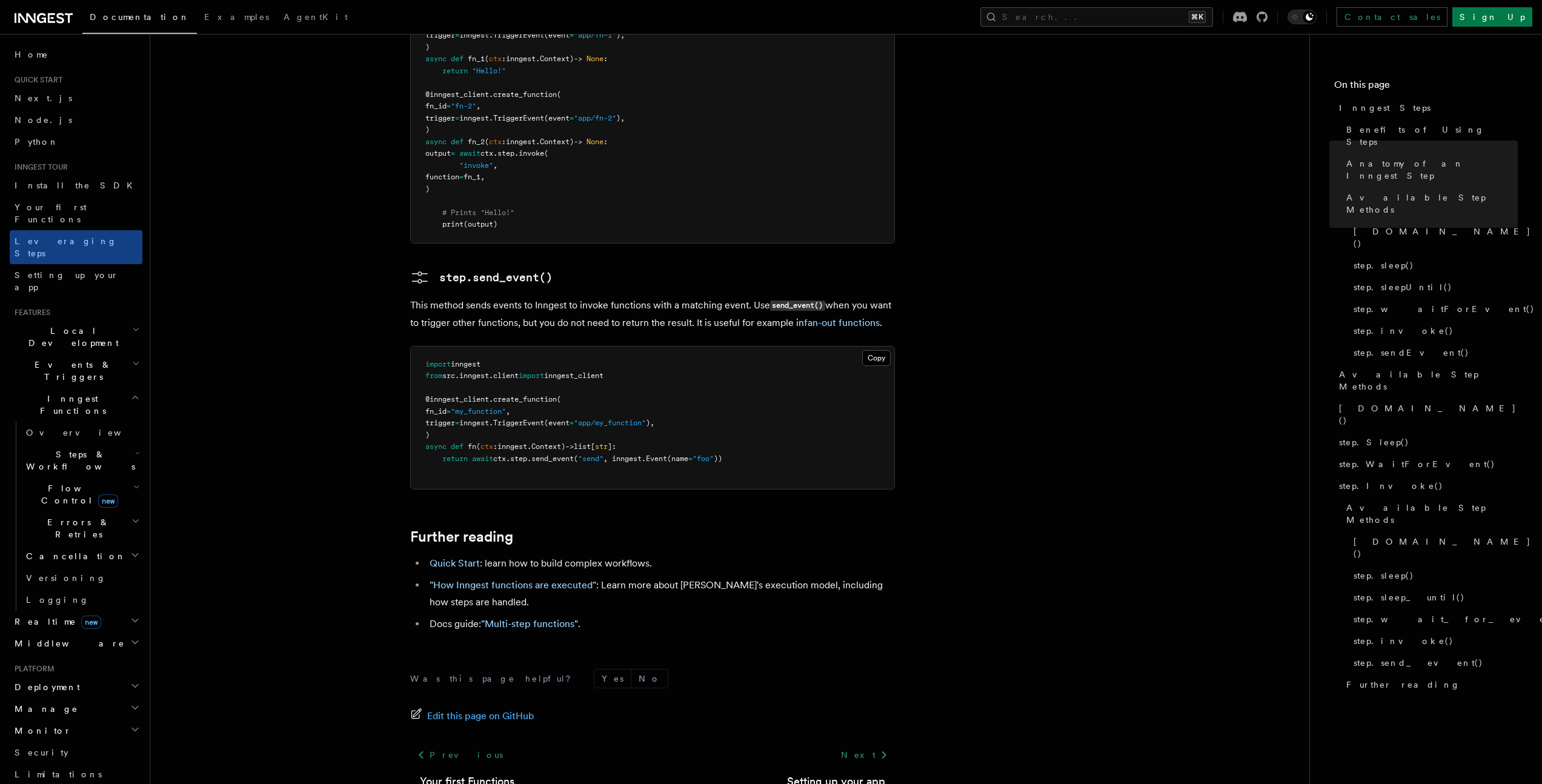
scroll to position [2551, 0]
click at [876, 741] on link "Next" at bounding box center [864, 751] width 61 height 22
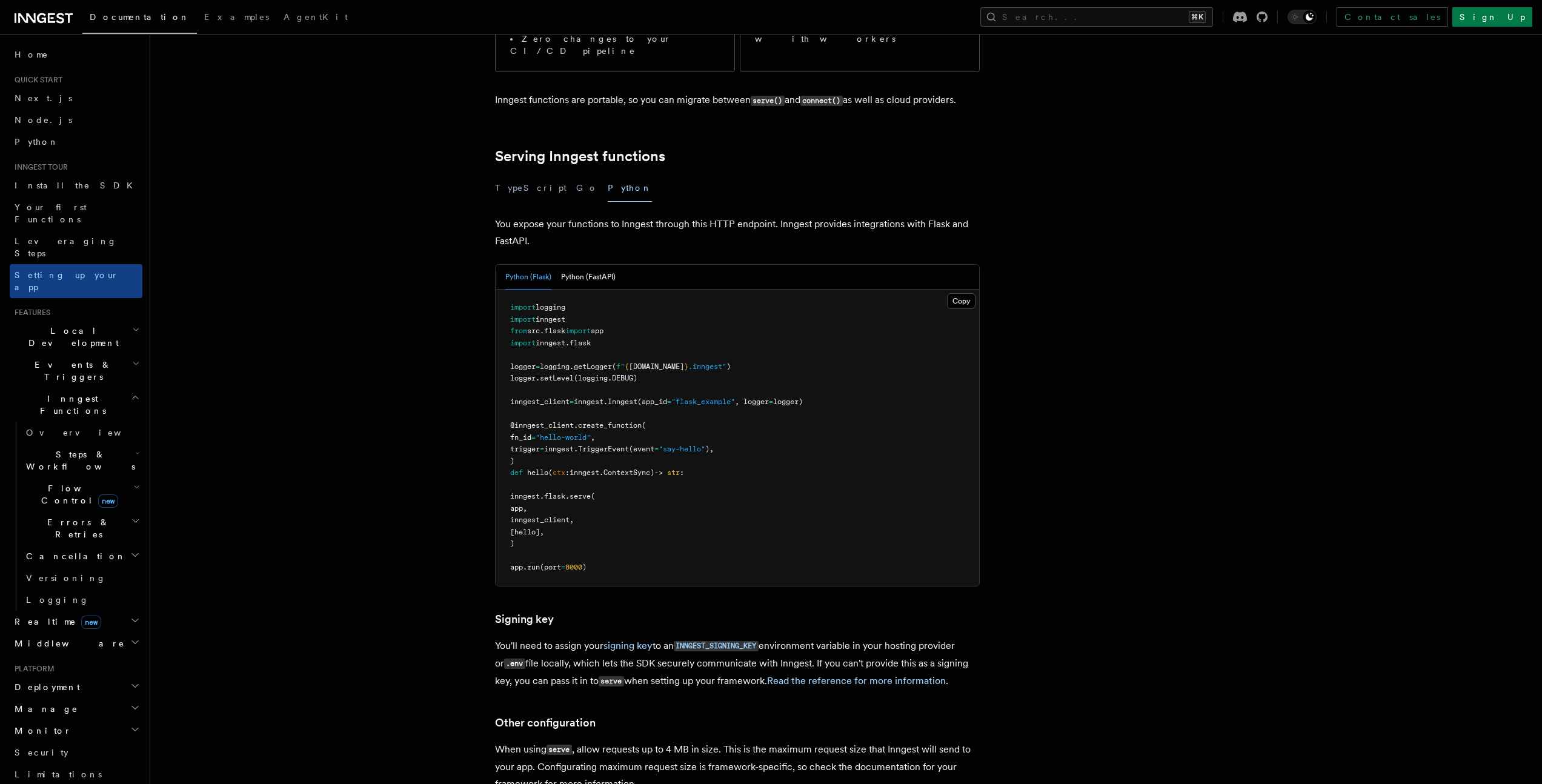
scroll to position [344, 0]
click at [578, 263] on button "Python (FastAPI)" at bounding box center [588, 275] width 54 height 25
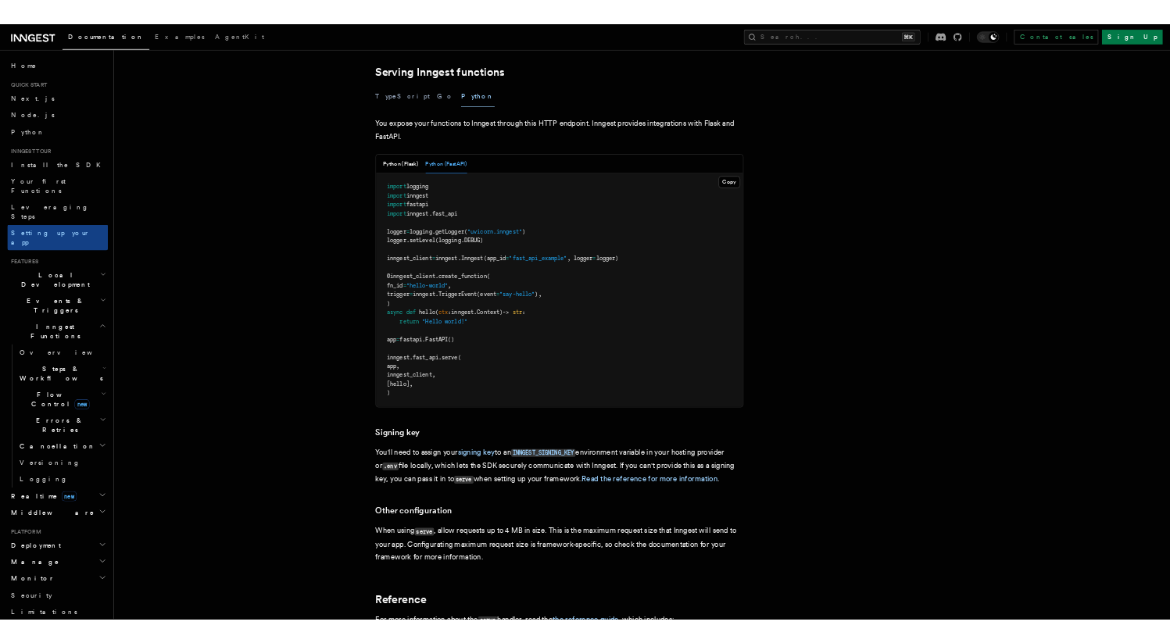
scroll to position [499, 0]
